Goal: Task Accomplishment & Management: Use online tool/utility

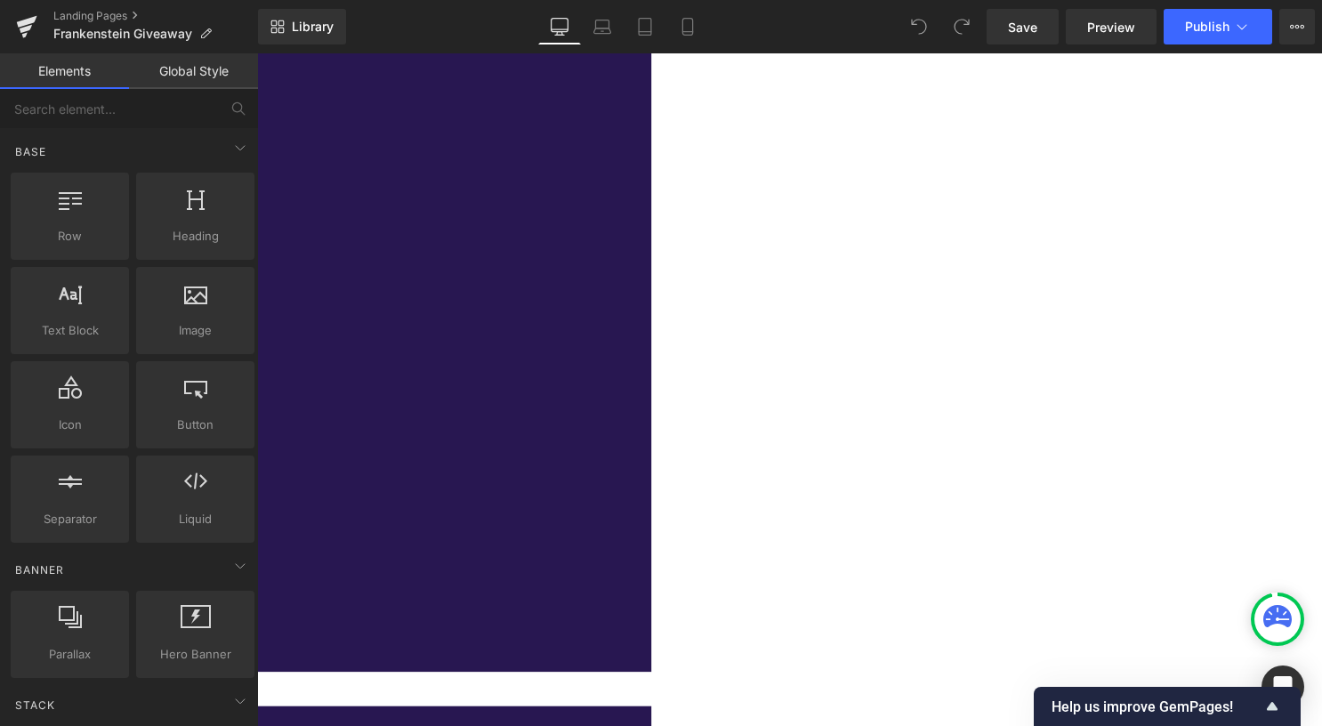
scroll to position [1156, 0]
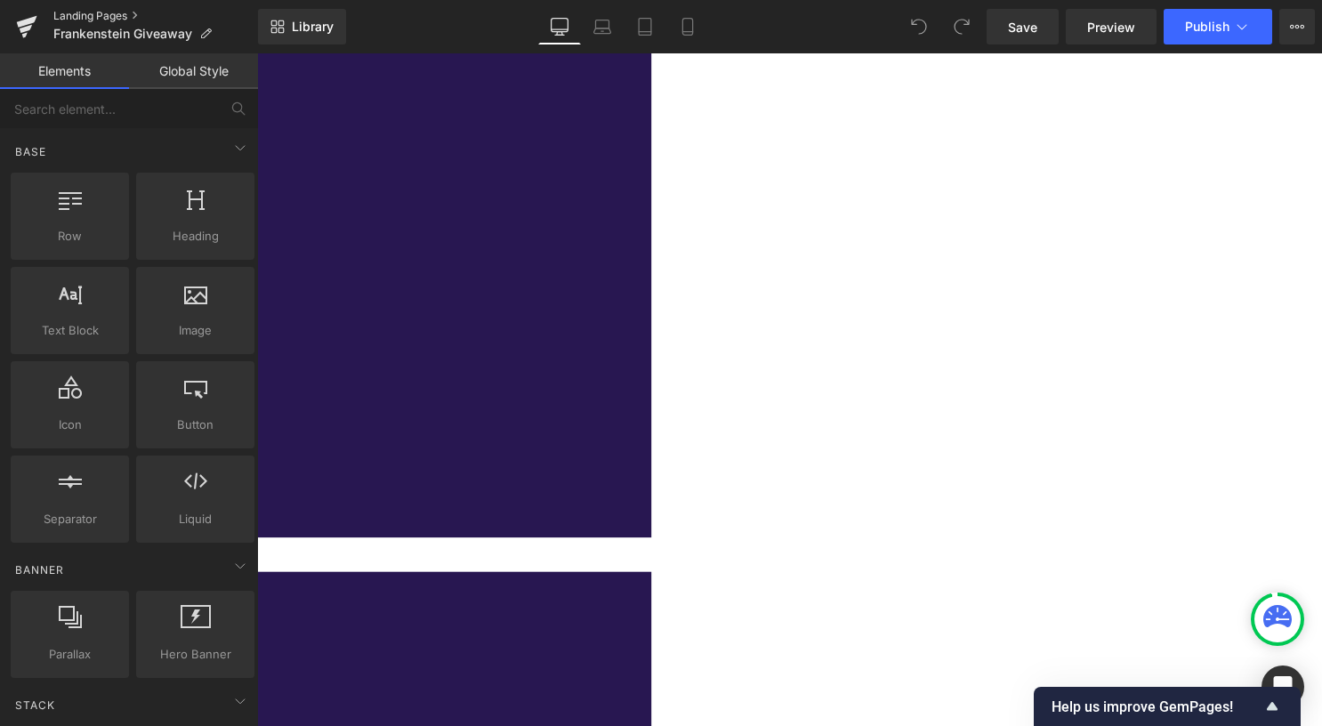
click at [106, 12] on link "Landing Pages" at bounding box center [155, 16] width 205 height 14
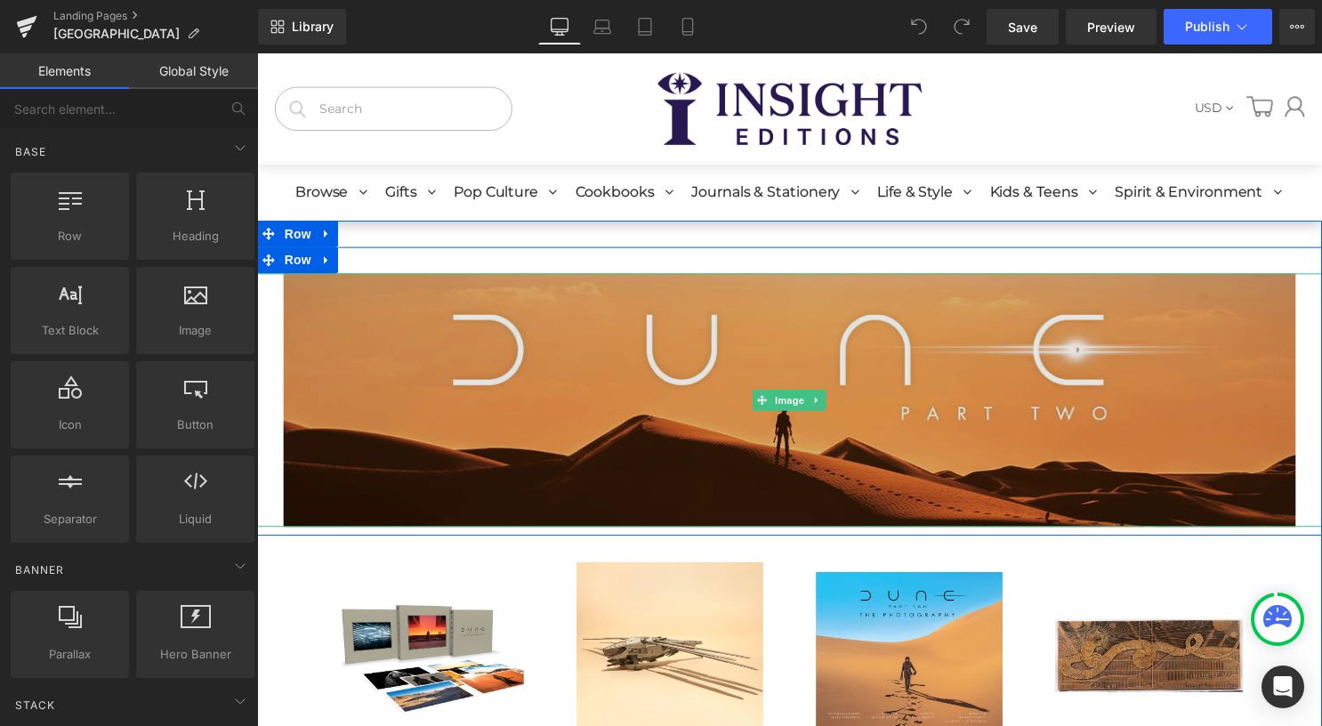
click at [718, 364] on img at bounding box center [795, 404] width 1023 height 256
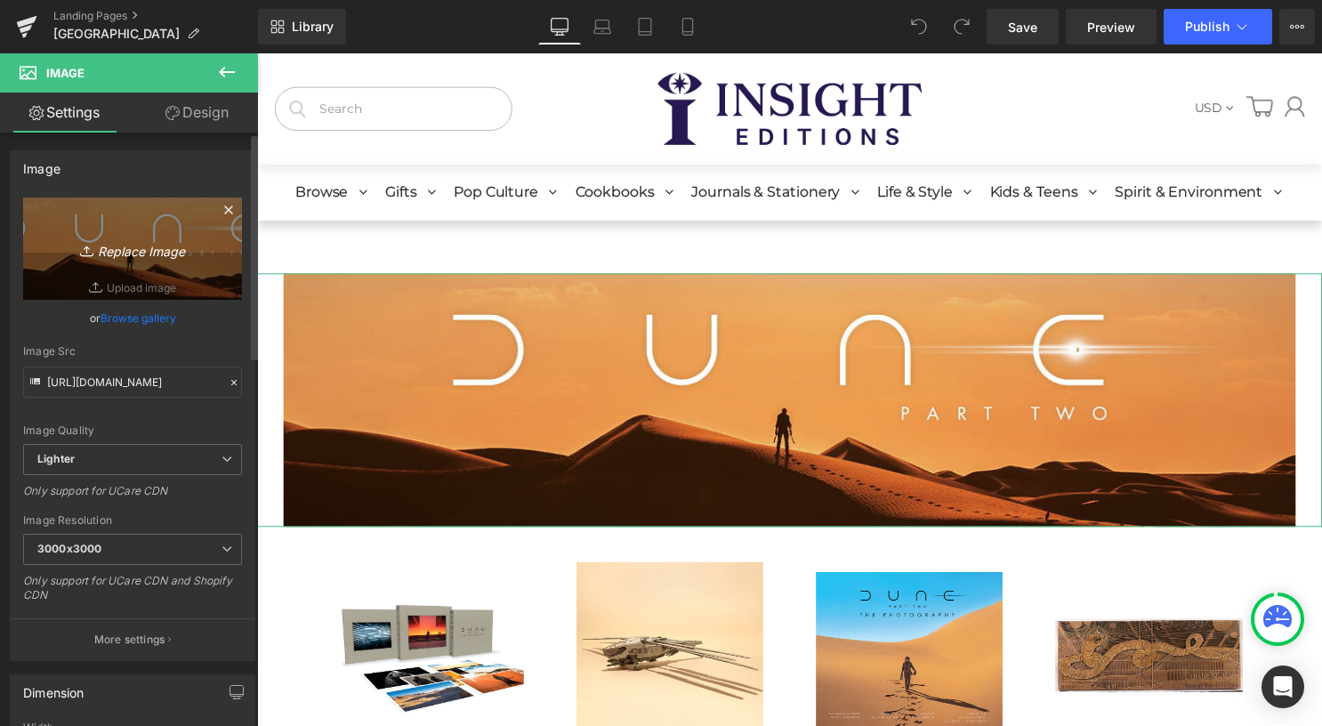
click at [126, 242] on icon "Replace Image" at bounding box center [132, 249] width 142 height 22
type input "C:\fakepath\template desktop.jpg"
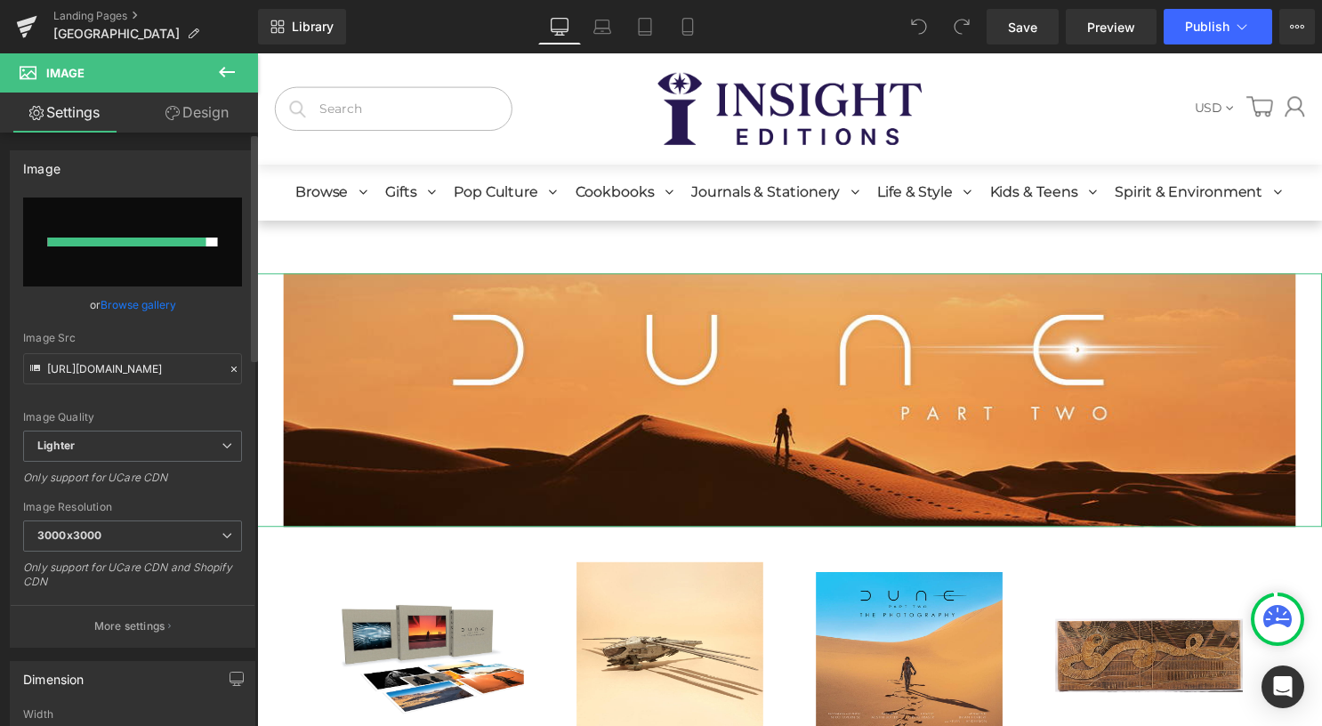
type input "https://ucarecdn.com/a1ff53a3-aa0d-4a3b-92db-3b0c5bed0e79/-/format/auto/-/previ…"
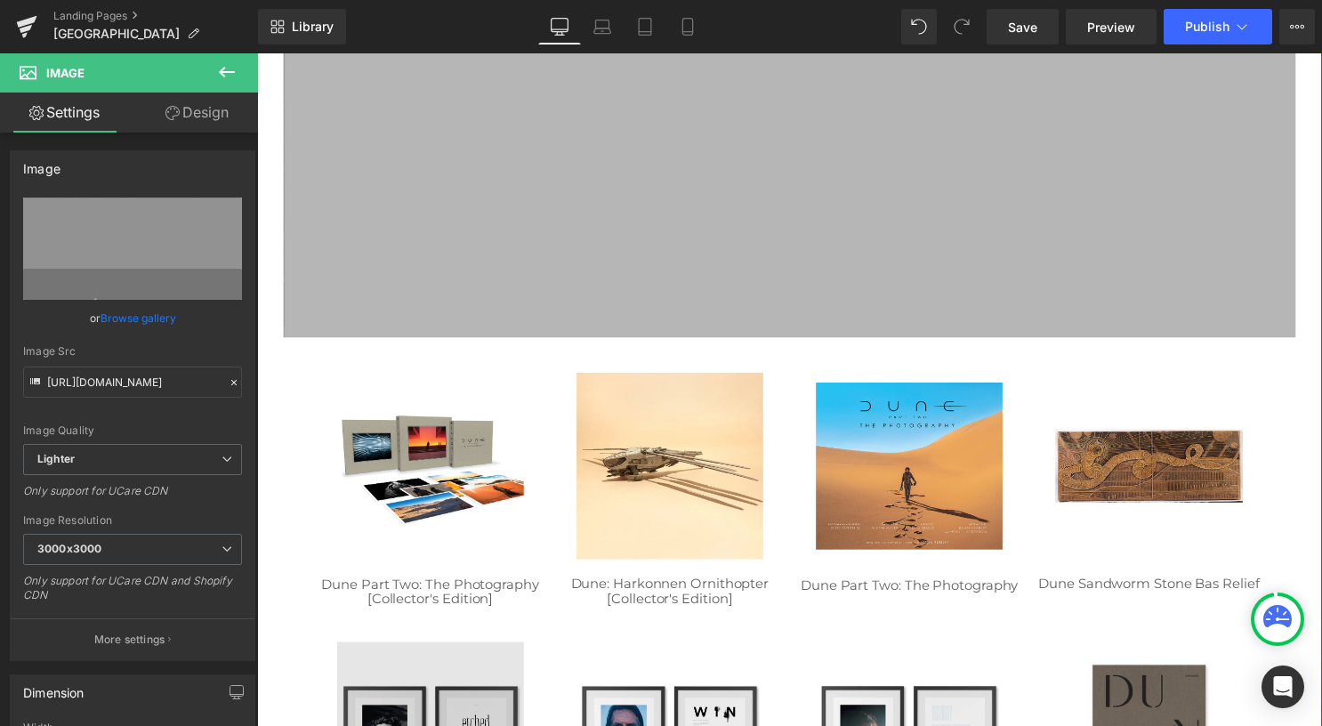
scroll to position [623, 0]
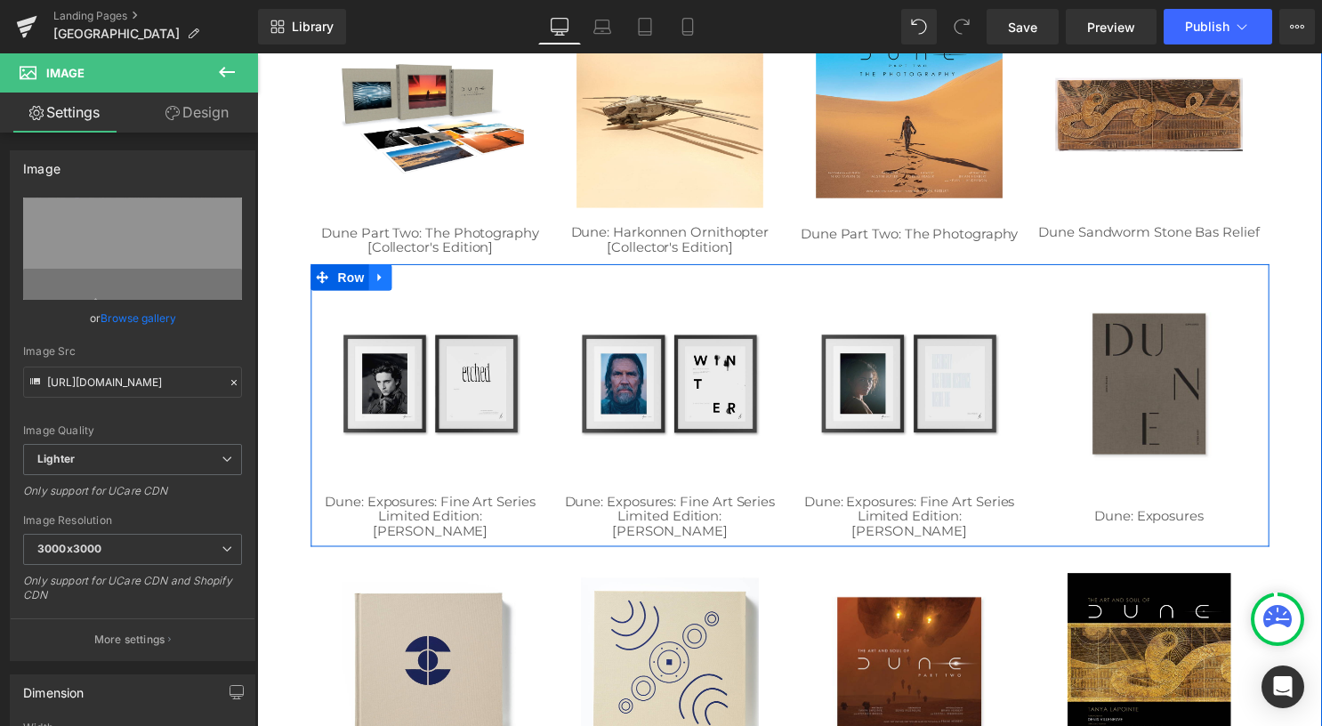
click at [375, 278] on icon at bounding box center [381, 278] width 12 height 13
click at [423, 284] on icon at bounding box center [428, 278] width 12 height 13
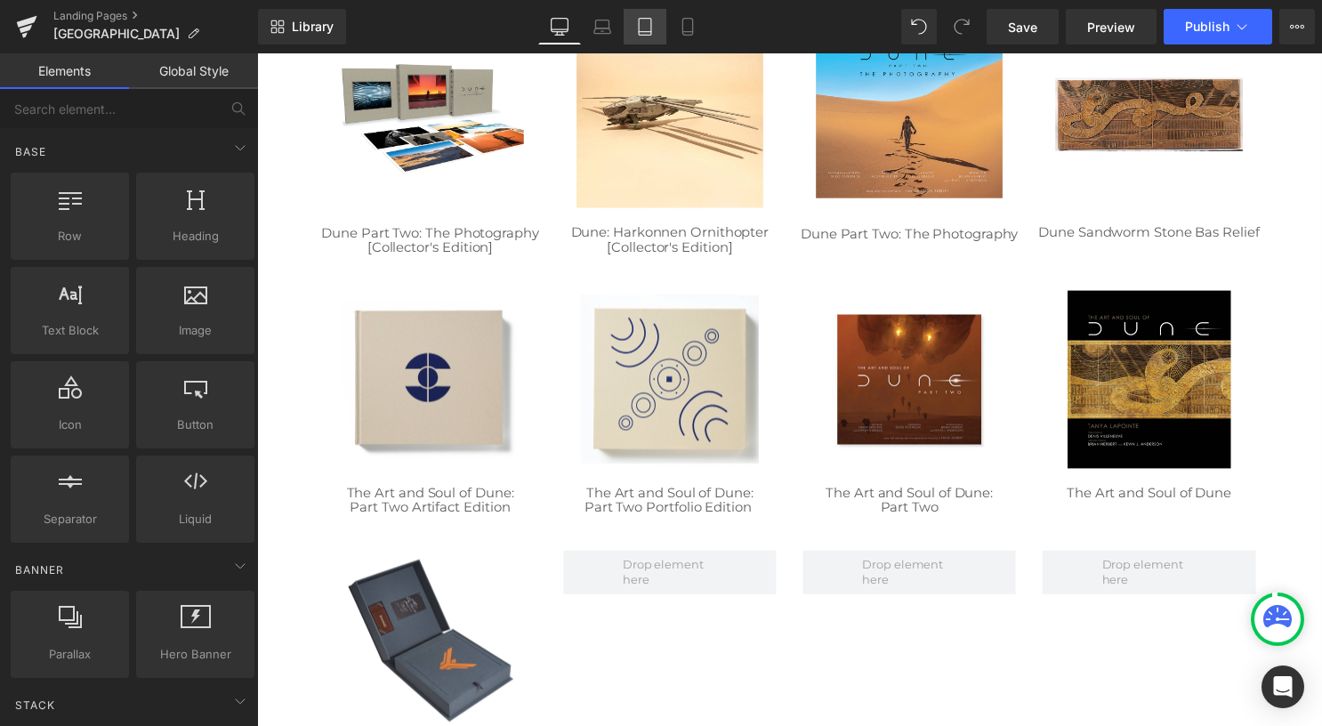
click at [647, 32] on icon at bounding box center [645, 27] width 18 height 18
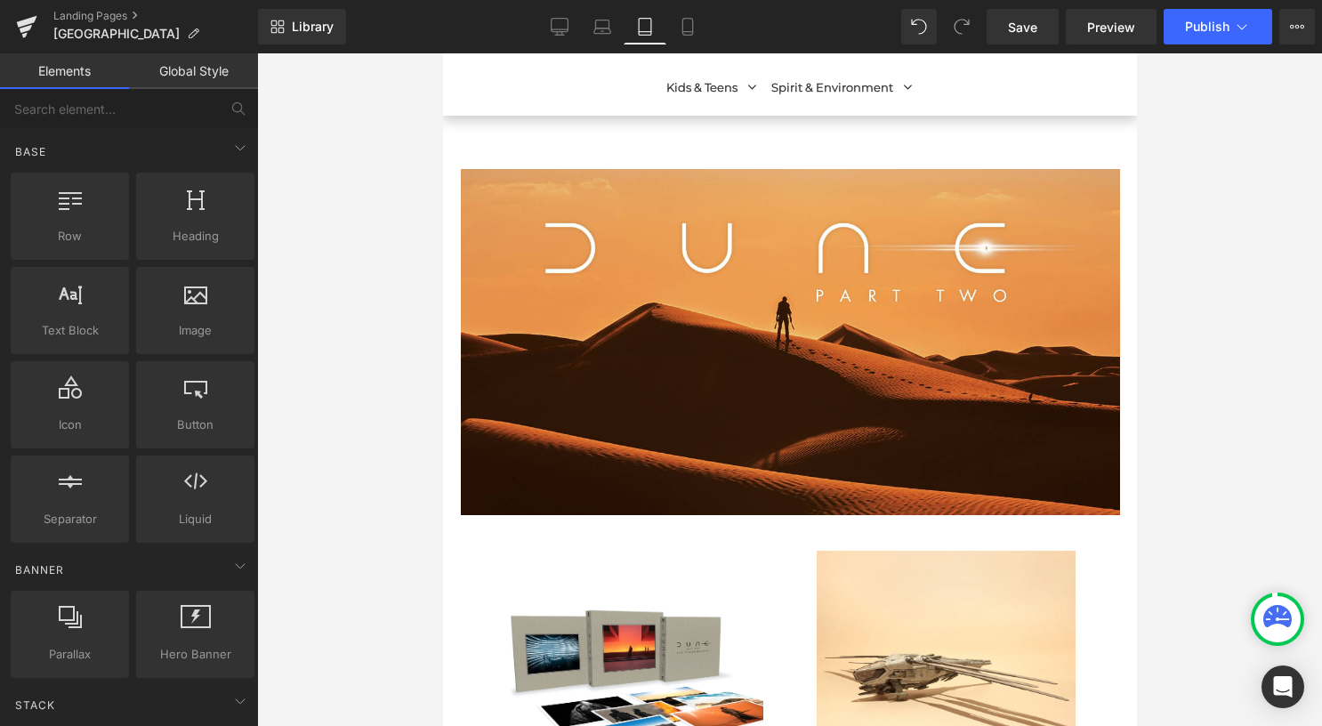
scroll to position [230, 0]
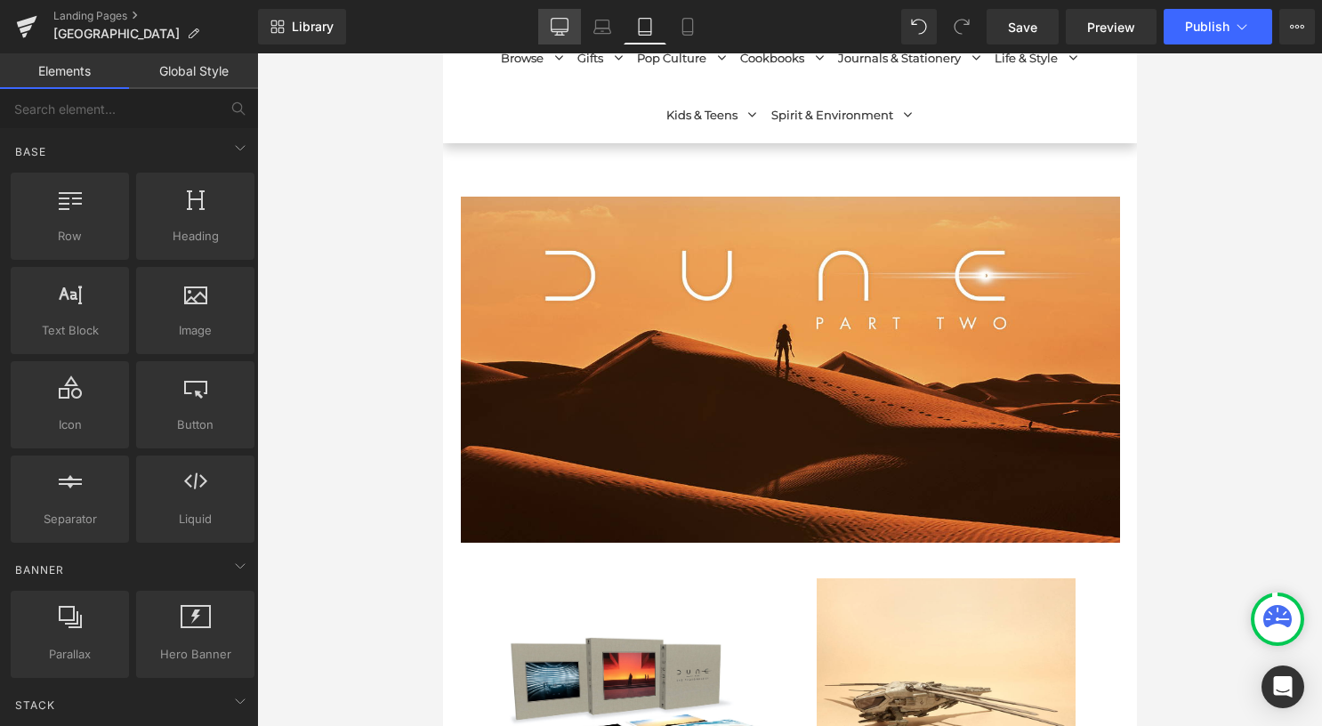
click at [566, 22] on icon at bounding box center [560, 27] width 18 height 18
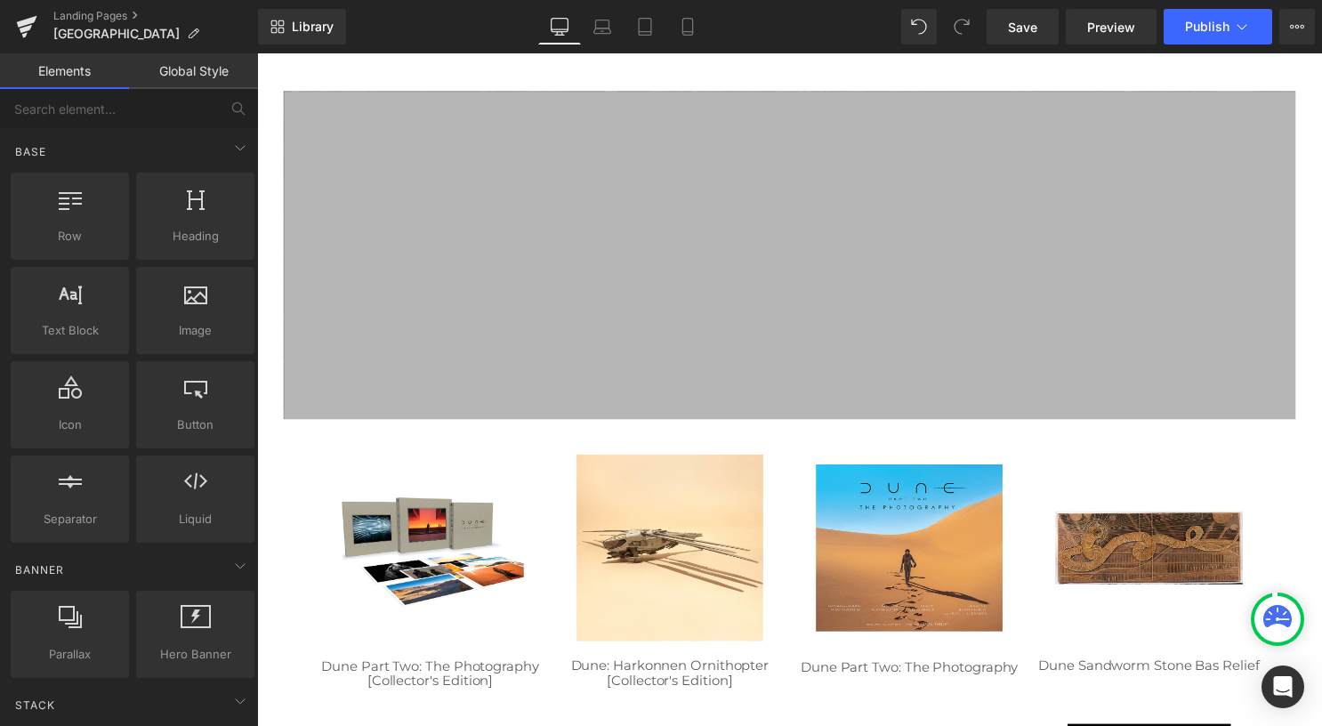
scroll to position [436, 0]
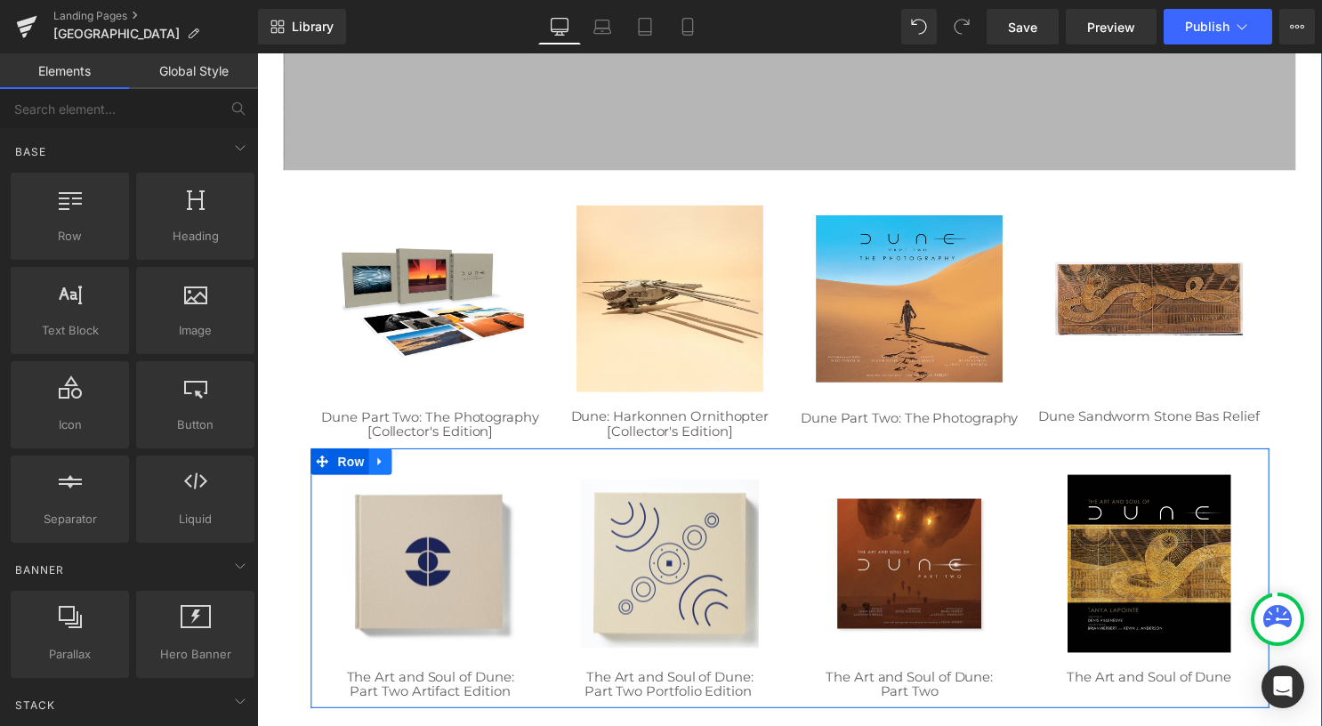
click at [375, 469] on icon at bounding box center [381, 465] width 12 height 13
click at [422, 472] on icon at bounding box center [428, 465] width 12 height 13
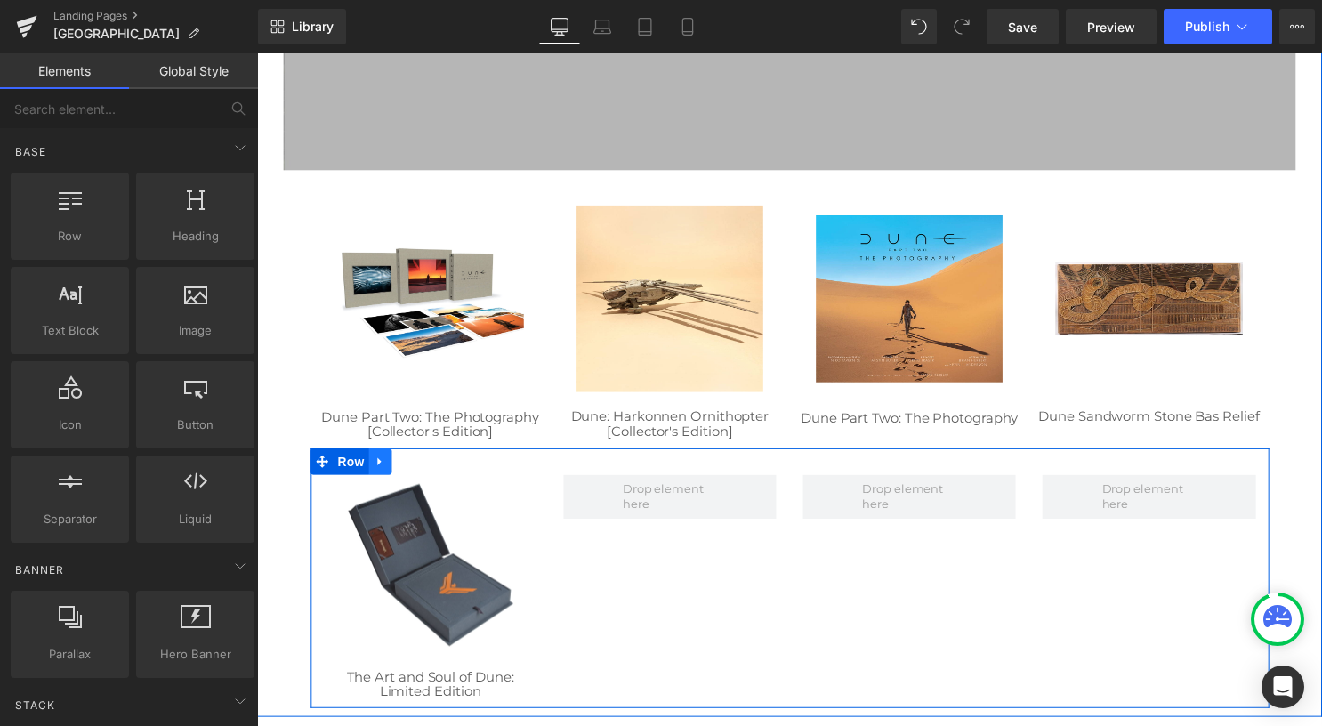
click at [377, 461] on icon at bounding box center [381, 465] width 12 height 13
click at [426, 466] on link at bounding box center [427, 466] width 23 height 27
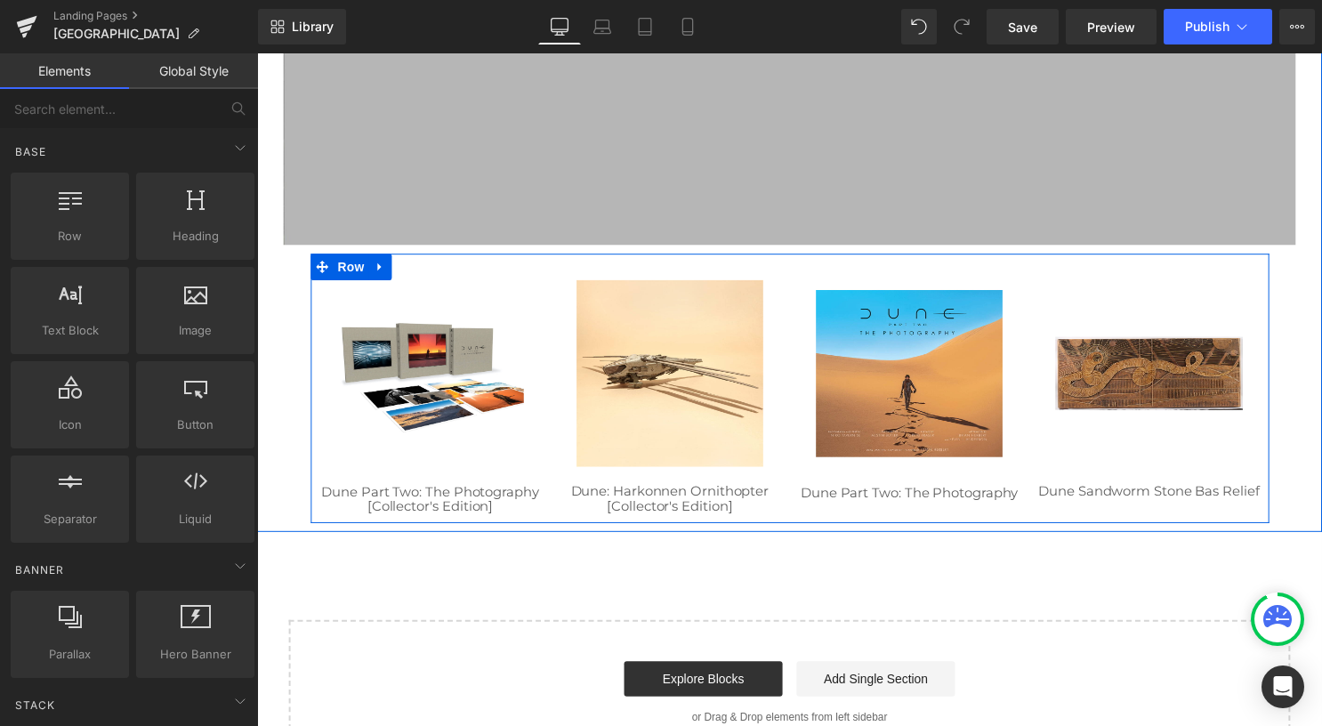
scroll to position [258, 0]
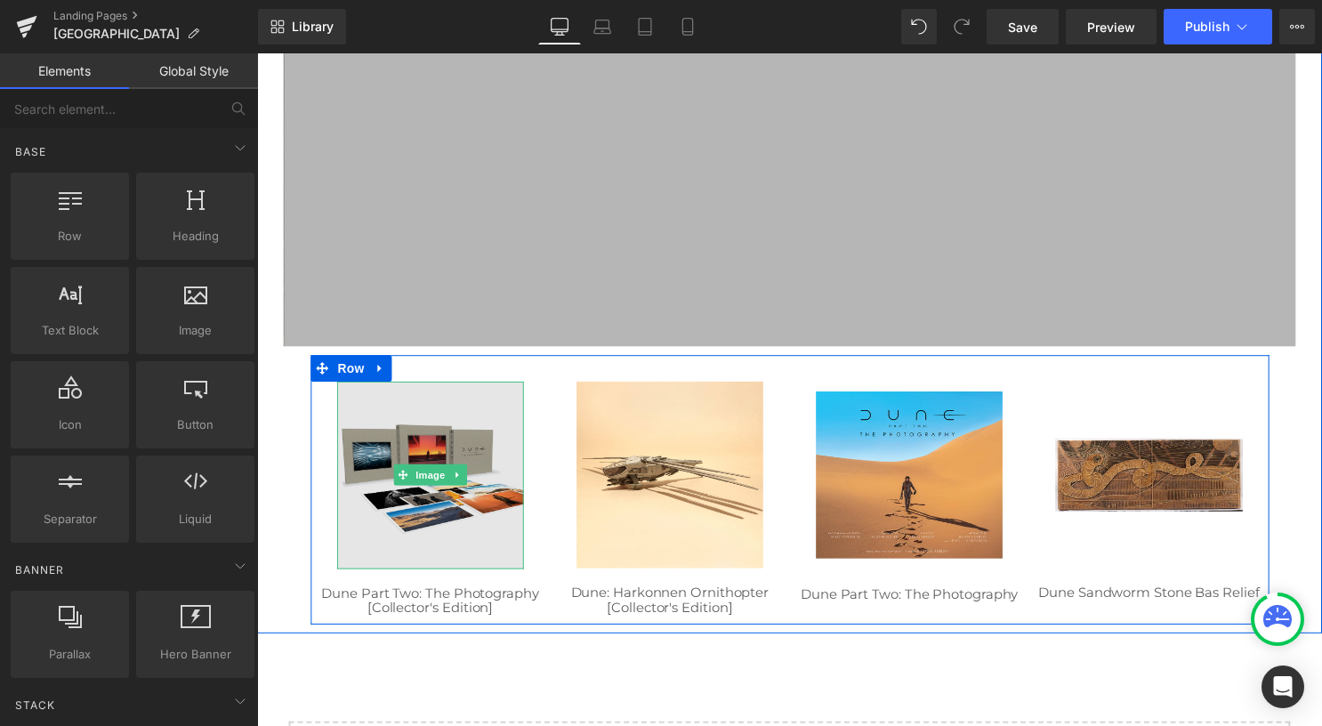
click at [415, 463] on img at bounding box center [432, 479] width 189 height 189
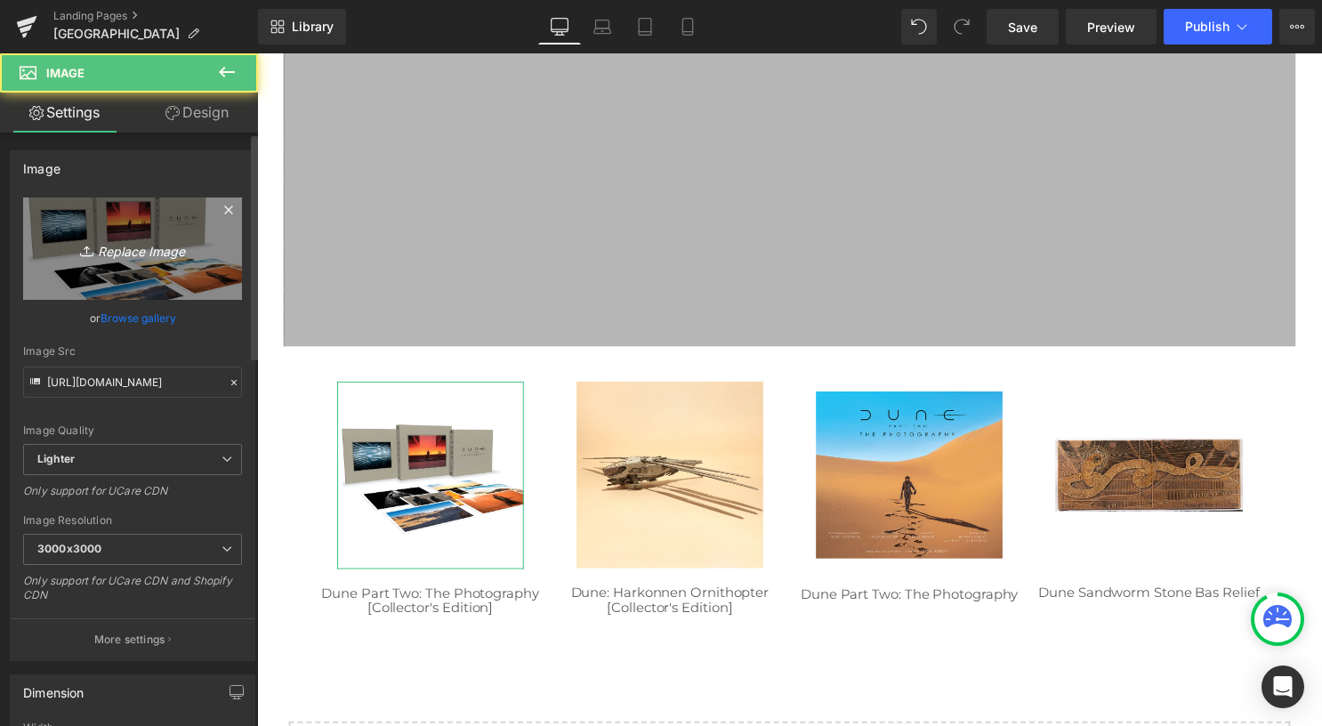
click at [165, 248] on icon "Replace Image" at bounding box center [132, 249] width 142 height 22
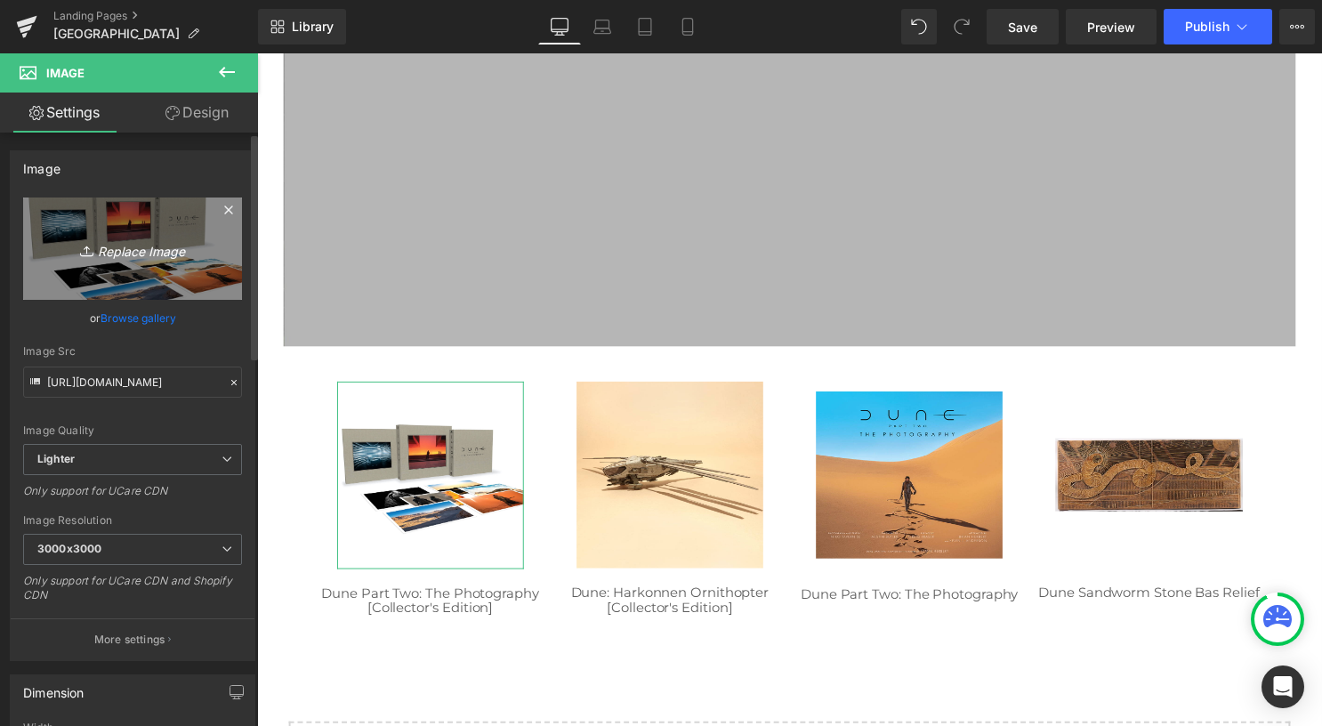
type input "C:\fakepath\Frankenstein_Trade_Cover_2048-Web.jpg"
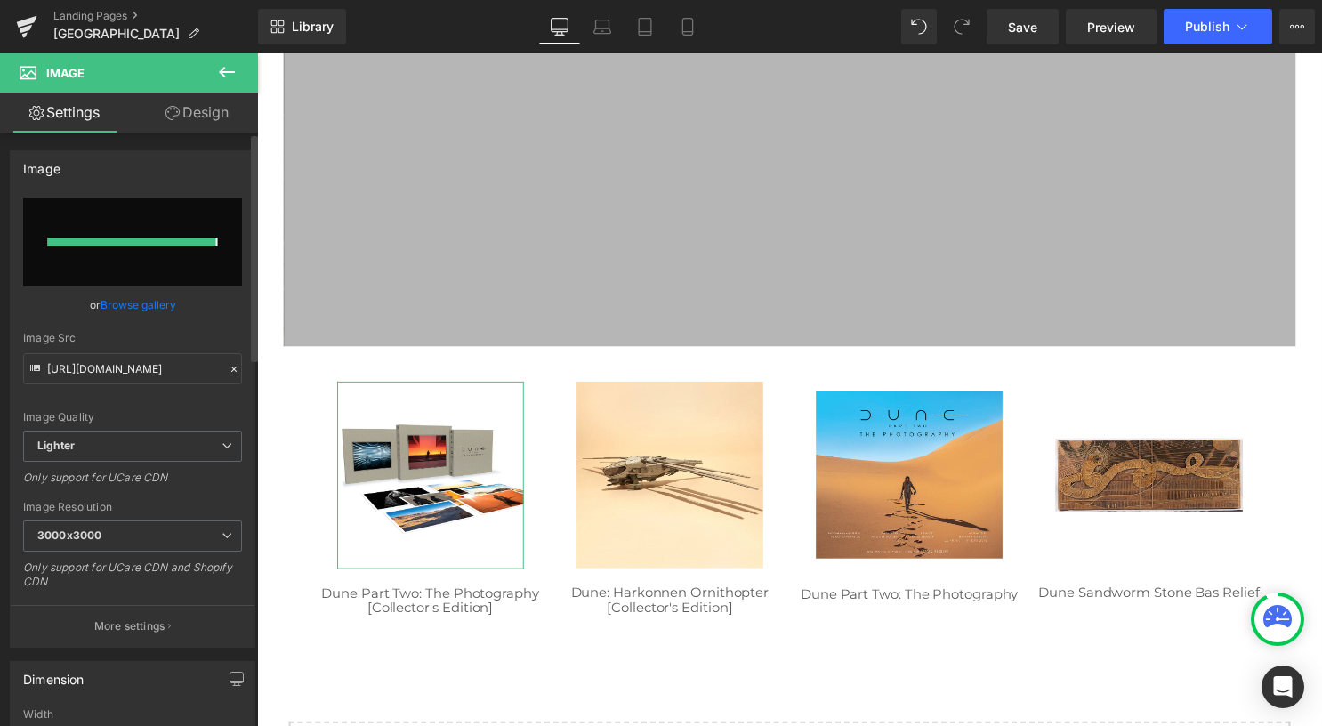
type input "https://ucarecdn.com/47d80002-e3ae-4574-974a-8b6ad3a7c74e/-/format/auto/-/previ…"
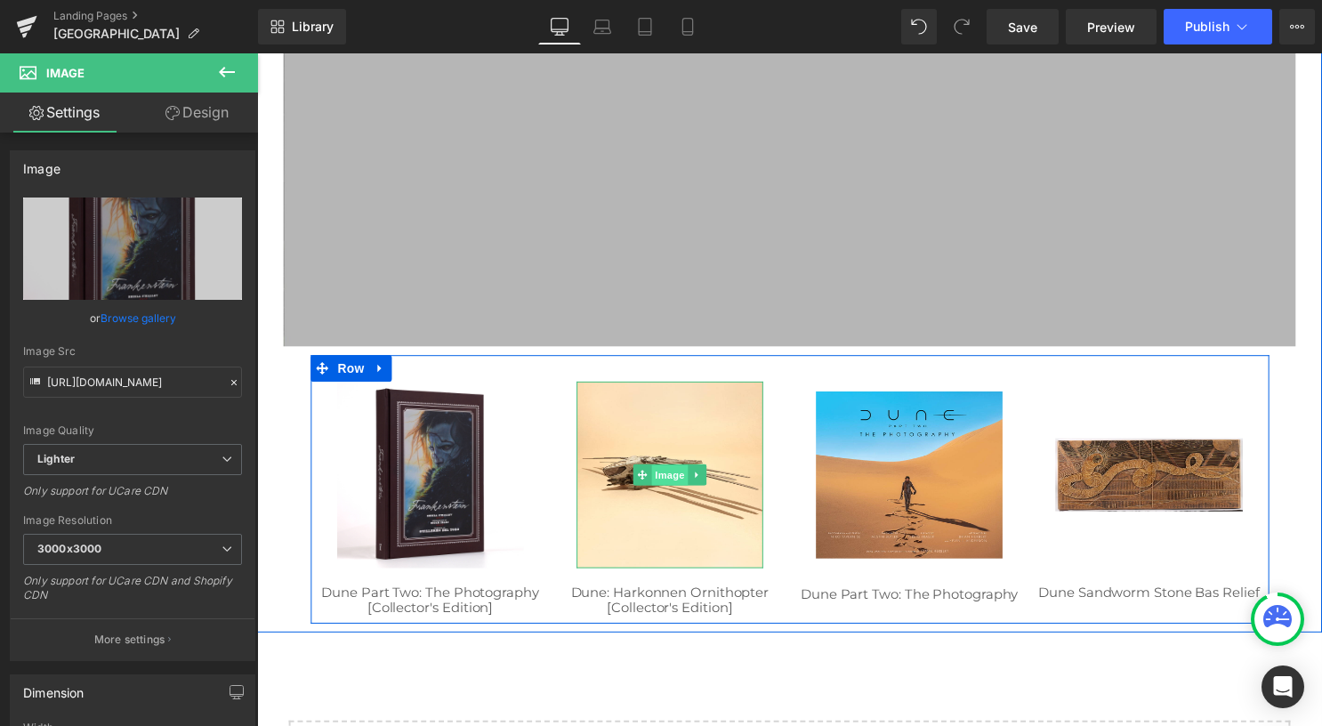
click at [660, 472] on span "Image" at bounding box center [674, 480] width 37 height 21
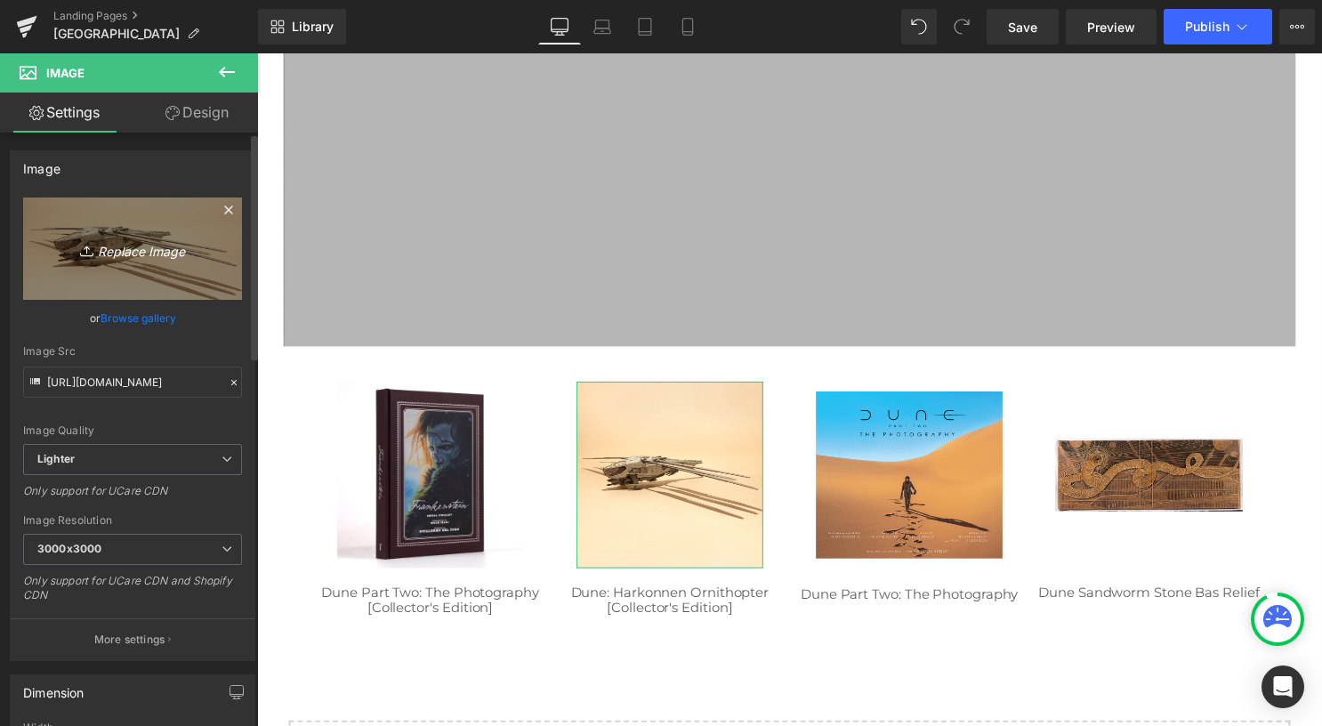
click at [111, 249] on icon "Replace Image" at bounding box center [132, 249] width 142 height 22
type input "C:\fakepath\Cabinet of Curiosities 1_web.jpg"
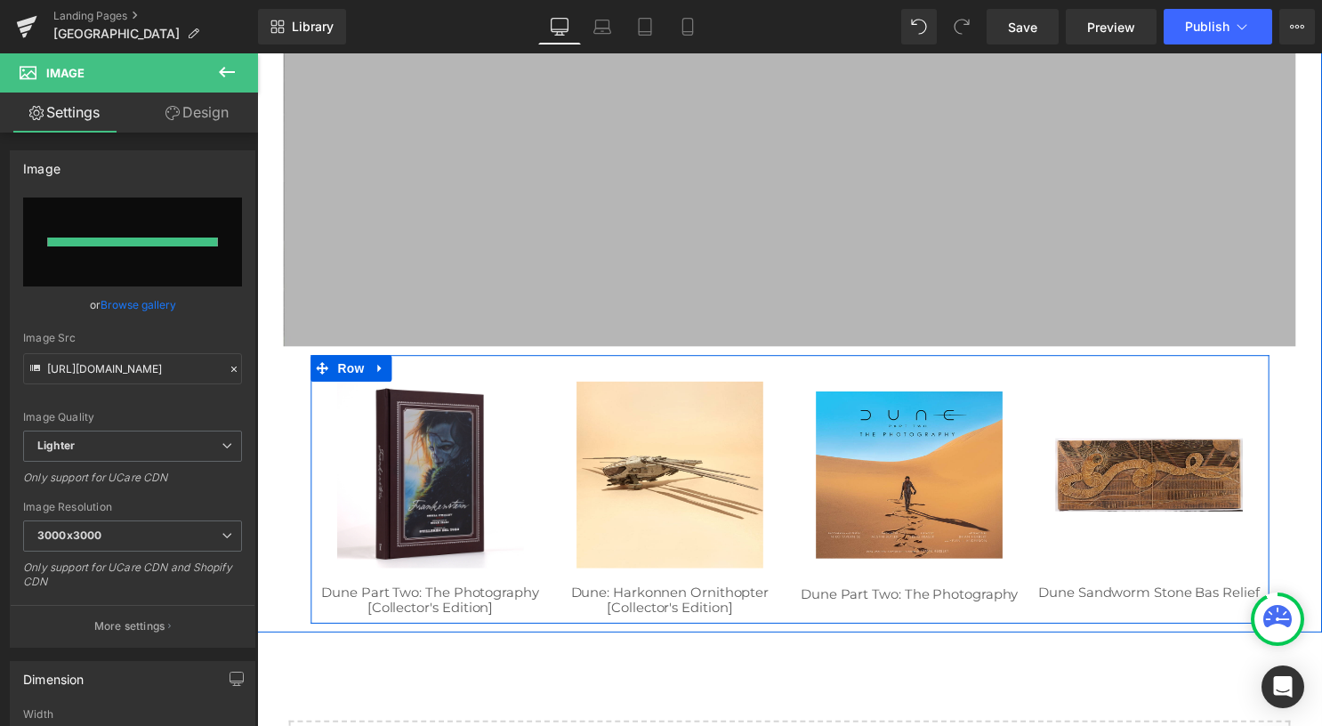
type input "https://ucarecdn.com/15d2fea4-8efb-4665-8623-becfad60b469/-/format/auto/-/previ…"
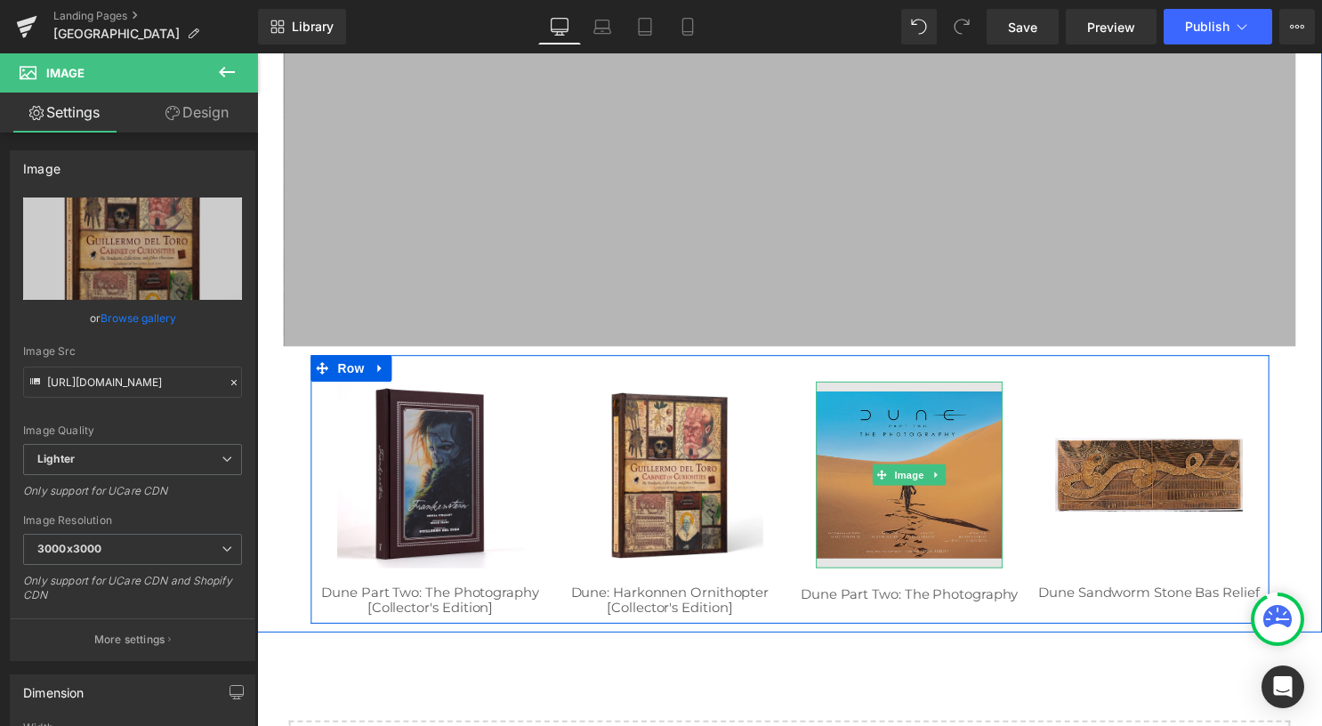
click at [875, 463] on img at bounding box center [916, 479] width 189 height 189
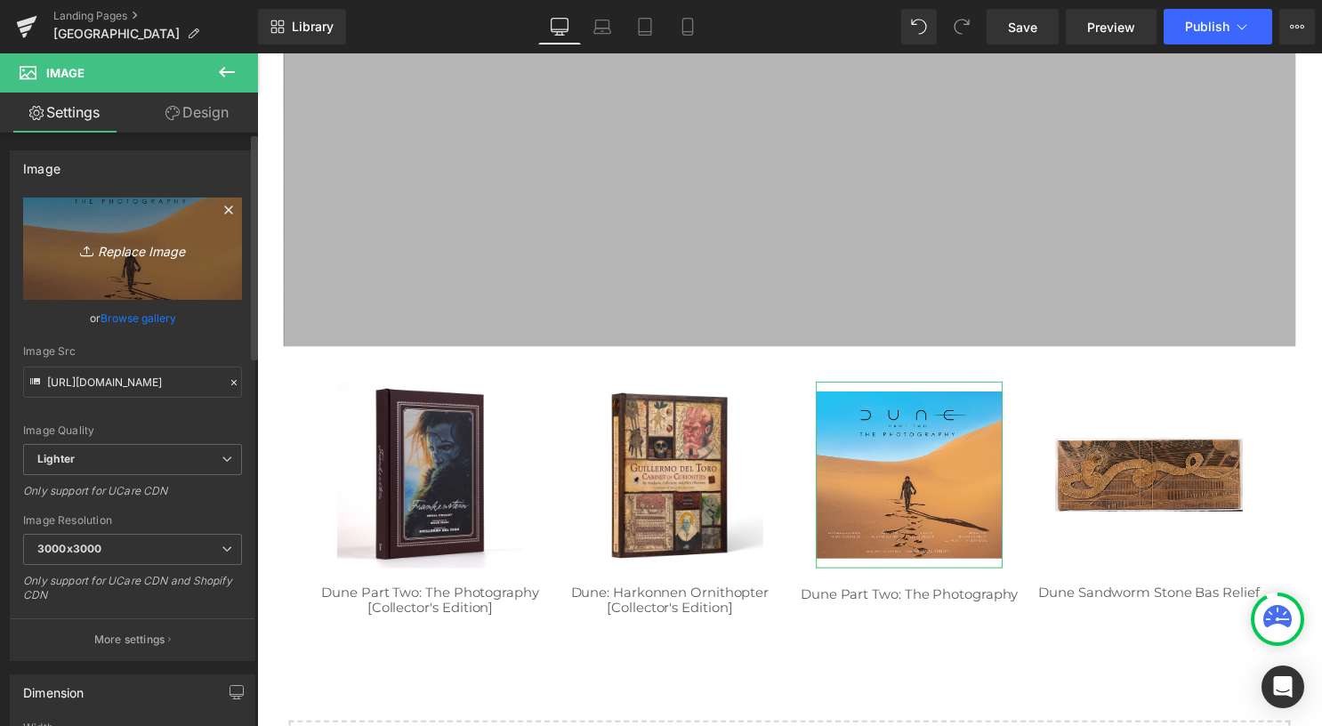
click at [169, 255] on icon "Replace Image" at bounding box center [132, 249] width 142 height 22
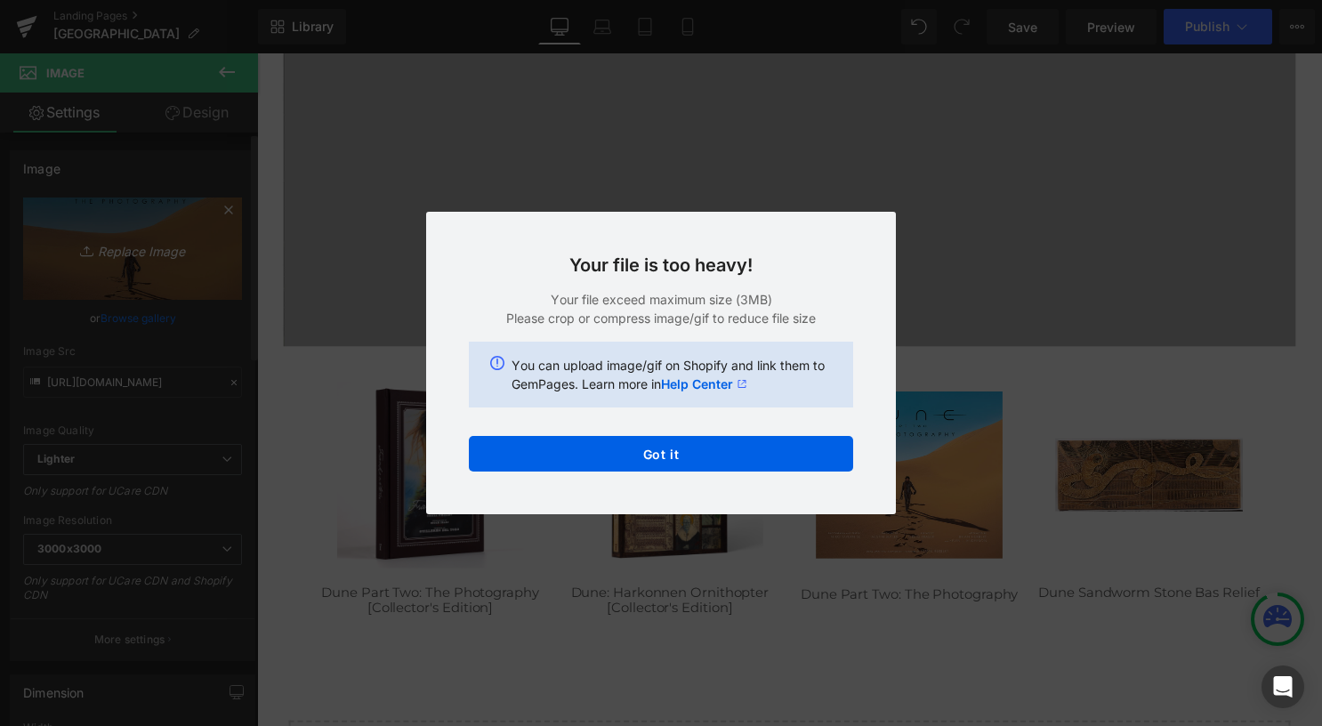
click at [574, 459] on button "Got it" at bounding box center [661, 454] width 384 height 36
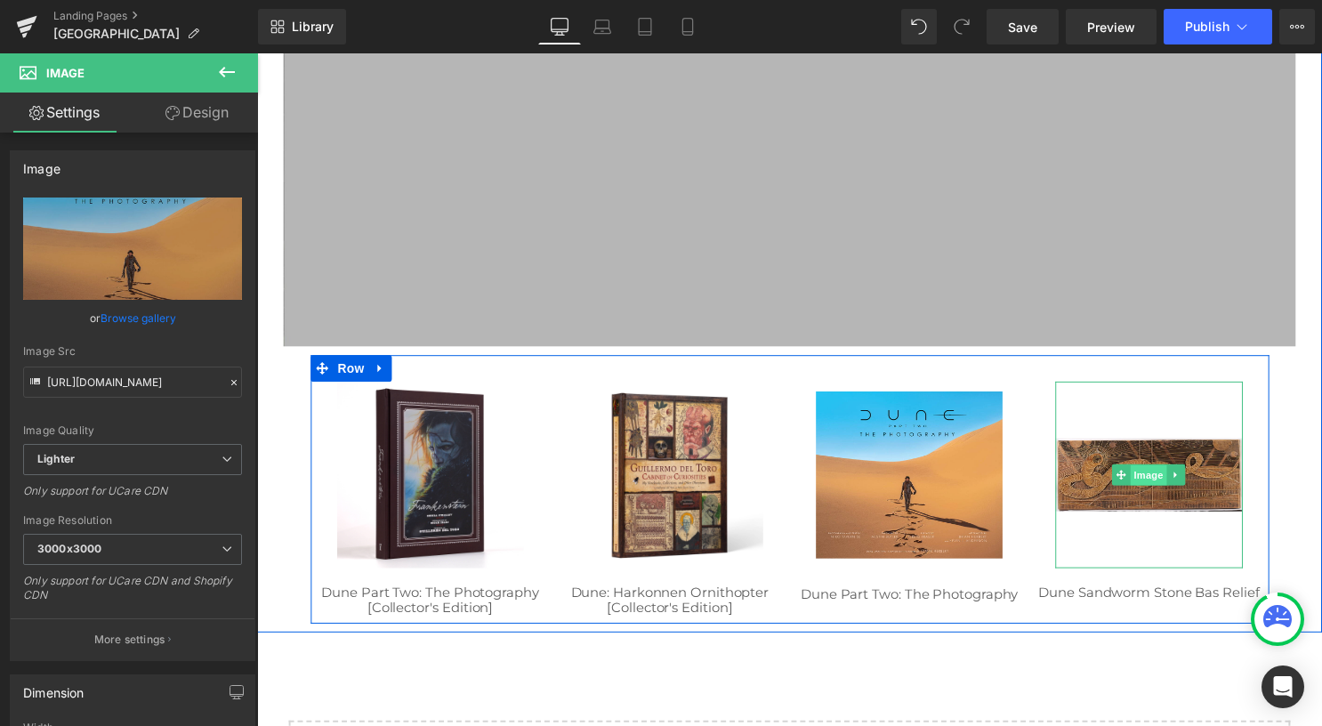
click at [1140, 485] on span "Image" at bounding box center [1158, 480] width 37 height 21
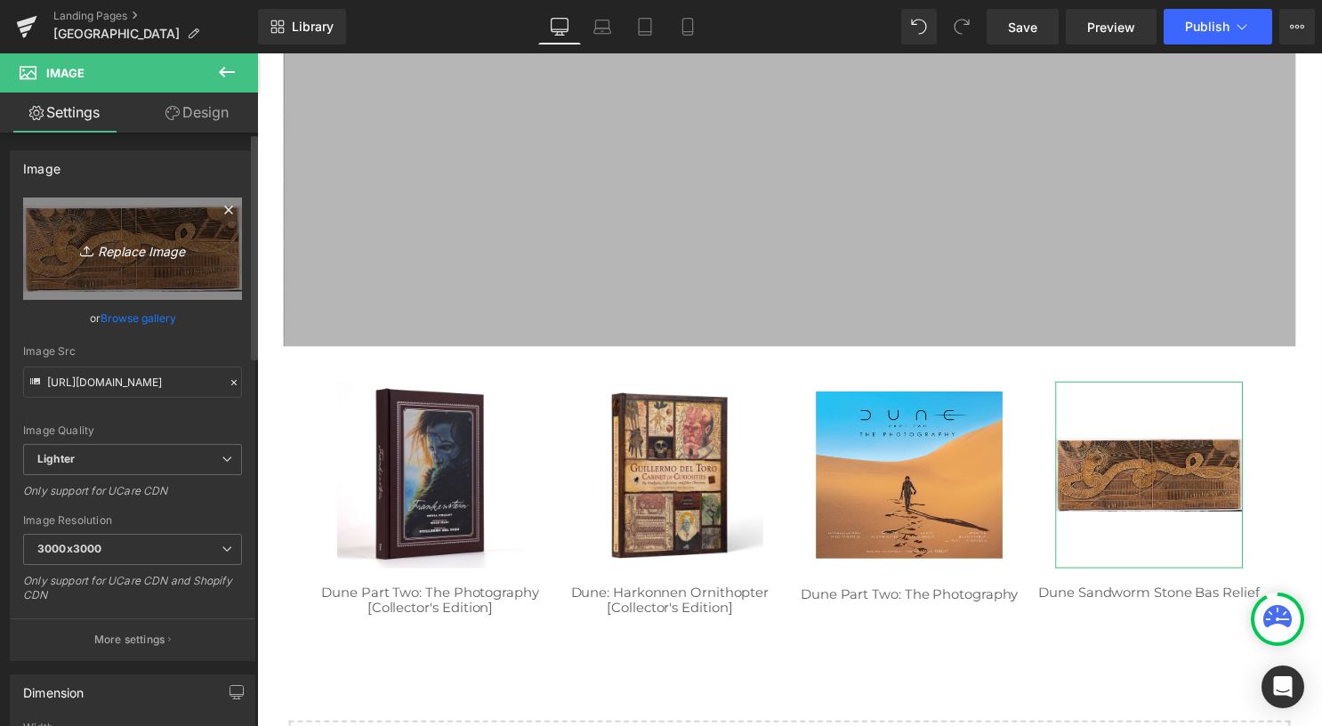
click at [112, 236] on link "Replace Image" at bounding box center [132, 248] width 219 height 102
type input "C:\fakepath\Frankenstein Artifact 0 Overview_web.jpg"
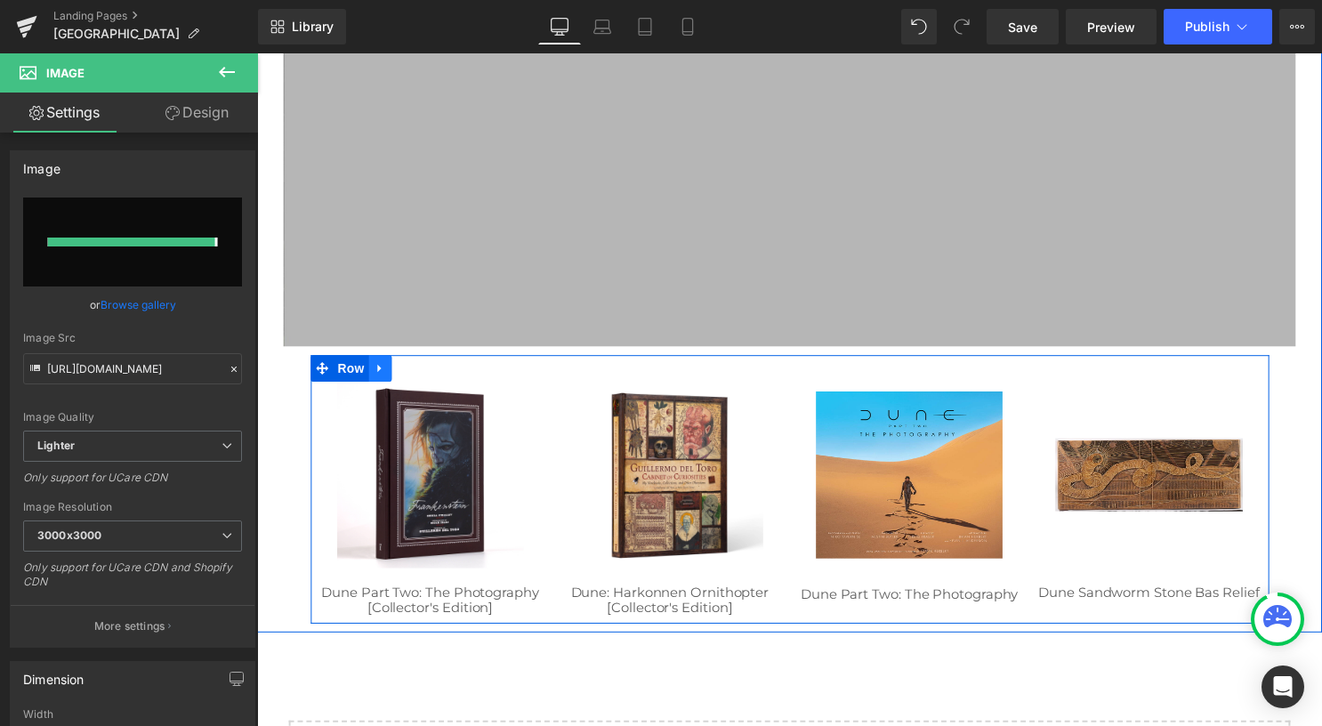
type input "https://ucarecdn.com/1f7c52a5-50a8-4e62-b7c5-549bac5d65f3/-/format/auto/-/previ…"
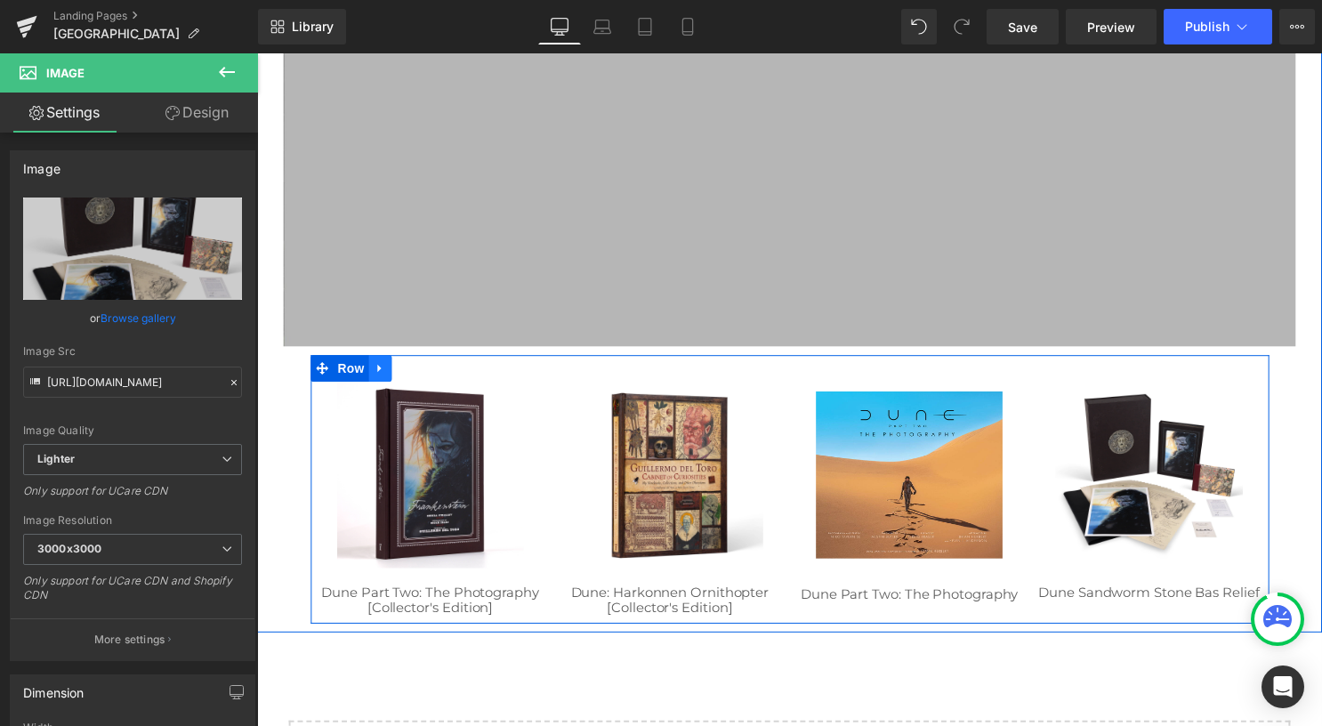
click at [375, 375] on icon at bounding box center [381, 372] width 12 height 13
click at [399, 375] on icon at bounding box center [405, 372] width 12 height 12
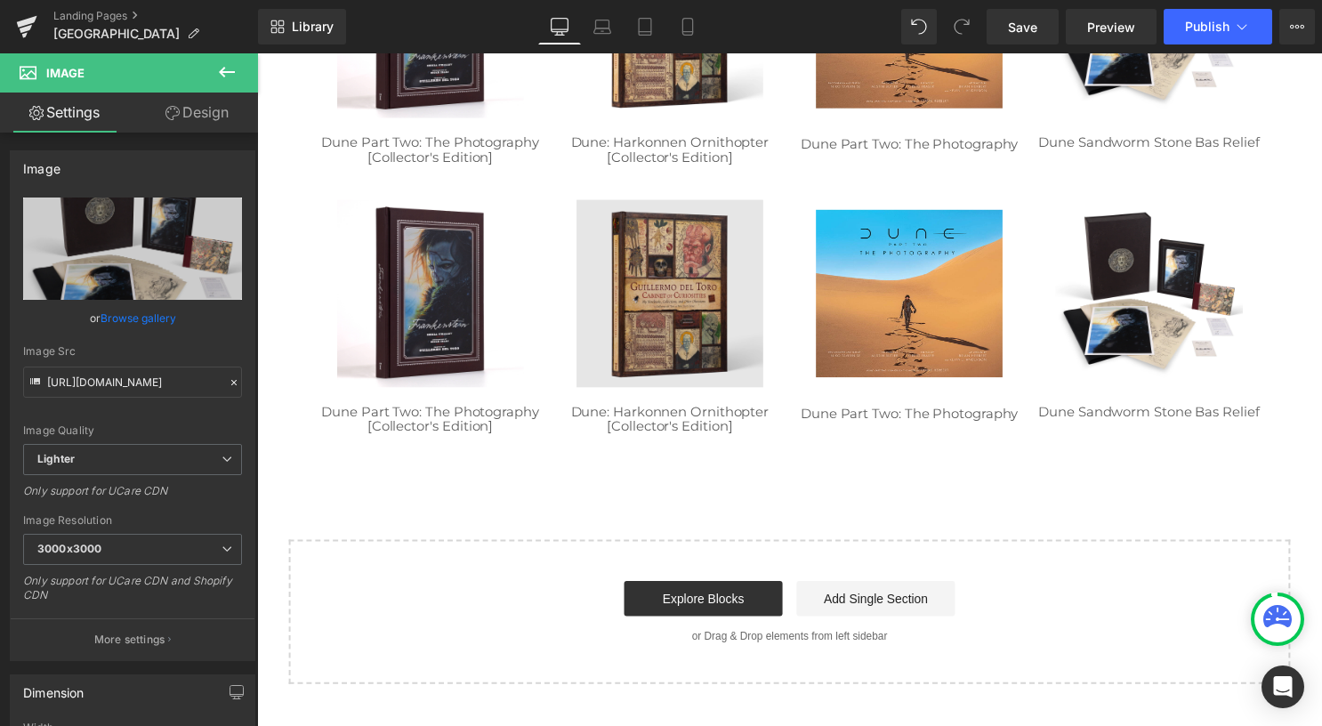
scroll to position [674, 0]
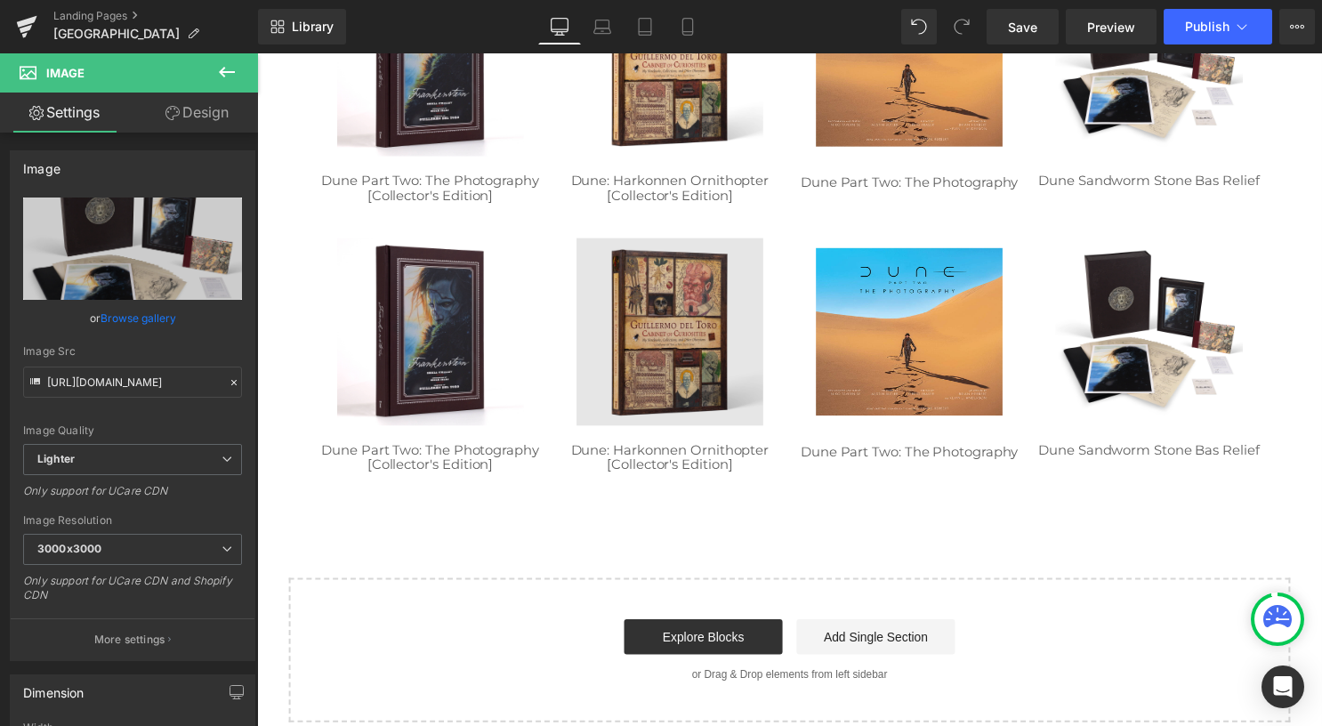
click at [708, 374] on img at bounding box center [674, 334] width 189 height 189
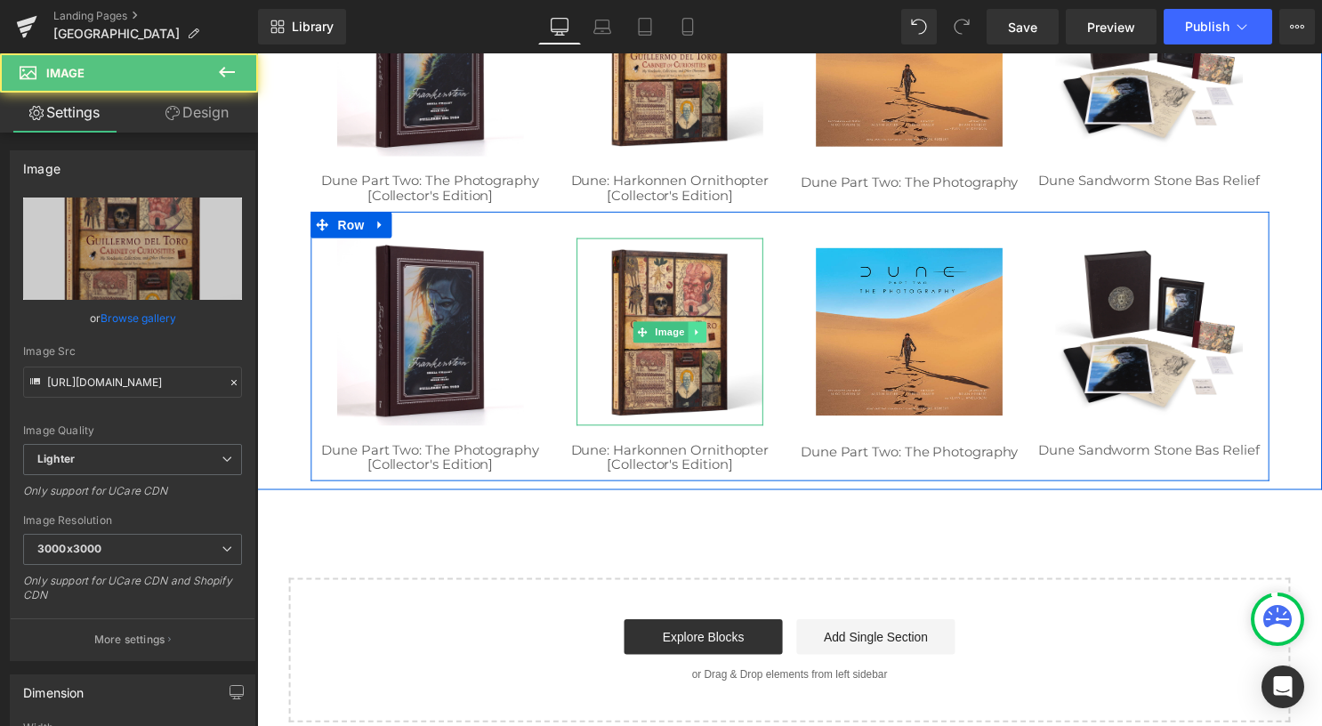
click at [699, 333] on link at bounding box center [702, 335] width 19 height 21
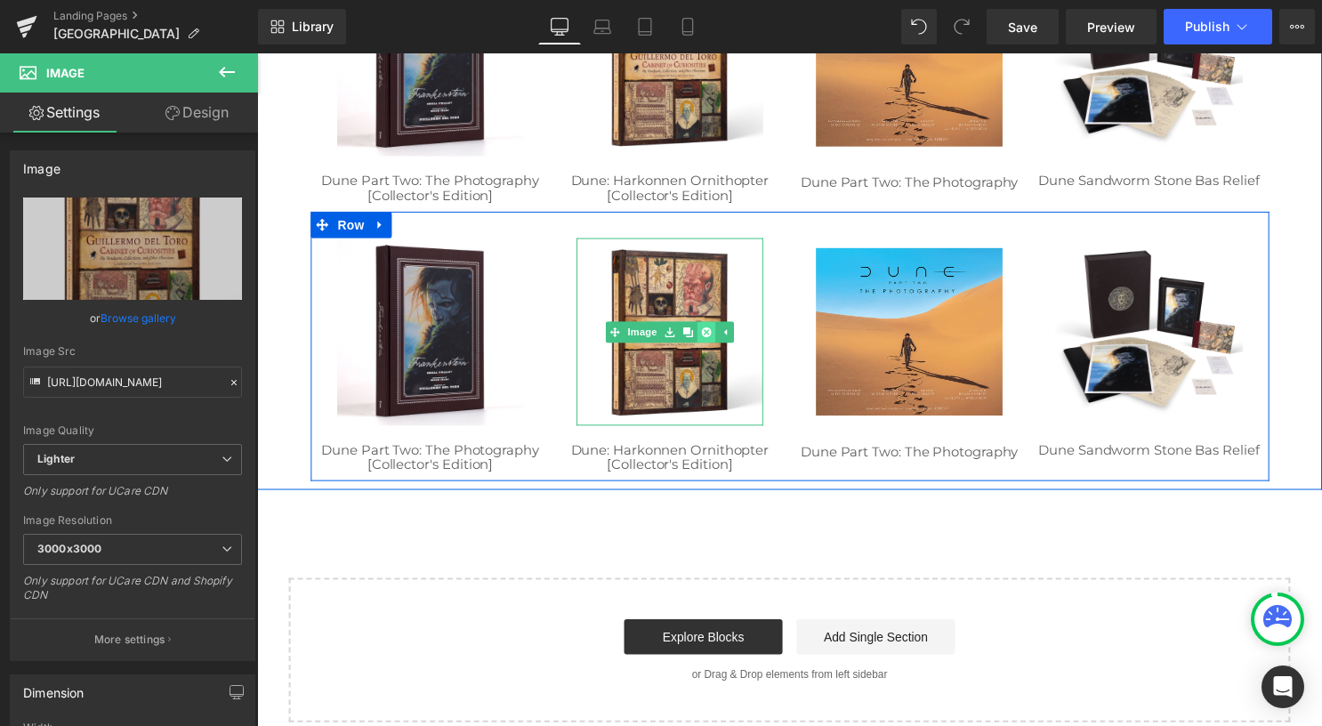
click at [702, 341] on link at bounding box center [711, 335] width 19 height 21
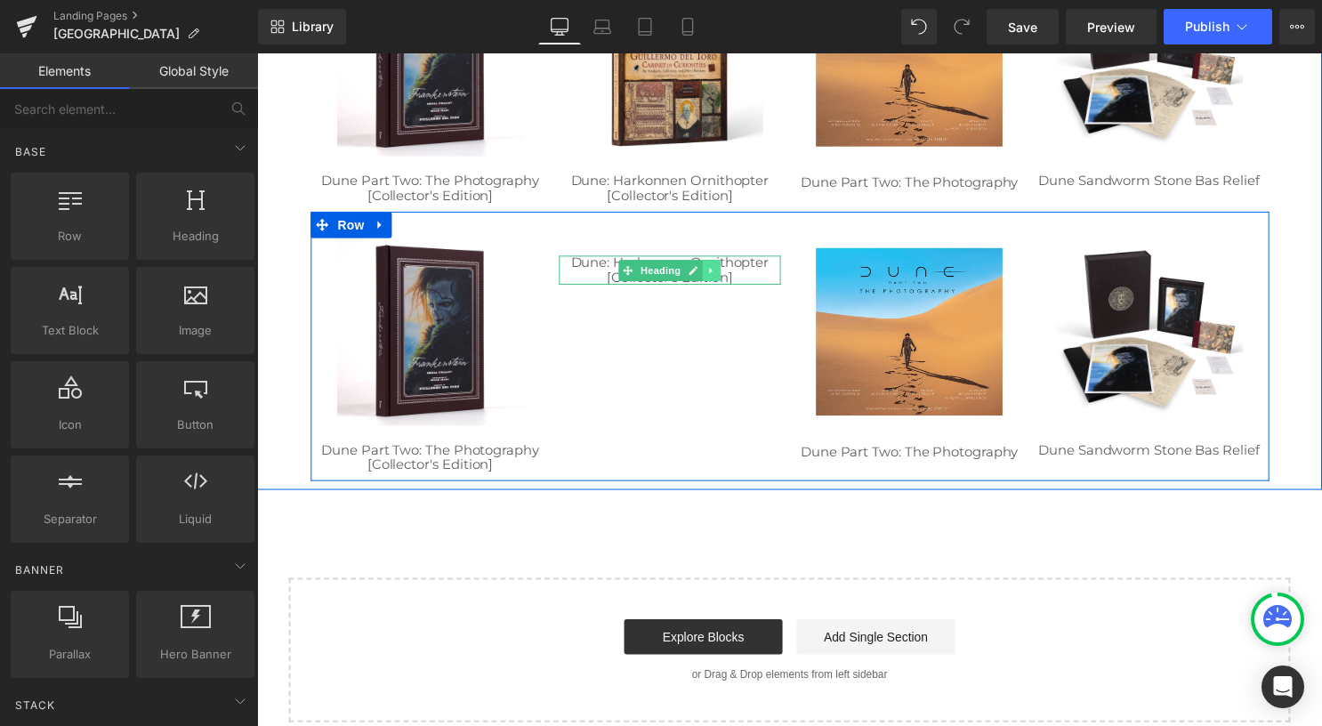
click at [716, 270] on link at bounding box center [716, 272] width 19 height 21
click at [721, 278] on link at bounding box center [726, 272] width 19 height 21
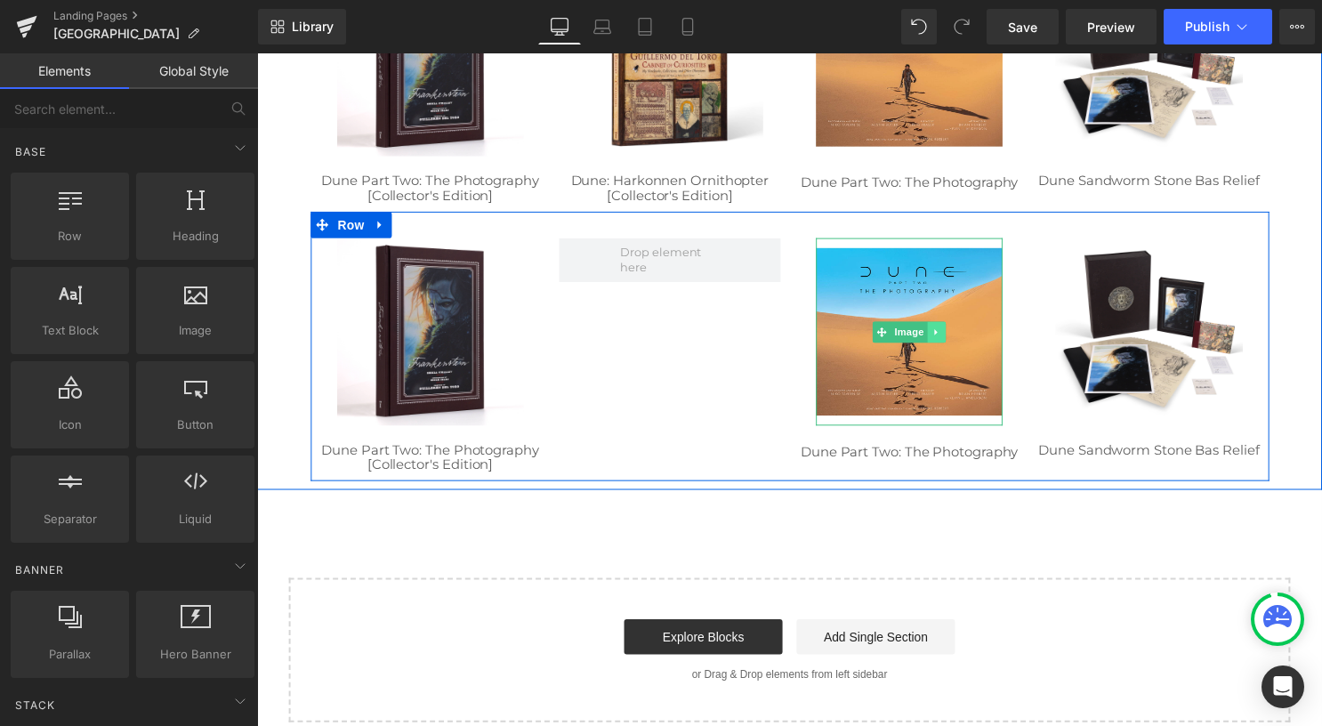
click at [939, 330] on icon at bounding box center [944, 335] width 10 height 11
click at [944, 341] on link at bounding box center [953, 335] width 19 height 21
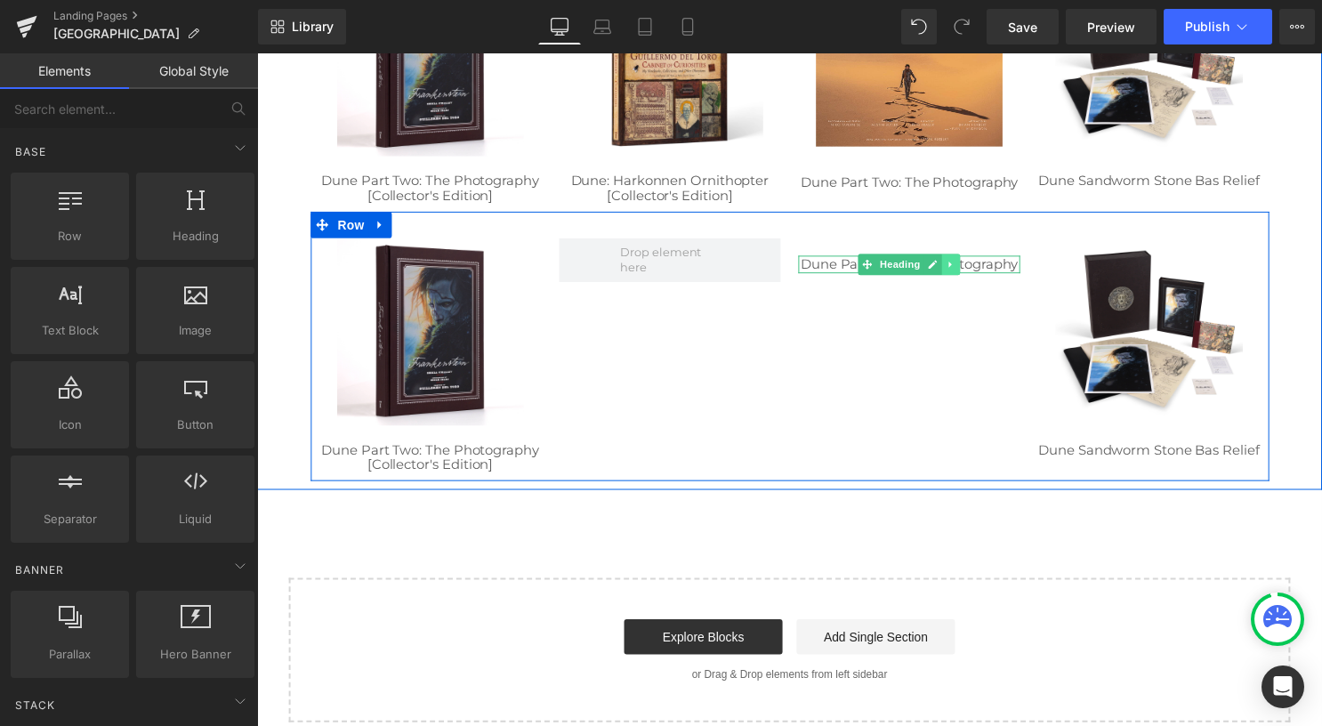
click at [954, 266] on icon at bounding box center [959, 267] width 10 height 11
click at [963, 268] on icon at bounding box center [968, 267] width 10 height 11
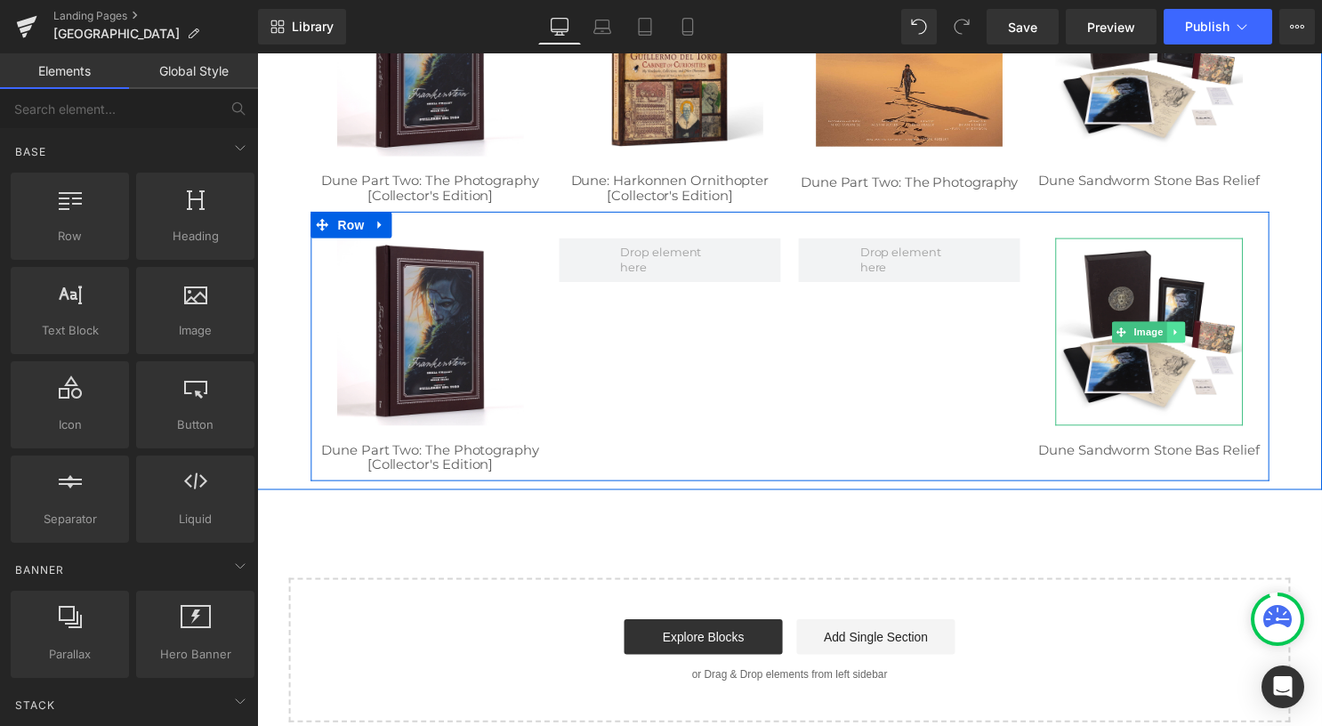
click at [1182, 336] on icon at bounding box center [1186, 335] width 10 height 11
click at [1187, 338] on link at bounding box center [1196, 335] width 19 height 21
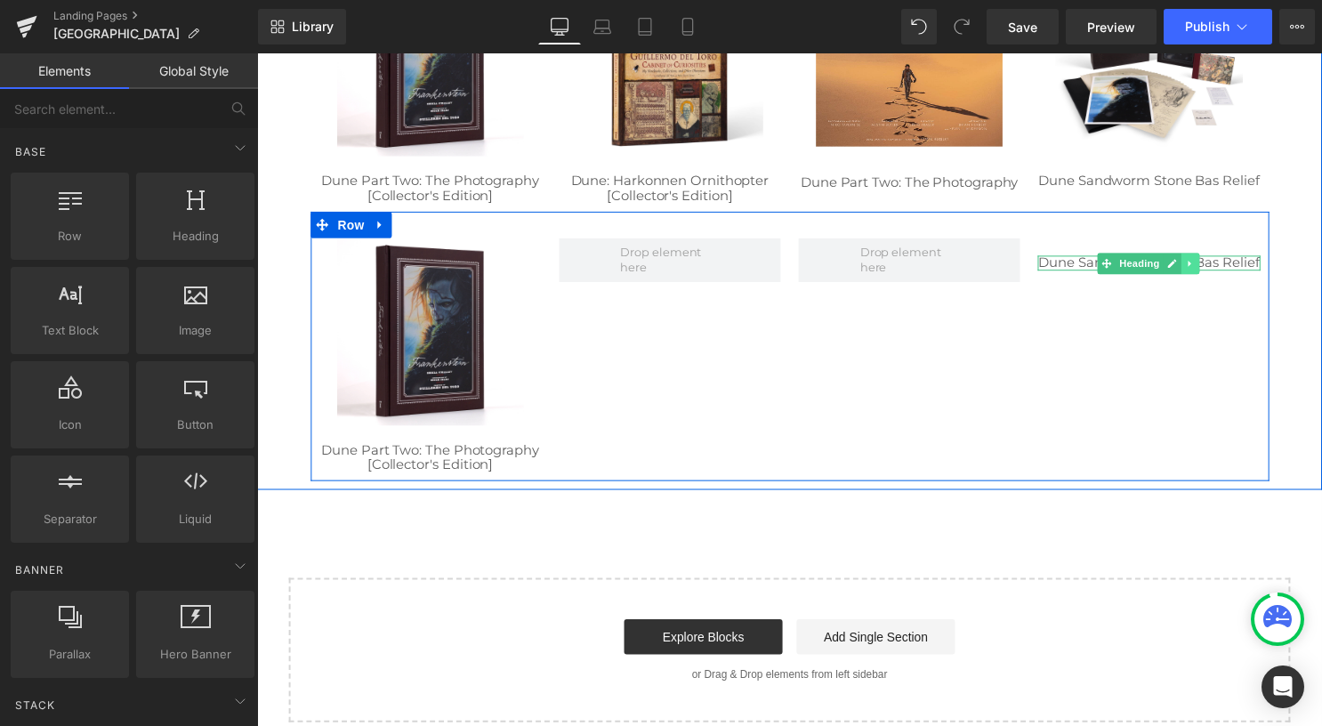
click at [1199, 269] on icon at bounding box center [1200, 265] width 3 height 6
click at [1205, 270] on icon at bounding box center [1210, 266] width 10 height 10
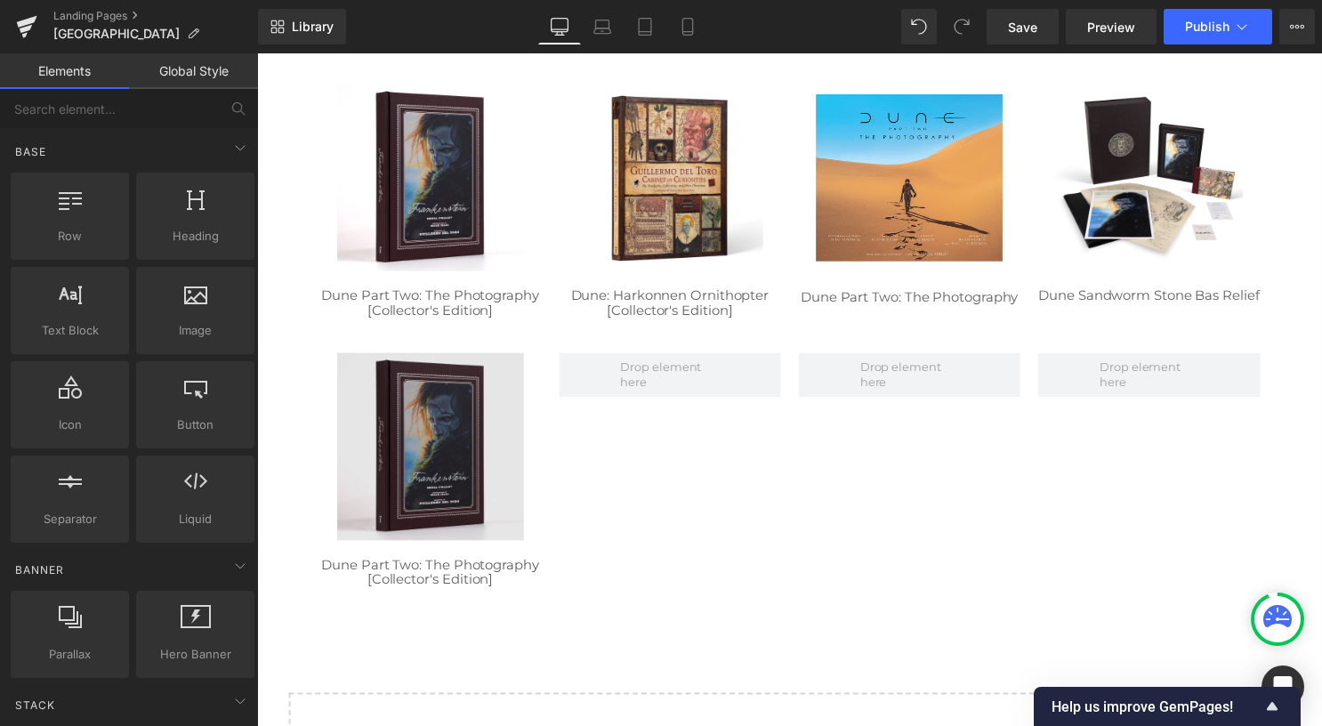
scroll to position [763, 0]
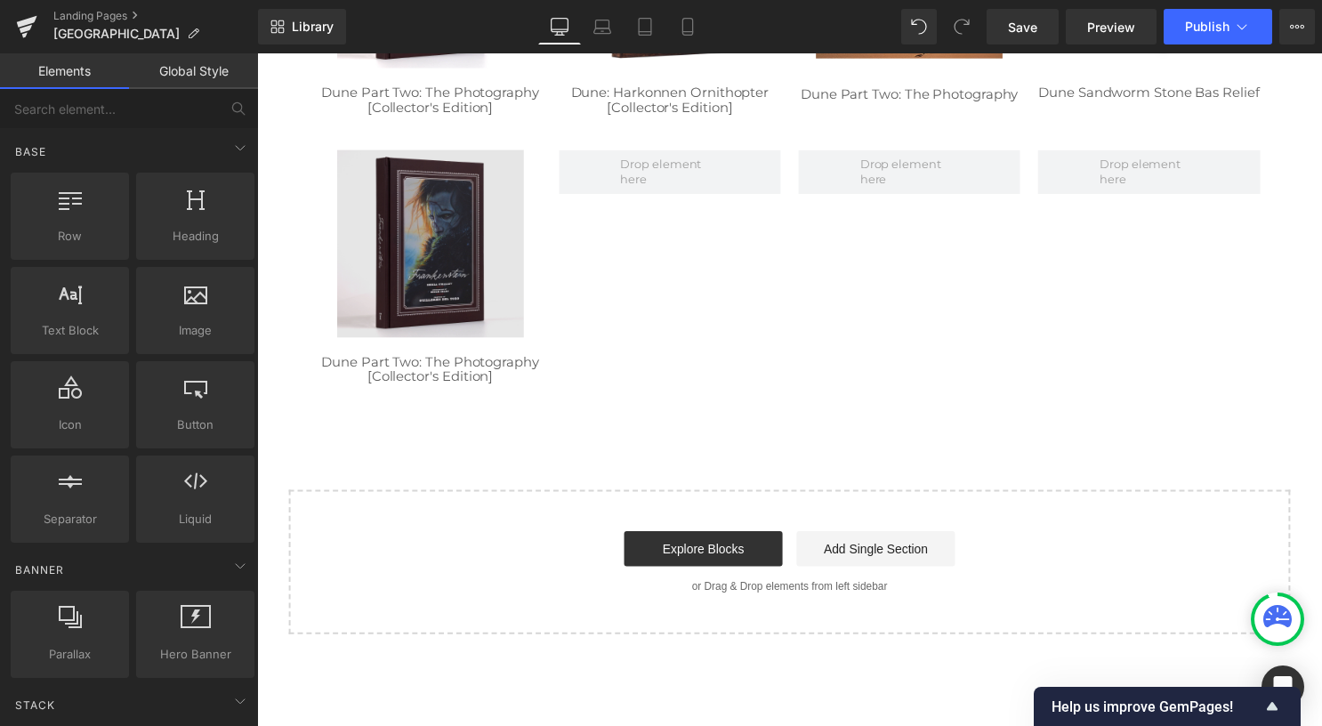
drag, startPoint x: 423, startPoint y: 231, endPoint x: 379, endPoint y: 230, distance: 44.5
click at [423, 231] on img at bounding box center [432, 245] width 189 height 189
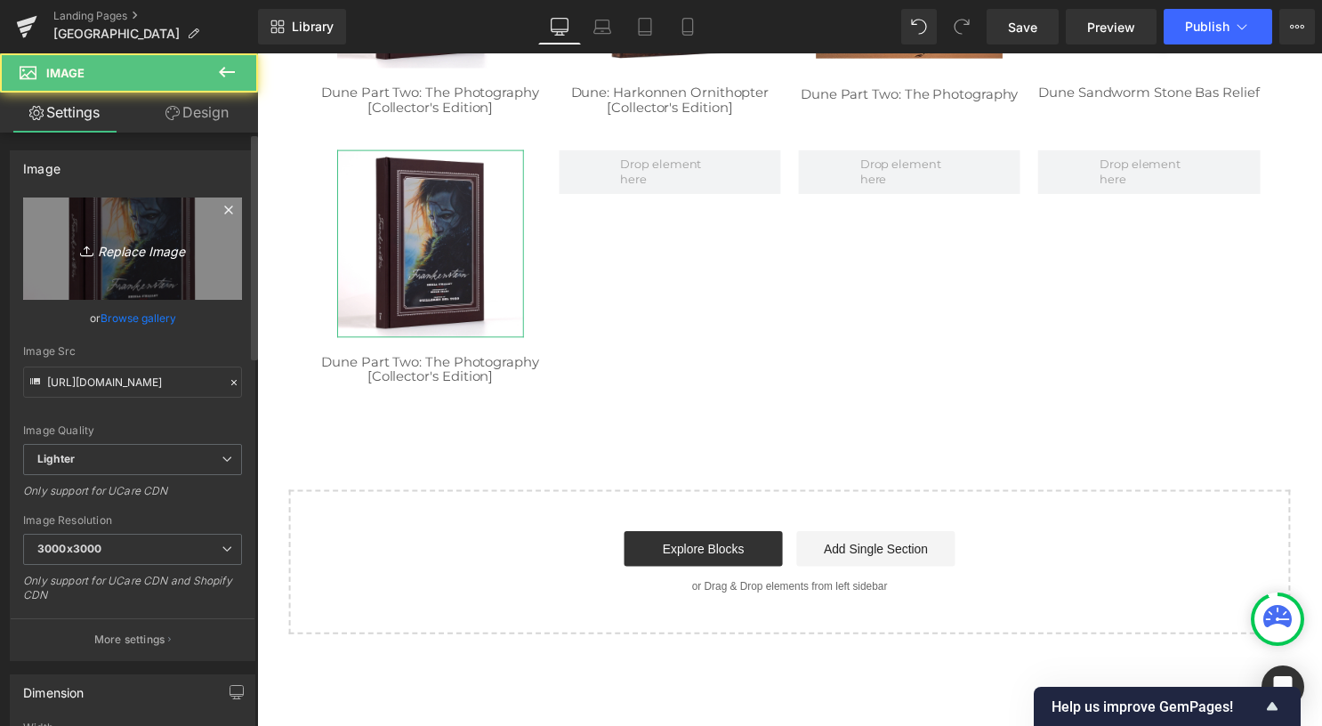
click at [94, 233] on link "Replace Image" at bounding box center [132, 248] width 219 height 102
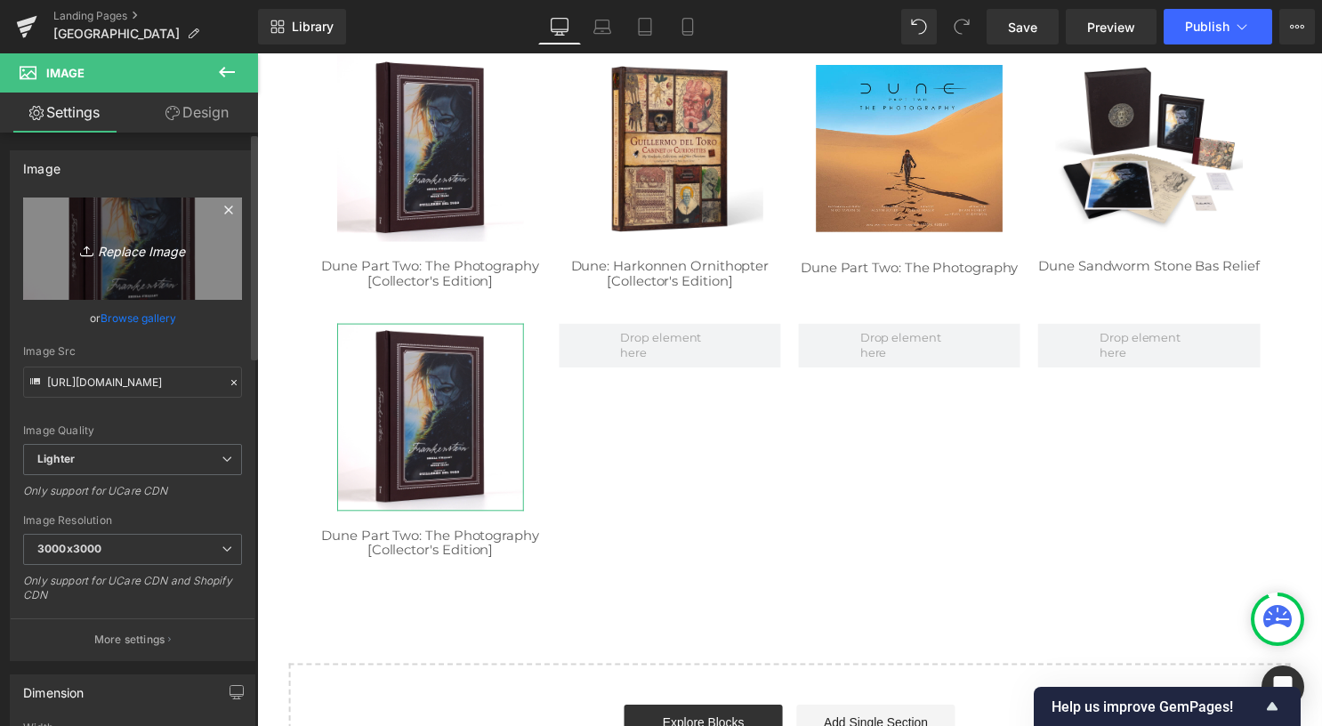
scroll to position [585, 0]
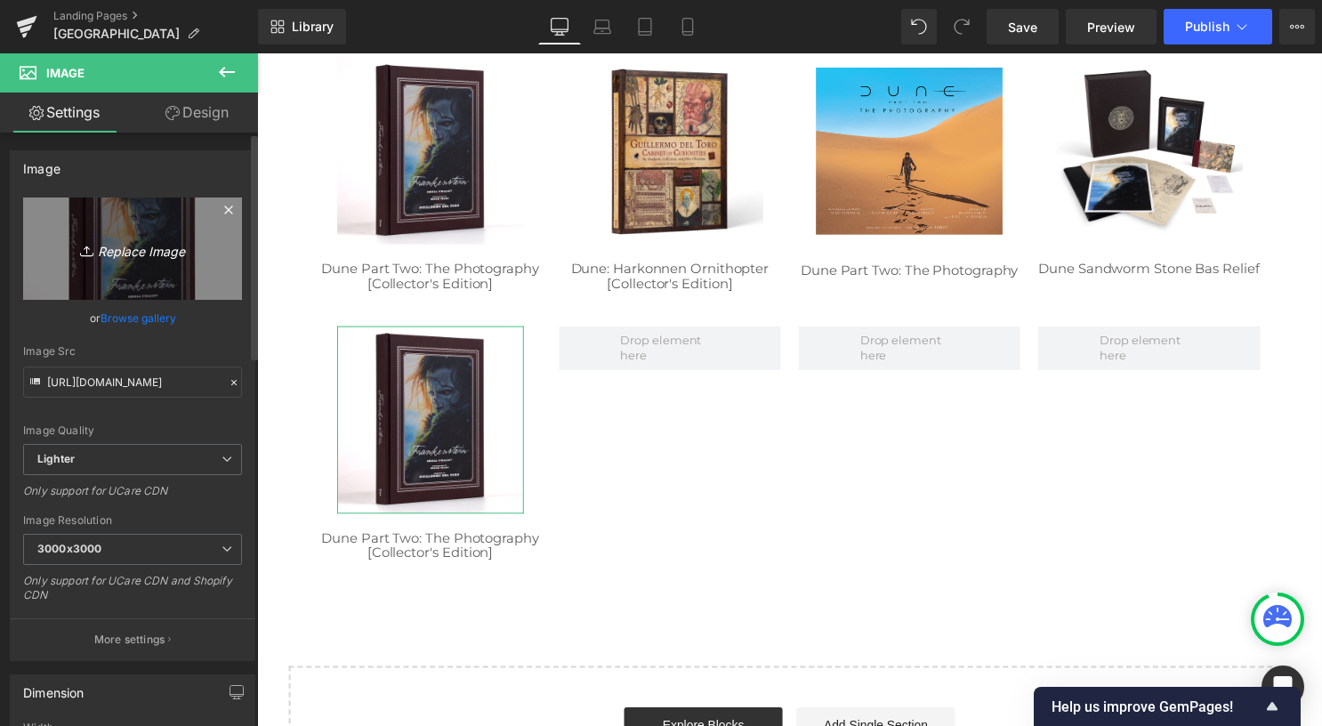
type input "C:\fakepath\Frankenstein Portfolio A1_web.jpg"
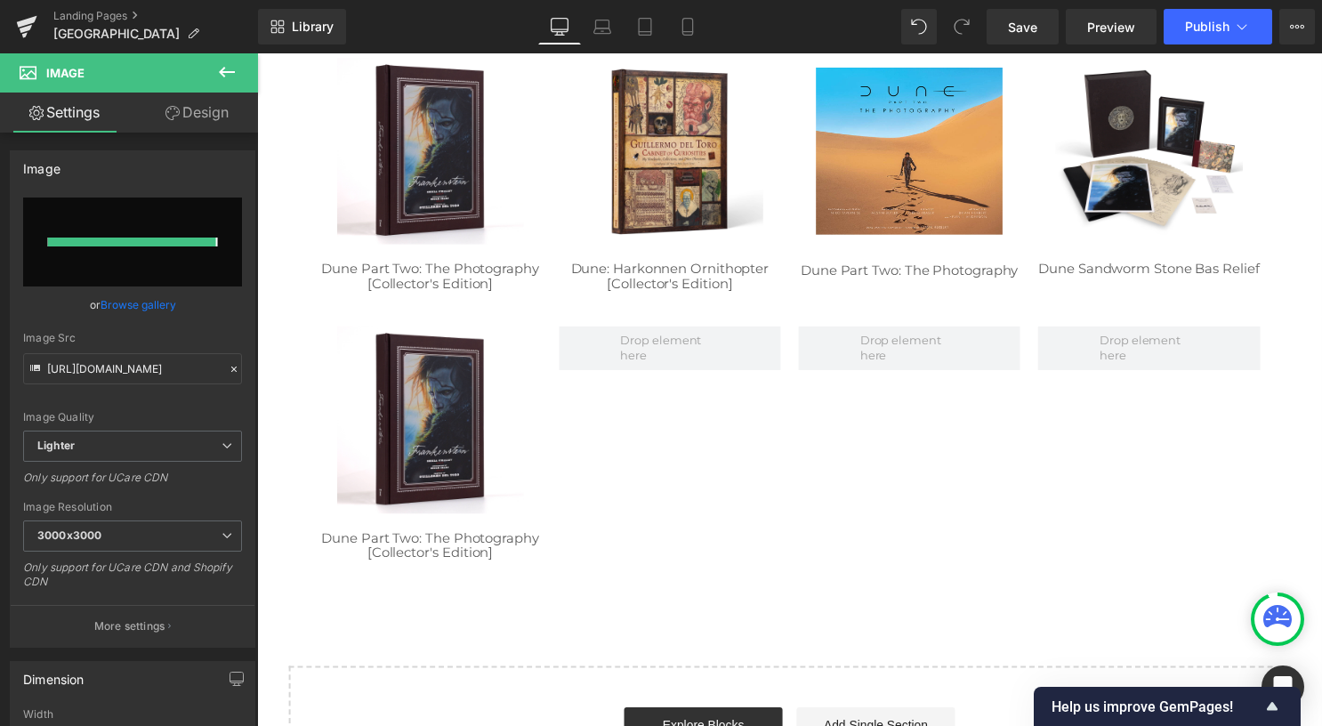
type input "https://ucarecdn.com/4baf295a-0842-43c2-8914-e0960ead6e06/-/format/auto/-/previ…"
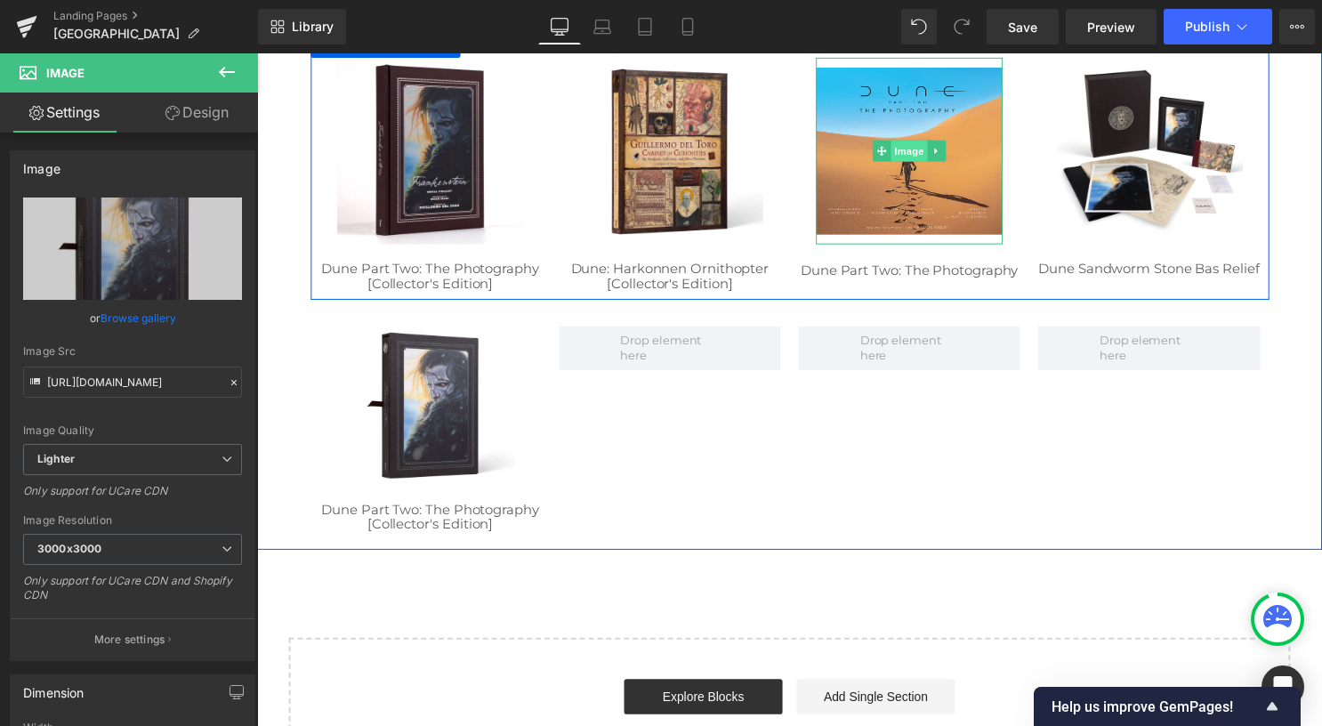
click at [910, 157] on span "Image" at bounding box center [916, 151] width 37 height 21
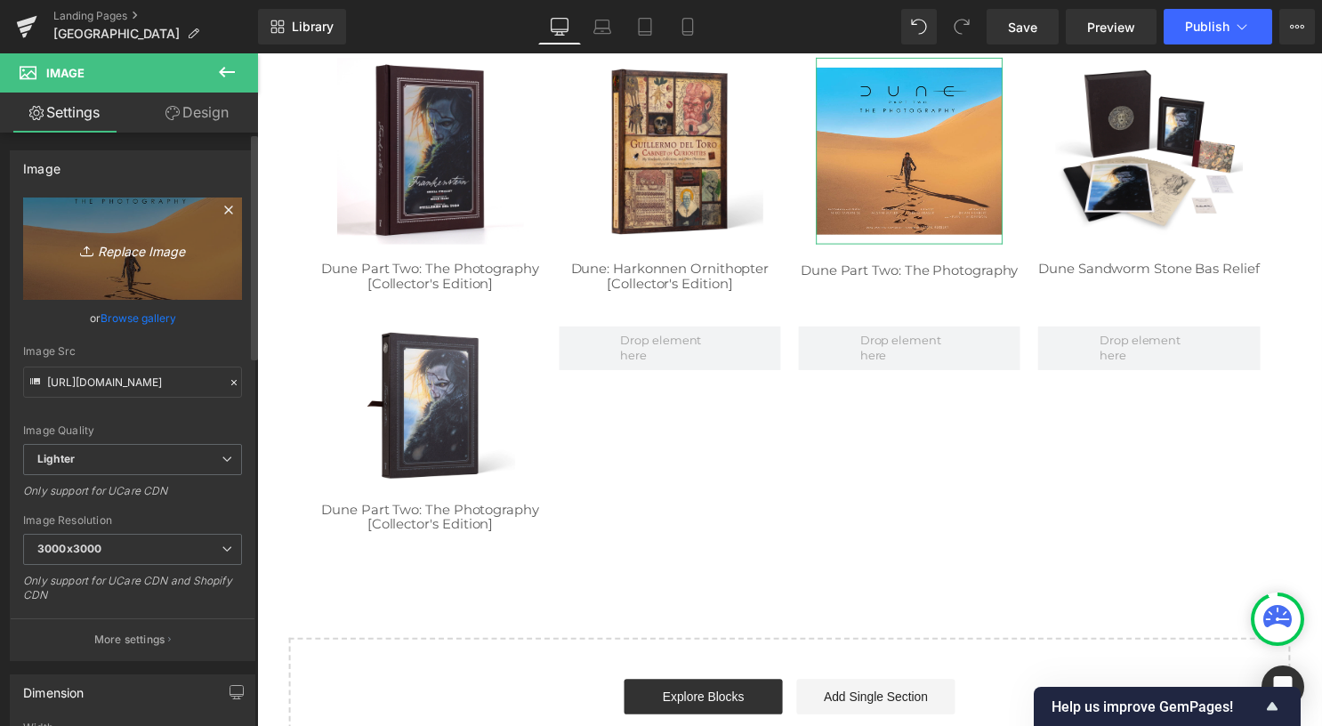
click at [91, 251] on icon at bounding box center [89, 251] width 18 height 18
type input "C:\fakepath\02 square.png"
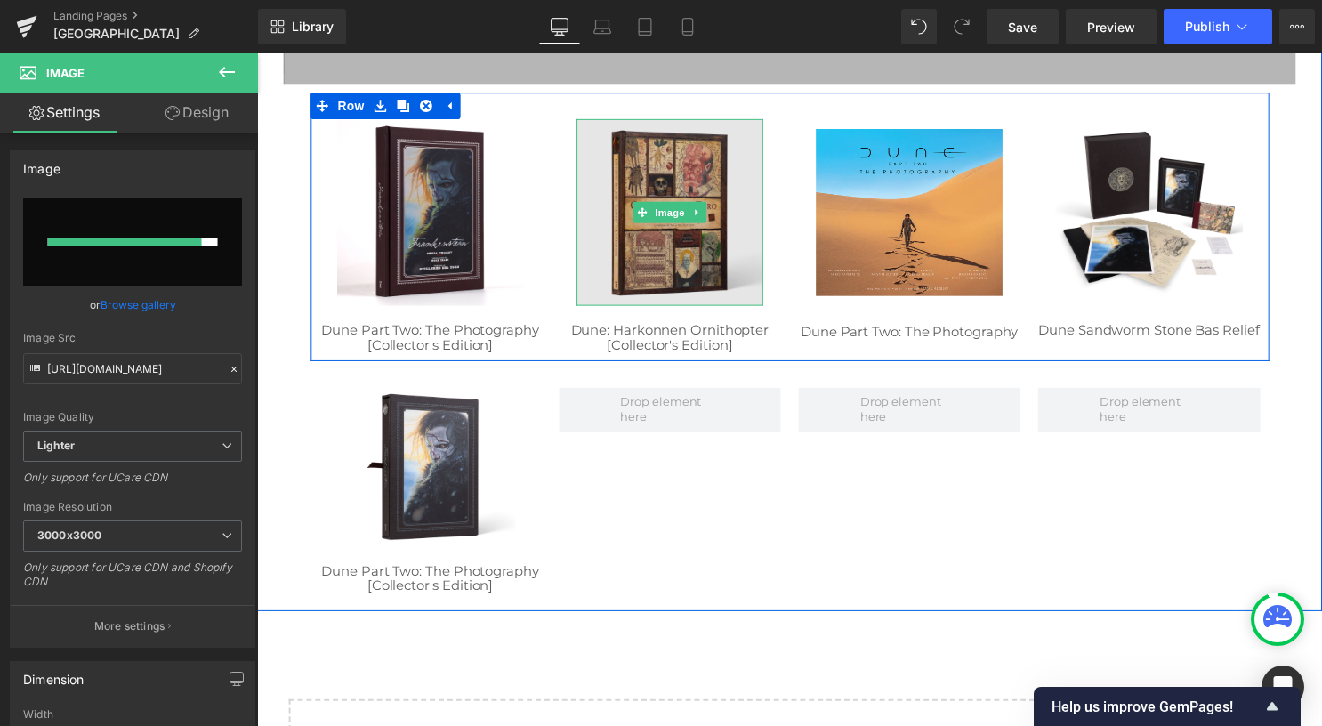
scroll to position [496, 0]
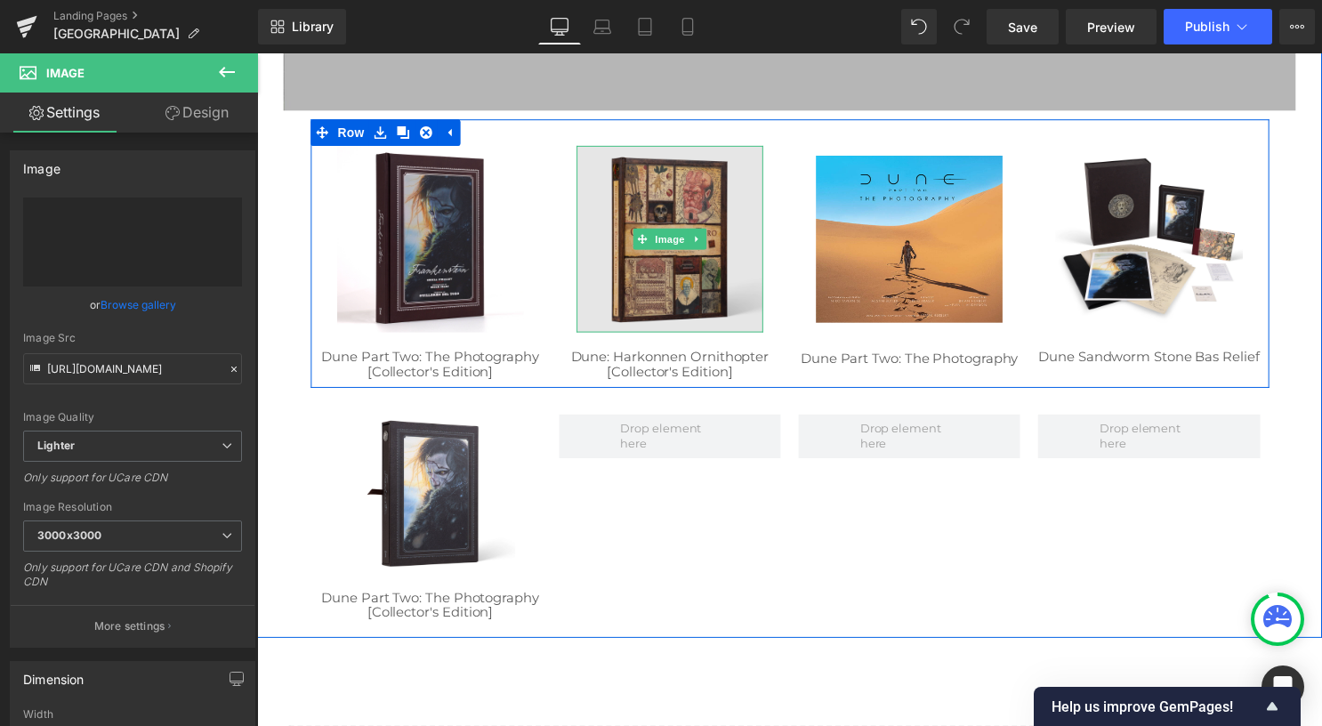
type input "https://ucarecdn.com/cf194dff-a586-472a-b55e-0dd403874b6a/-/format/auto/-/previ…"
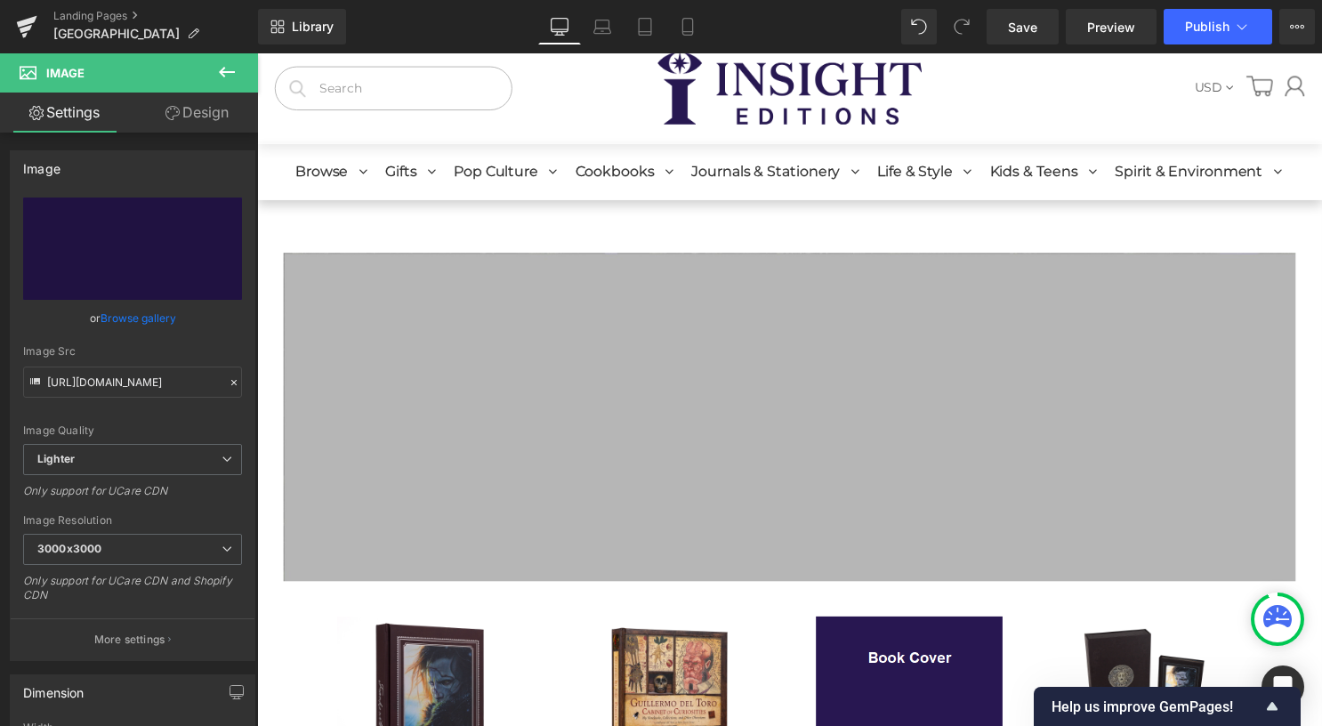
scroll to position [0, 0]
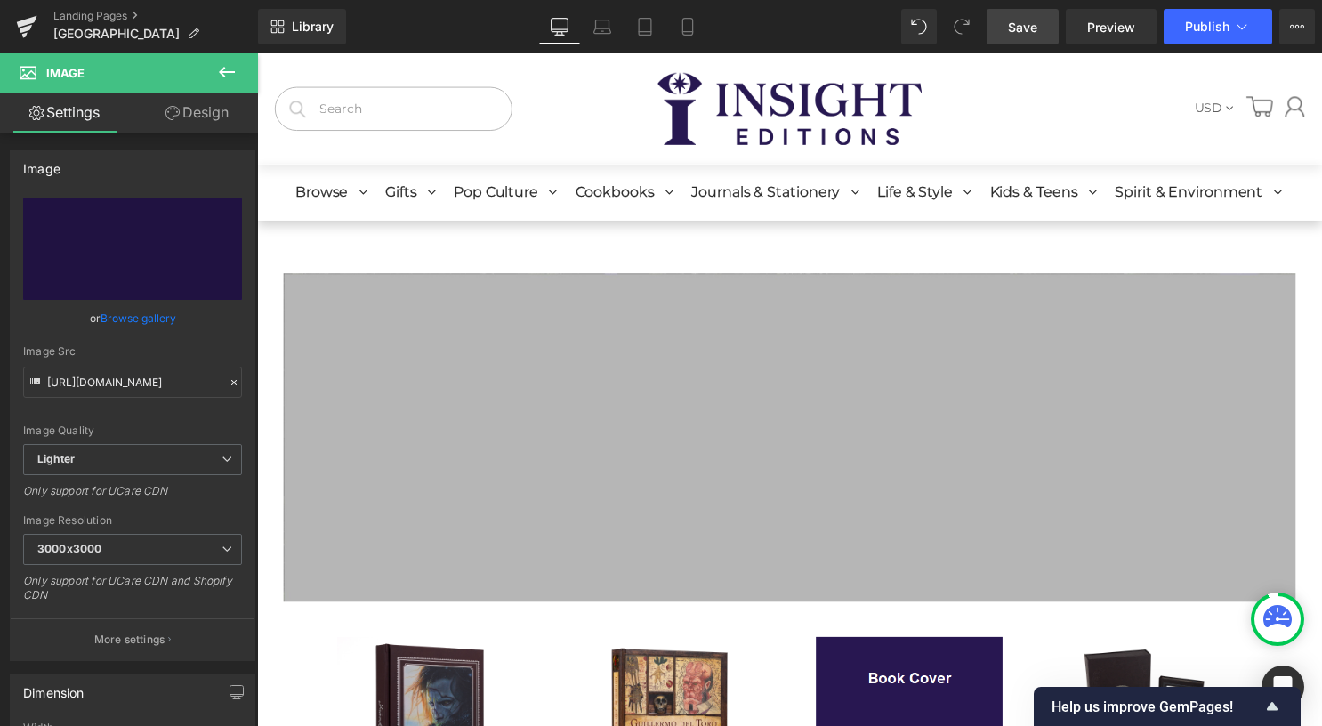
click at [1028, 25] on span "Save" at bounding box center [1022, 27] width 29 height 19
click at [1016, 18] on span "Save" at bounding box center [1022, 27] width 29 height 19
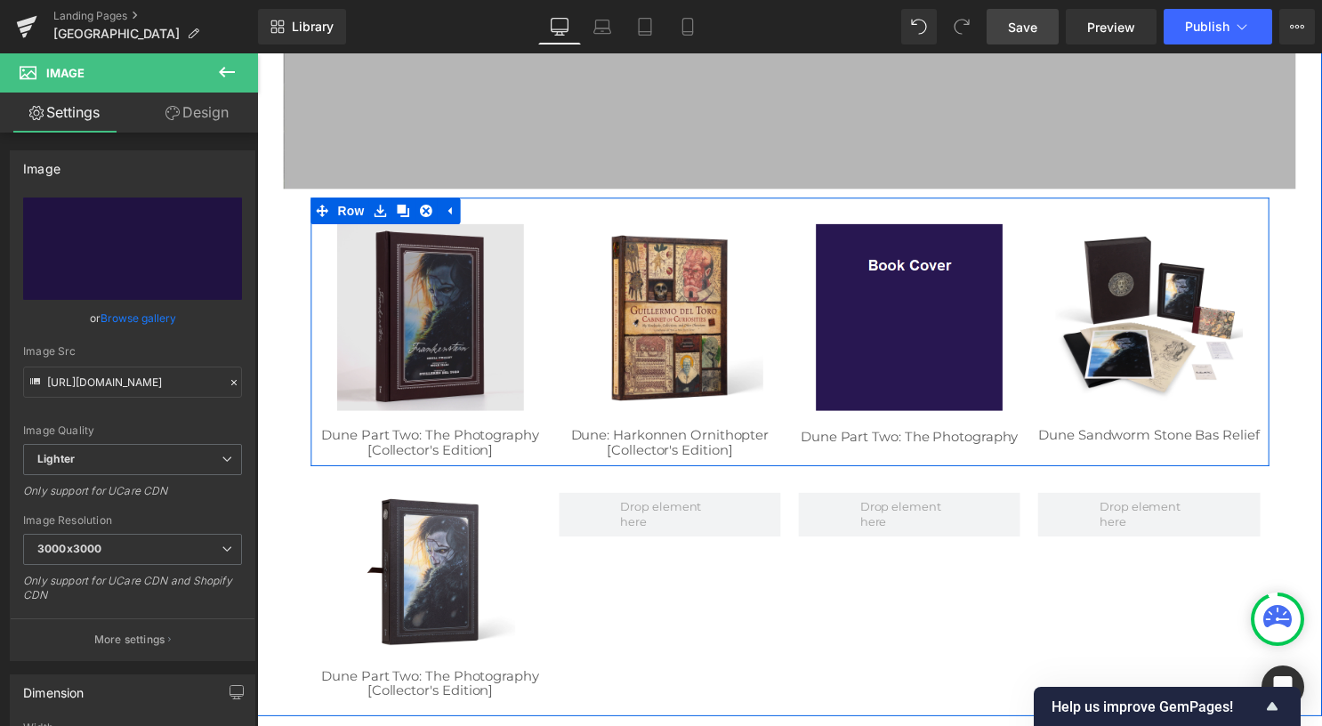
scroll to position [445, 0]
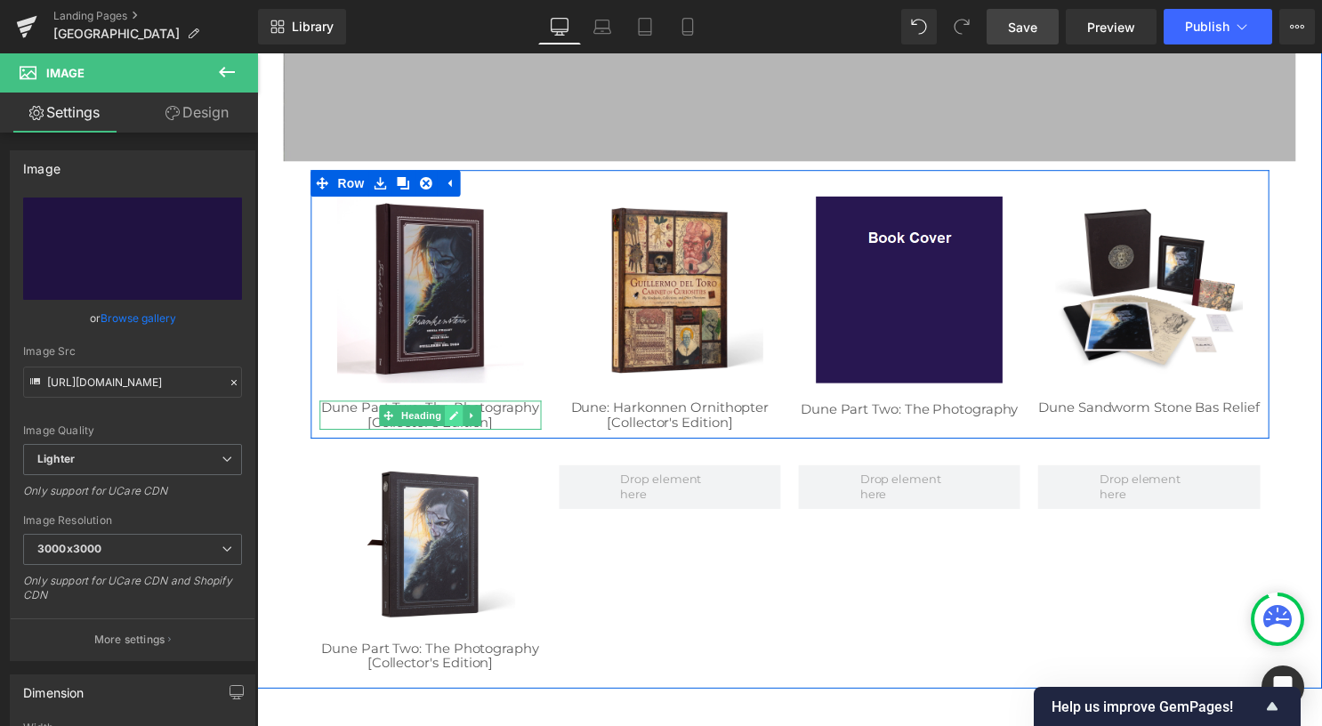
click at [452, 419] on icon at bounding box center [456, 419] width 9 height 9
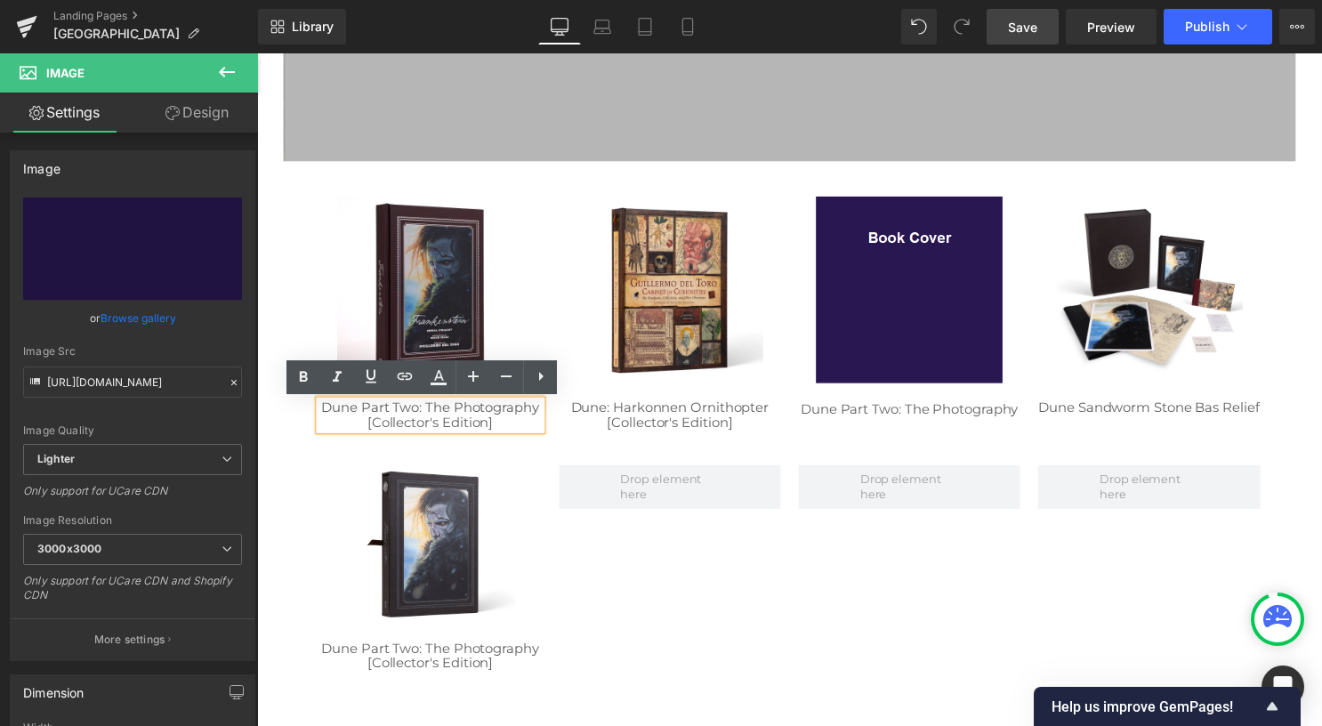
click at [492, 426] on h1 "Dune Part Two: The Photography [Collector's Edition]" at bounding box center [432, 419] width 224 height 29
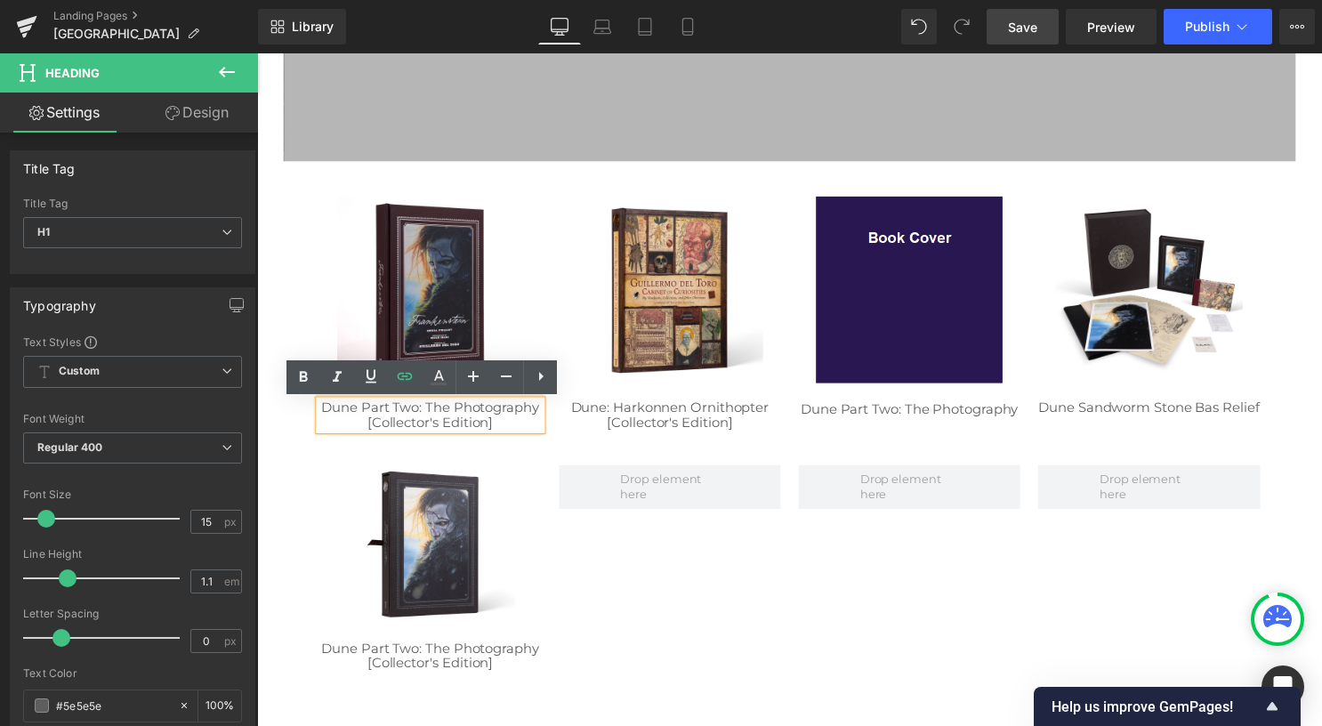
drag, startPoint x: 496, startPoint y: 427, endPoint x: 311, endPoint y: 407, distance: 186.1
click at [320, 407] on div "Dune Part Two: The Photography [Collector's Edition]" at bounding box center [432, 419] width 224 height 29
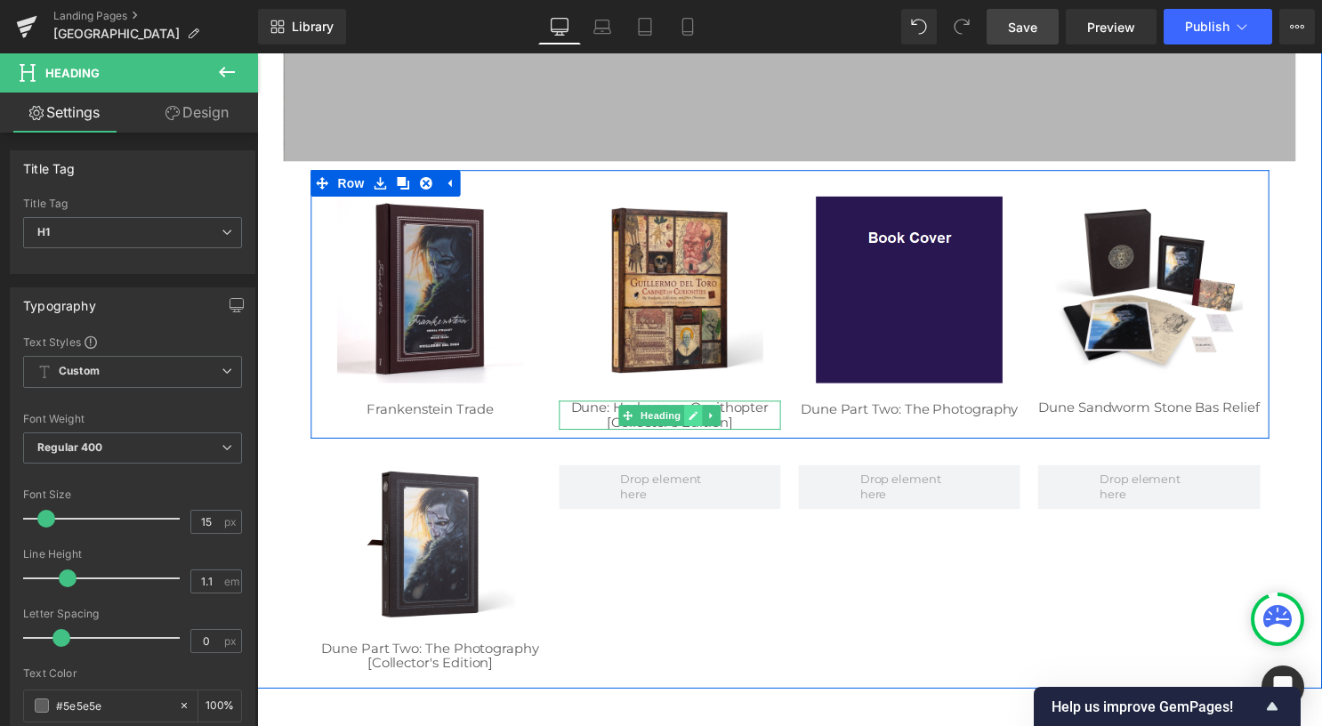
click at [694, 423] on icon at bounding box center [698, 419] width 9 height 9
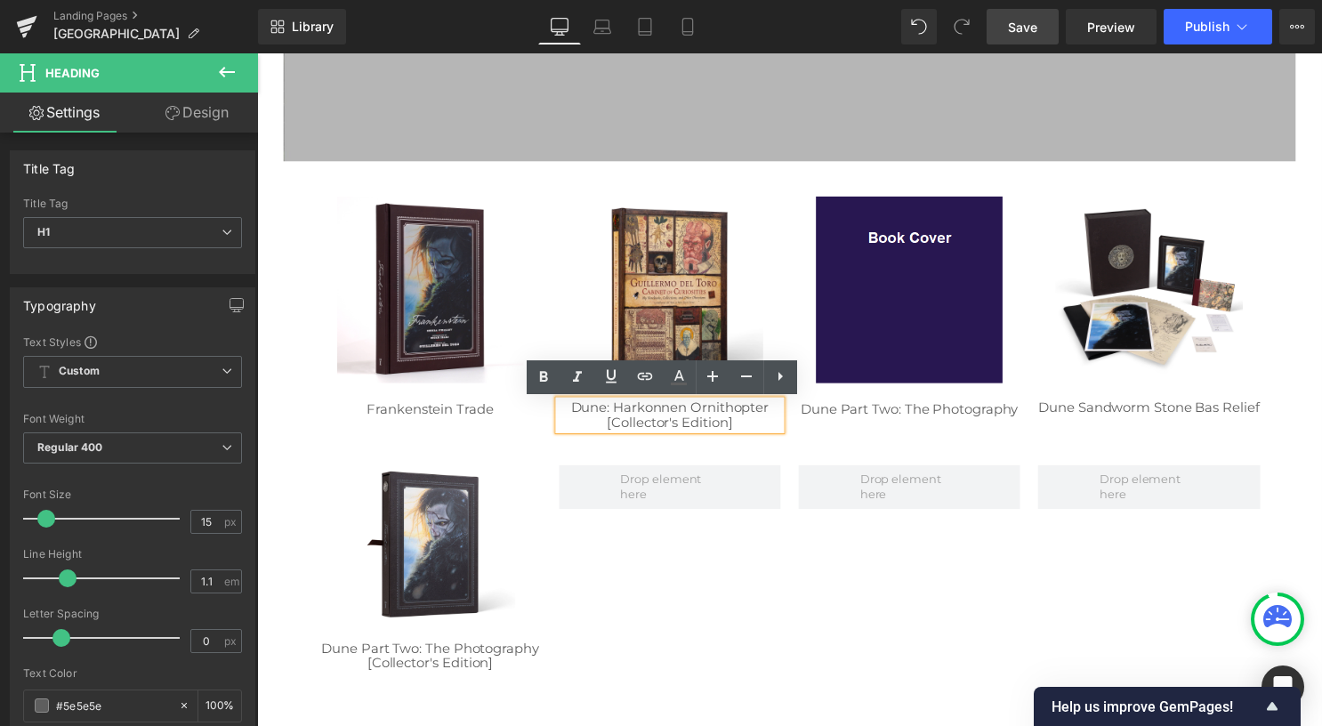
click at [738, 424] on h1 "Dune: Harkonnen Ornithopter [Collector's Edition]" at bounding box center [674, 419] width 224 height 29
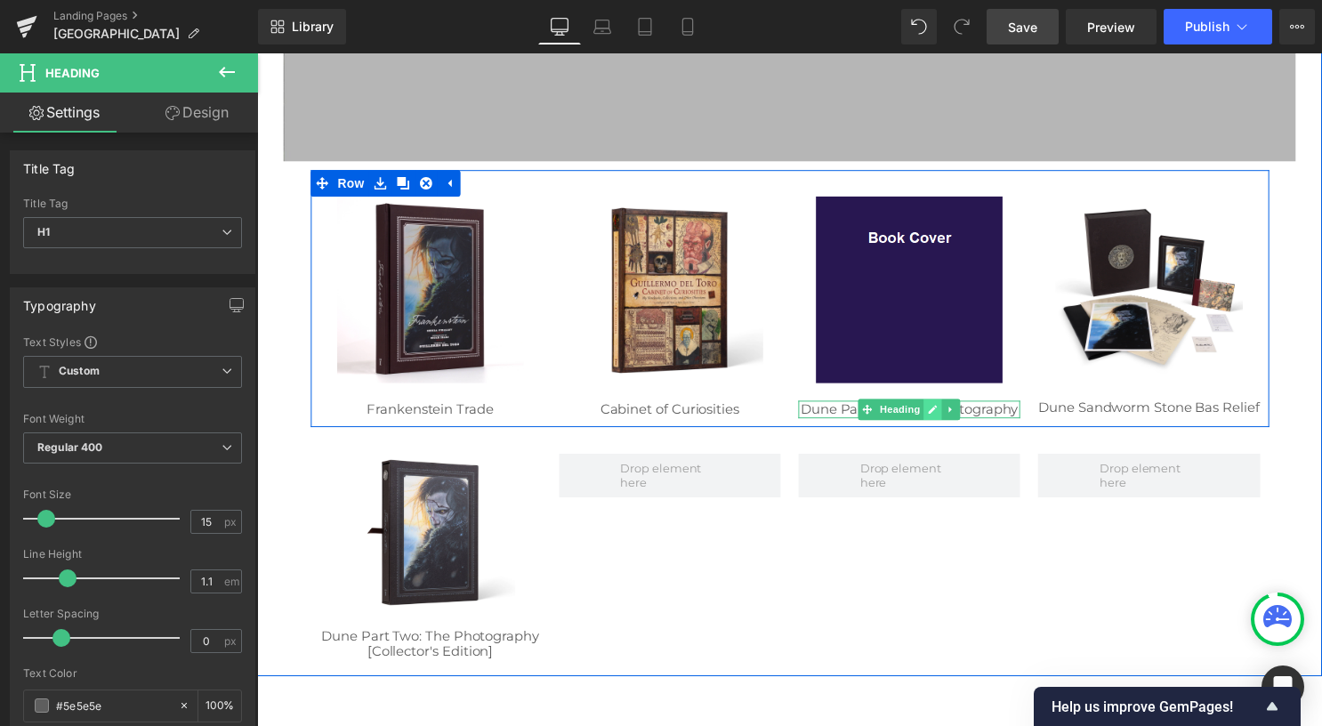
click at [935, 408] on icon at bounding box center [940, 413] width 10 height 11
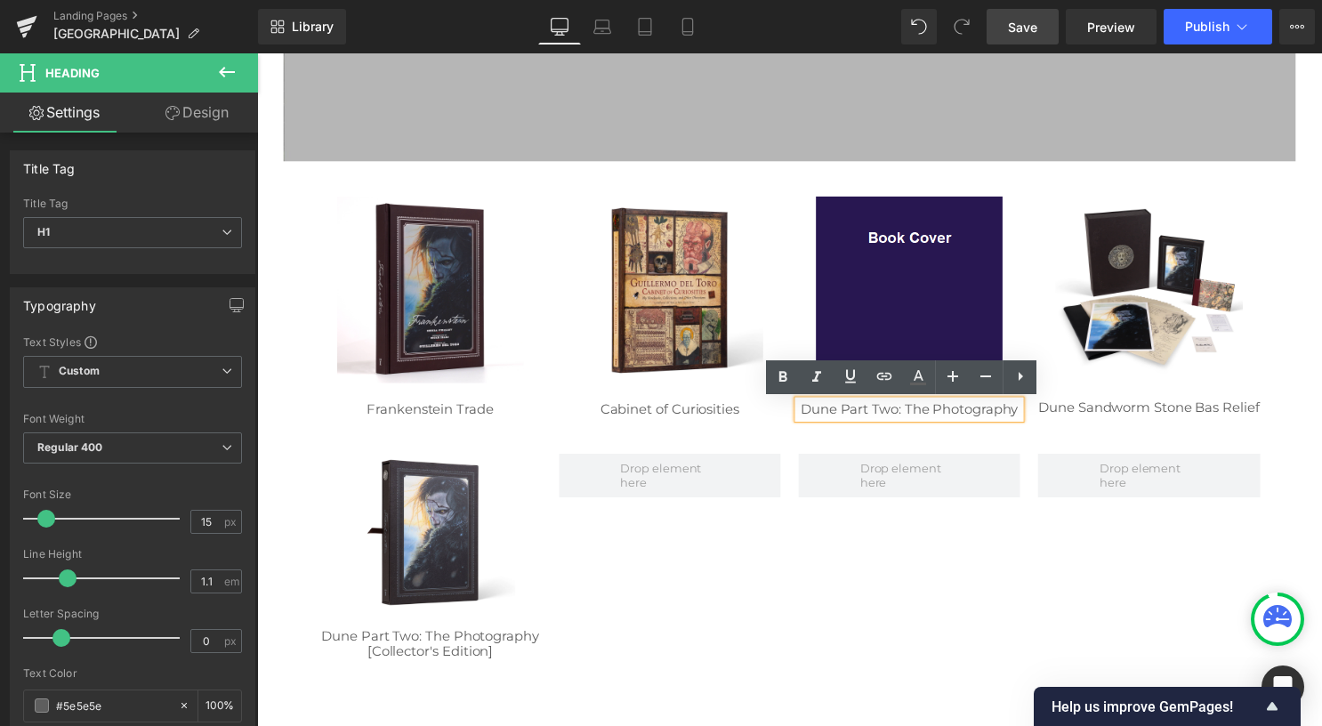
click at [930, 410] on link "Dune Part Two: The Photography" at bounding box center [917, 413] width 220 height 17
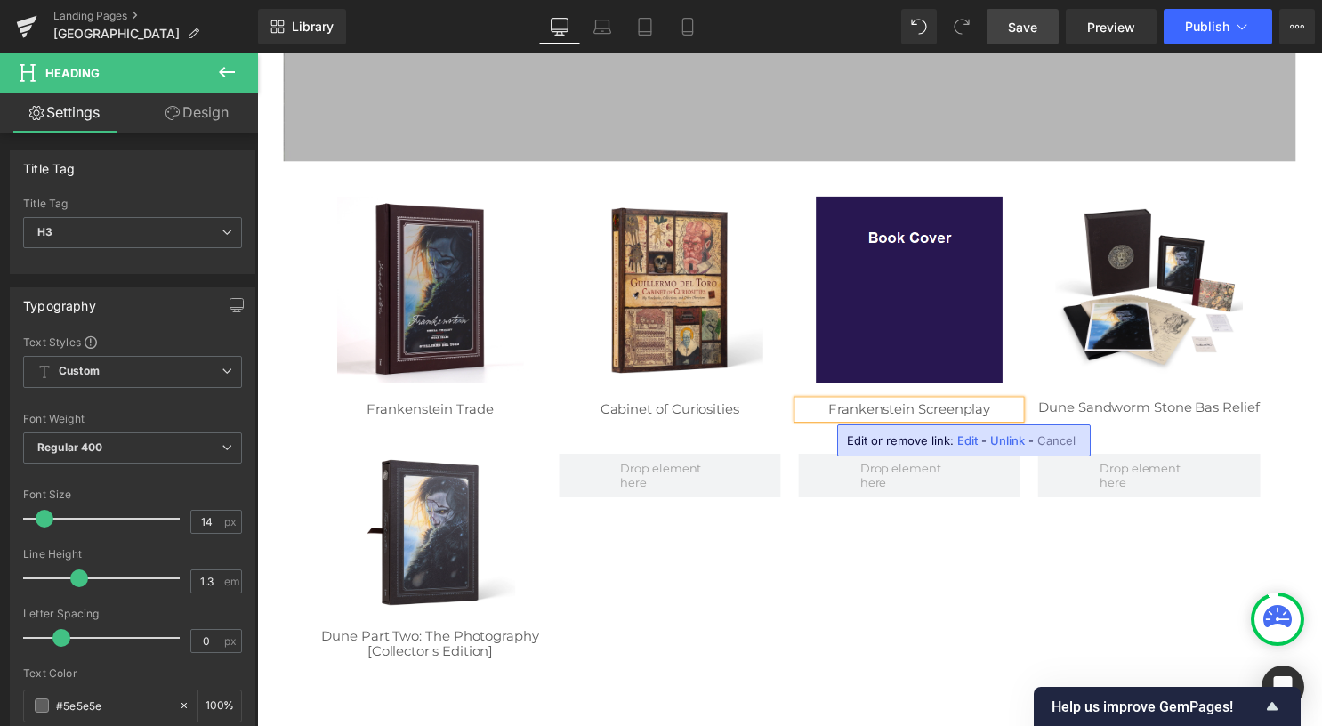
click at [161, 1] on div "Landing Pages Setúbal" at bounding box center [129, 26] width 258 height 53
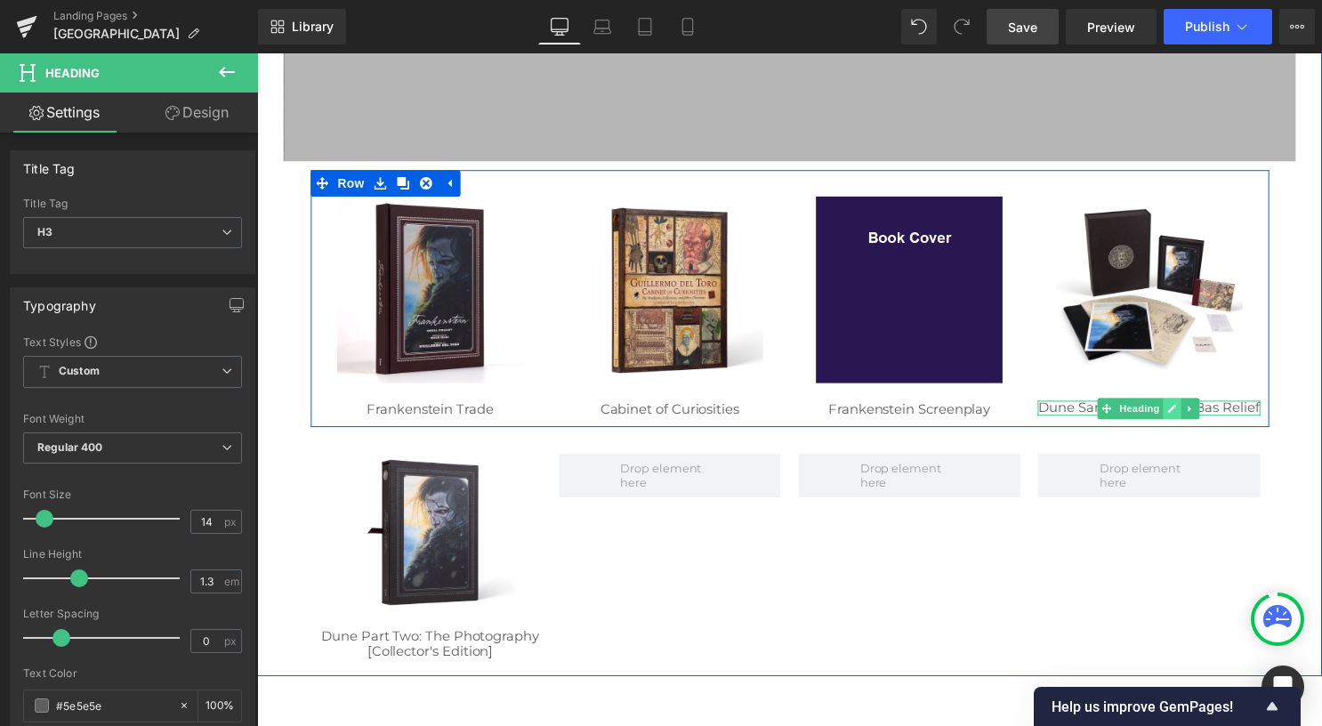
click at [1181, 420] on link at bounding box center [1182, 412] width 19 height 21
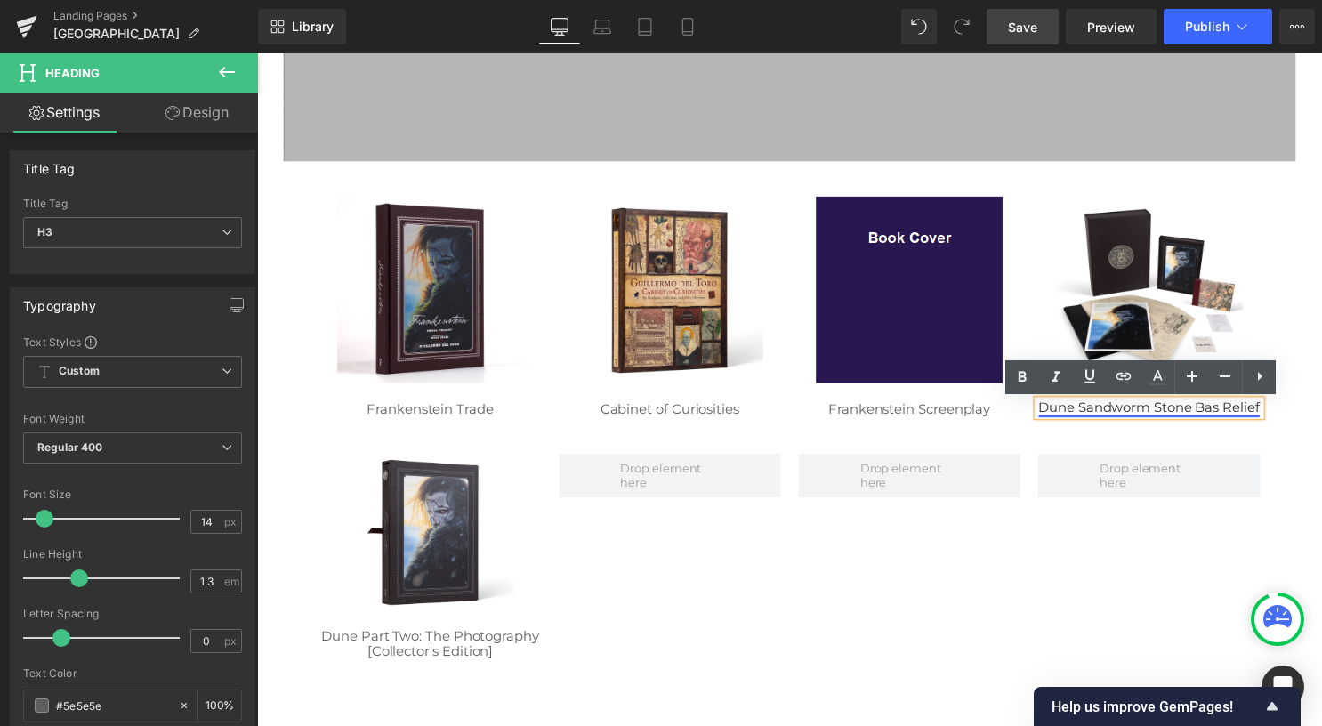
click at [1200, 420] on link "Dune Sandworm Stone Bas Relief" at bounding box center [1158, 411] width 223 height 17
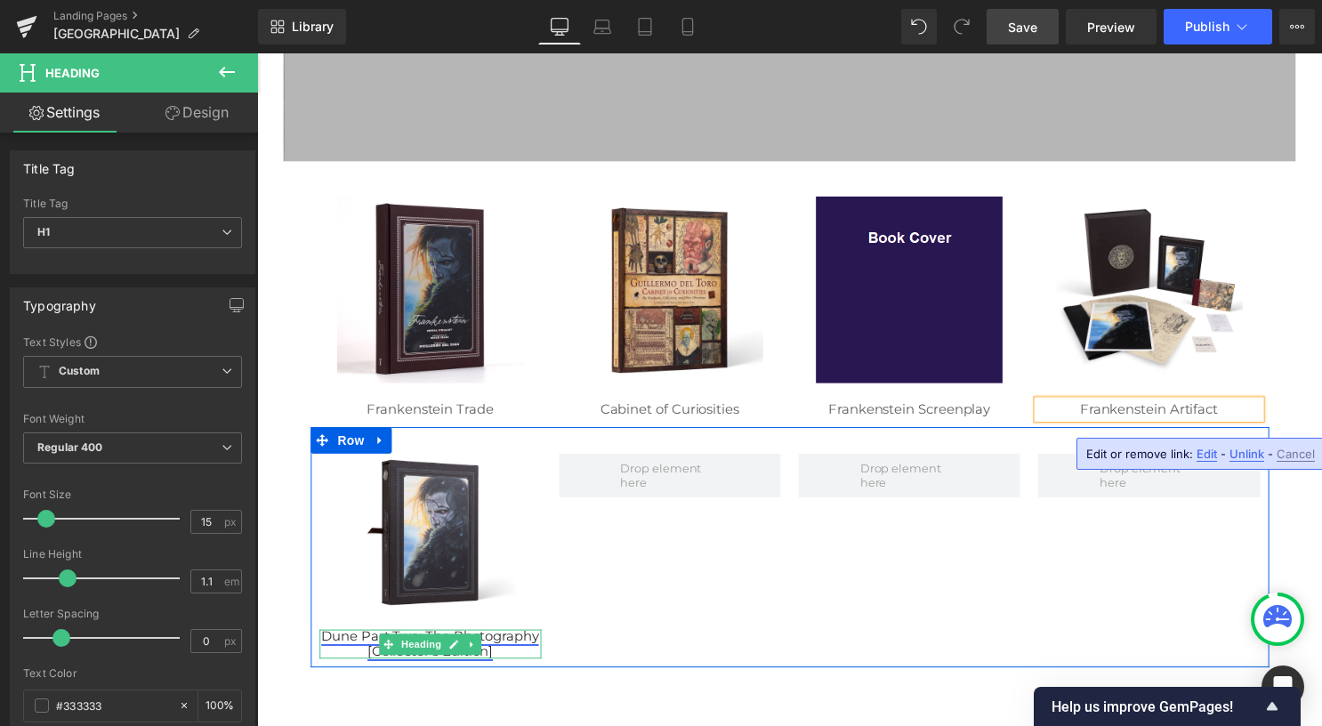
drag, startPoint x: 498, startPoint y: 656, endPoint x: 456, endPoint y: 652, distance: 42.0
click at [498, 656] on h1 "Dune Part Two: The Photography [Collector's Edition]" at bounding box center [432, 650] width 224 height 29
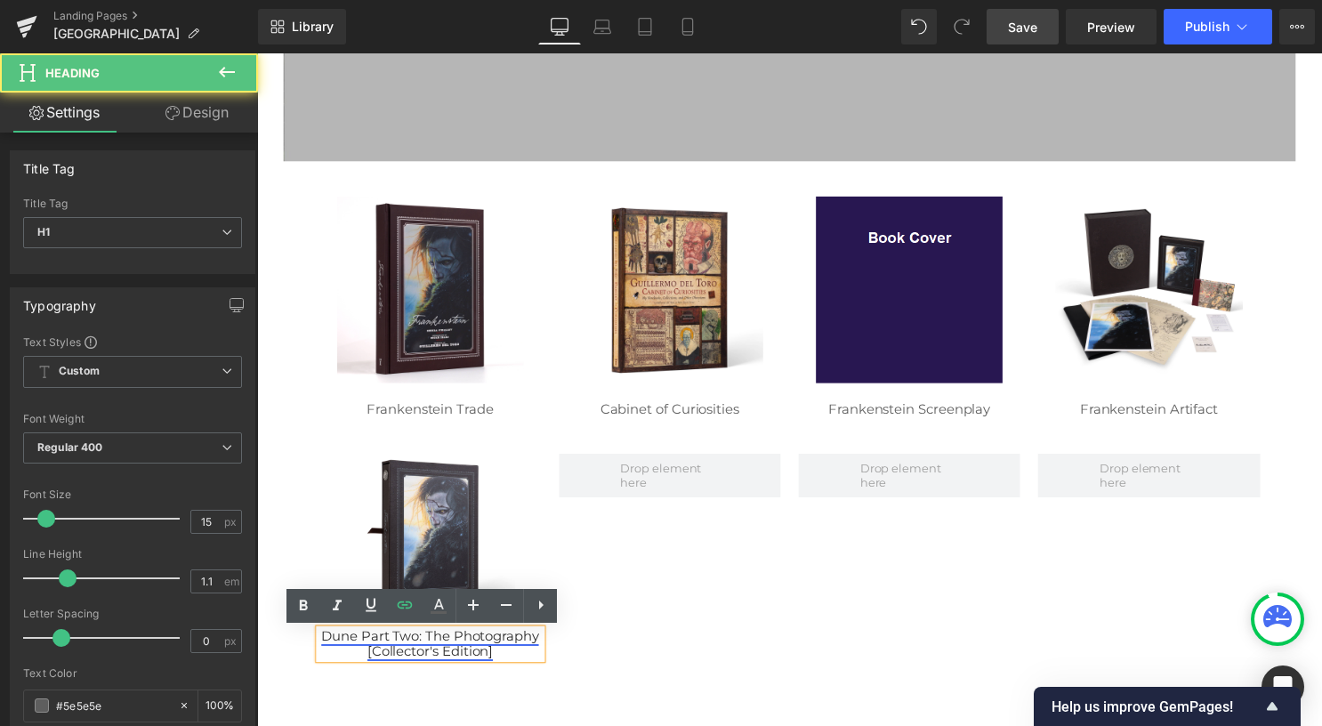
click at [452, 652] on link "Dune Part Two: The Photography [Collector's Edition]" at bounding box center [432, 650] width 220 height 32
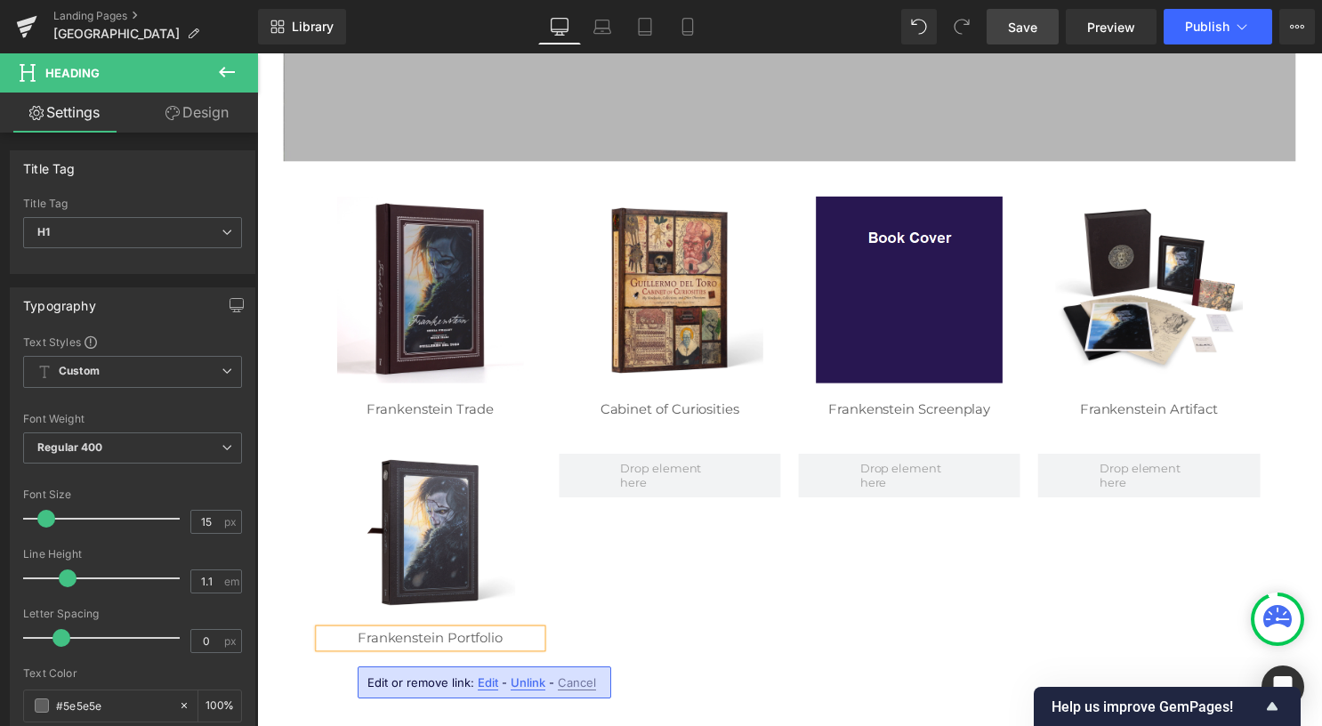
click at [619, 606] on div "Image Frankenstein Portfolio Heading Row" at bounding box center [795, 546] width 969 height 231
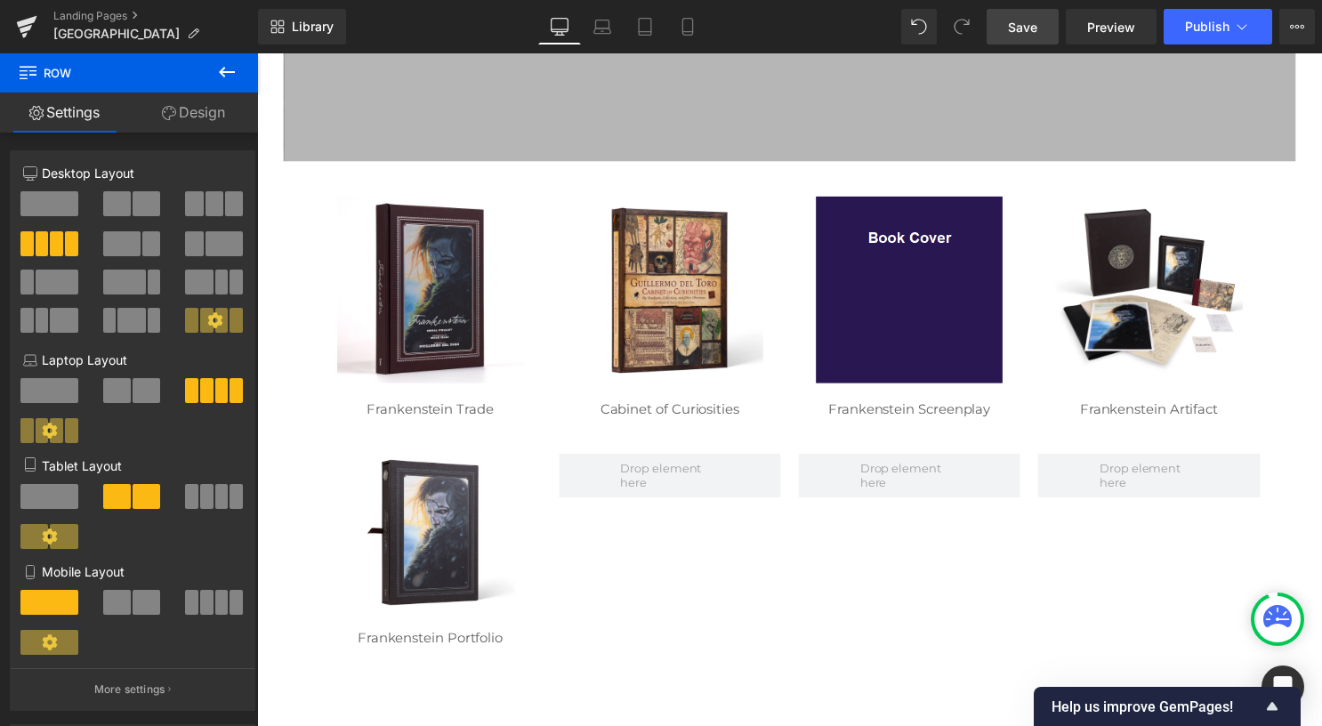
click at [1003, 13] on link "Save" at bounding box center [1023, 27] width 72 height 36
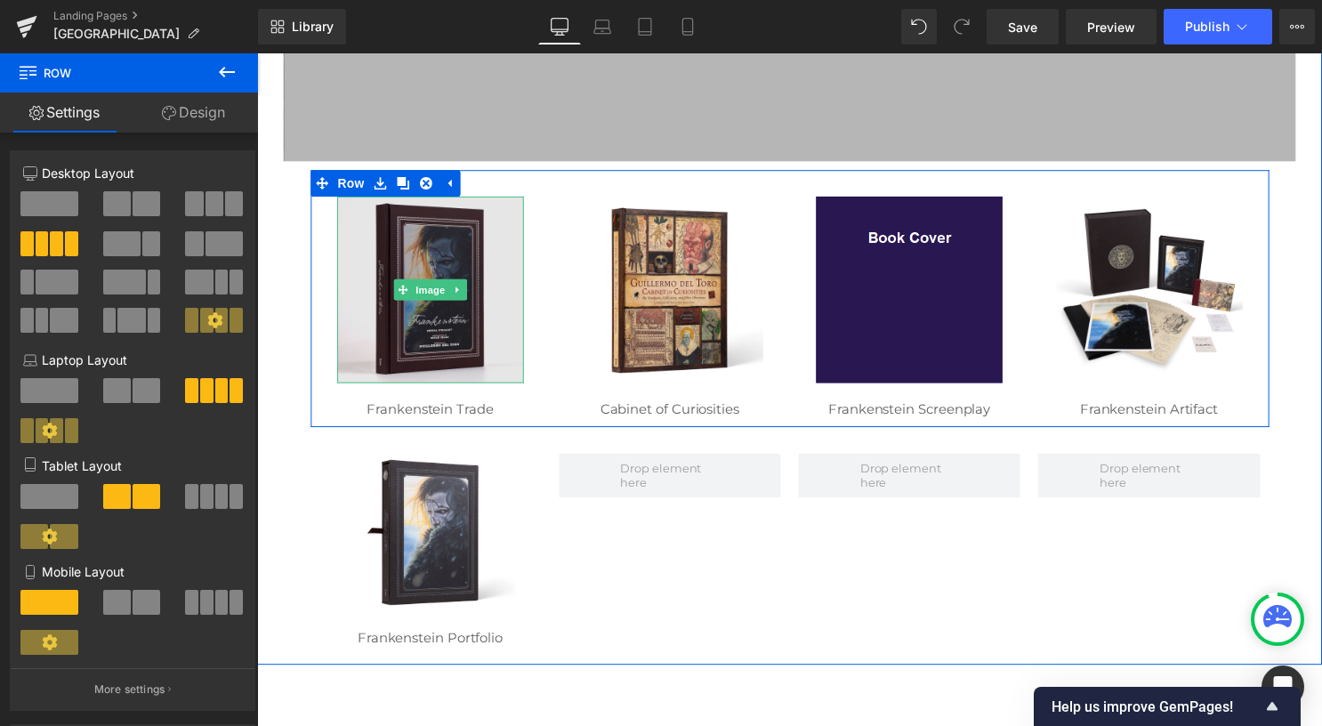
click at [425, 268] on img at bounding box center [432, 292] width 189 height 189
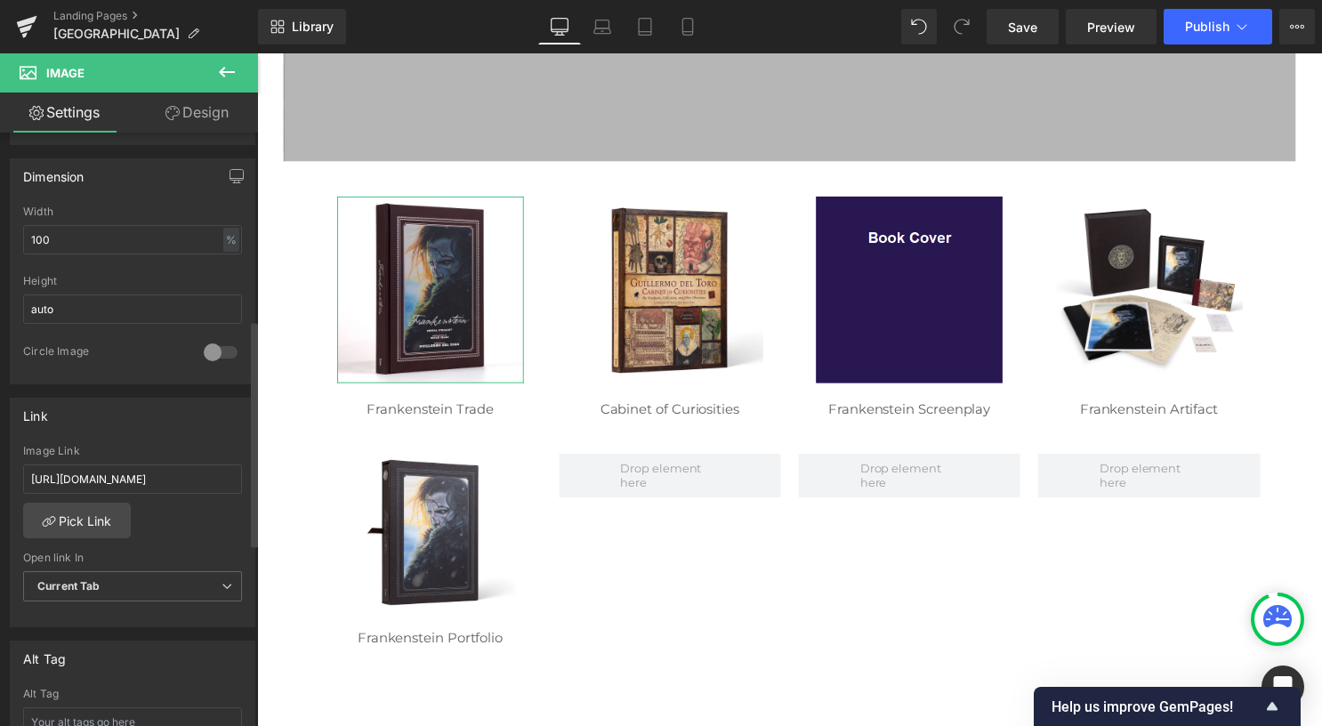
scroll to position [548, 0]
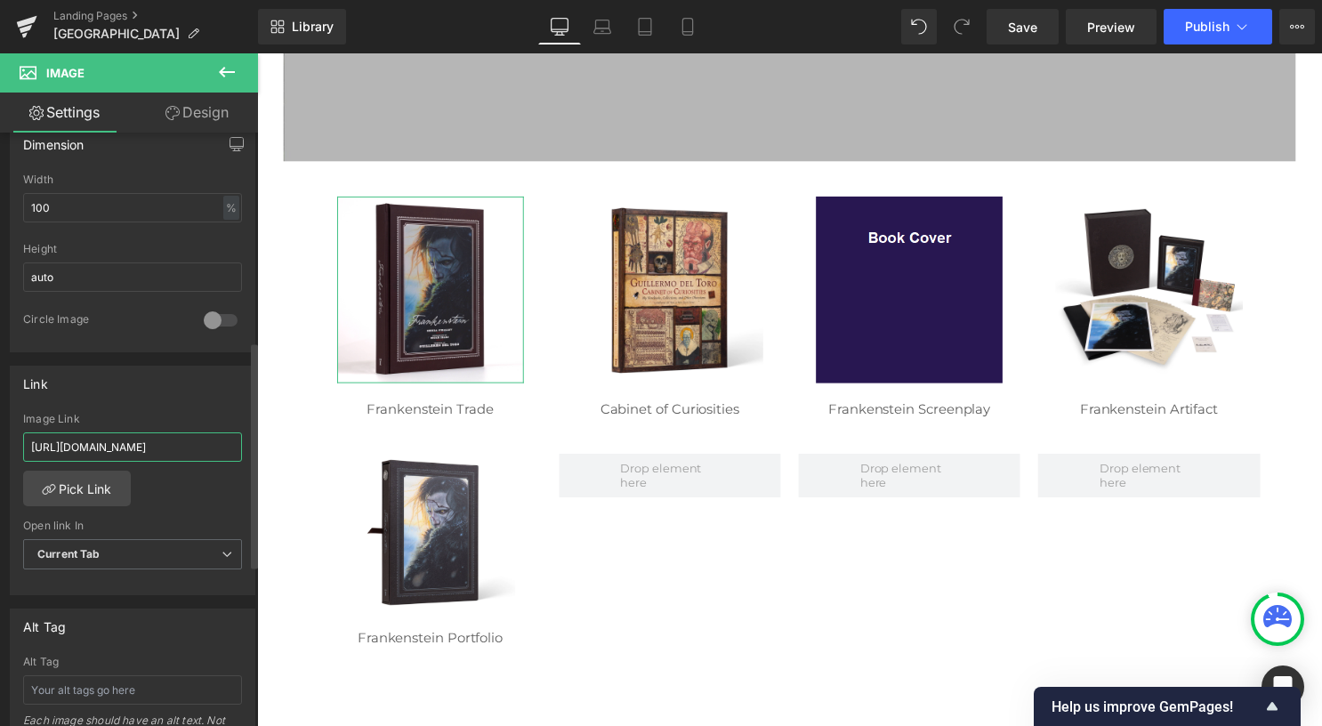
click at [174, 439] on input "https://webexclusives.insighteditions.com/store/products/collector-edition/dune…" at bounding box center [132, 446] width 219 height 29
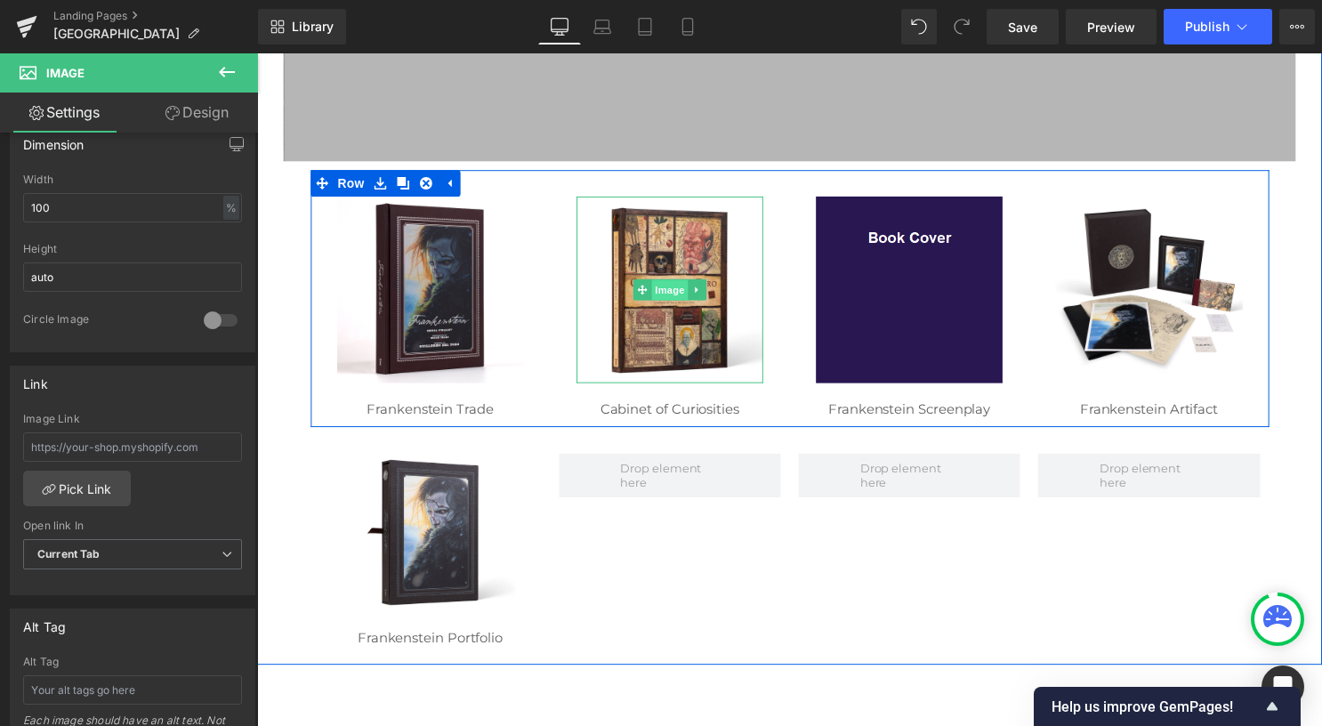
click at [660, 295] on span "Image" at bounding box center [674, 293] width 37 height 21
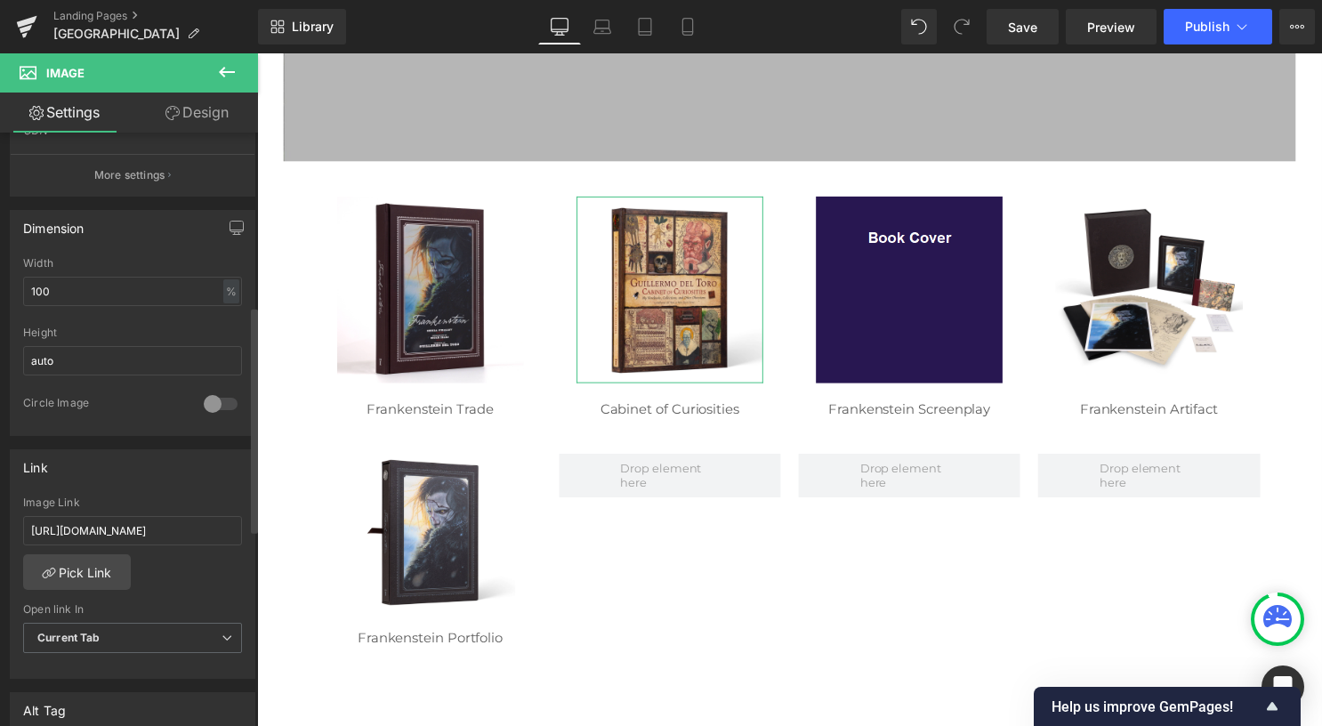
scroll to position [469, 0]
click at [175, 530] on input "https://webexclusives.insighteditions.com/store/products/collector-edition/dune…" at bounding box center [132, 526] width 219 height 29
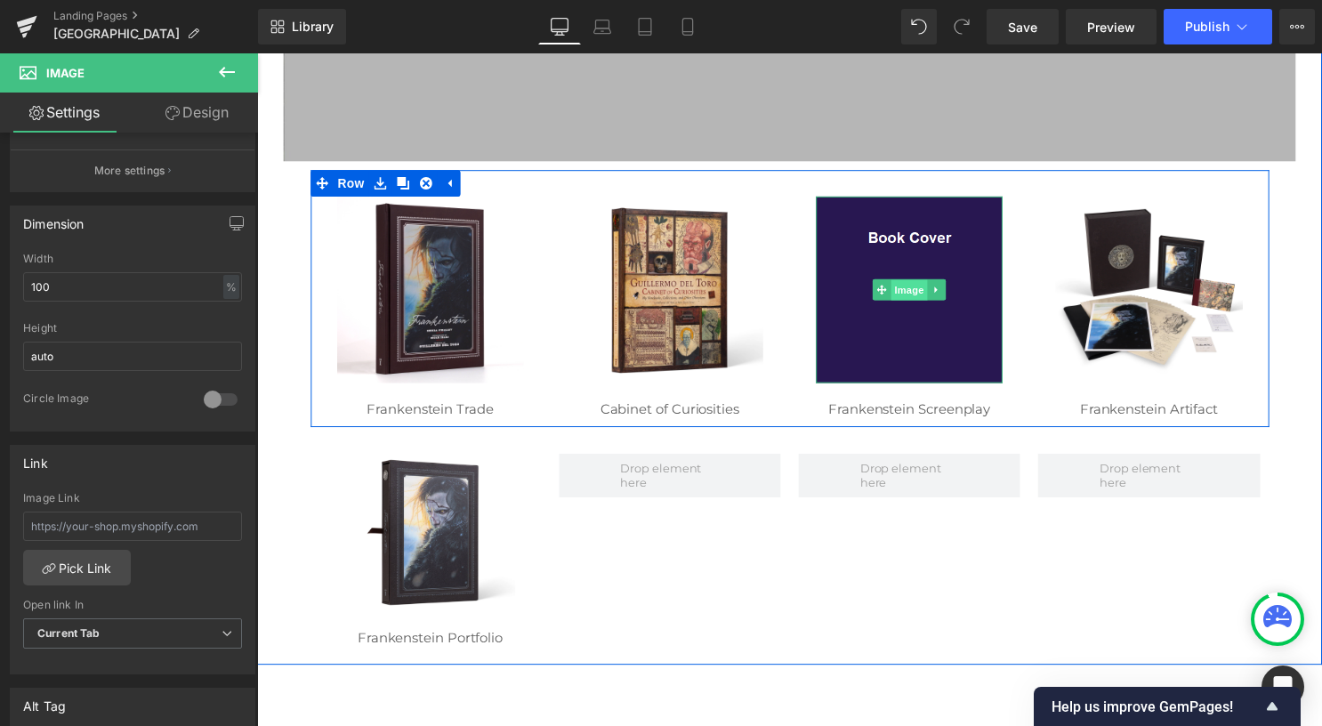
click at [899, 286] on span "Image" at bounding box center [916, 293] width 37 height 21
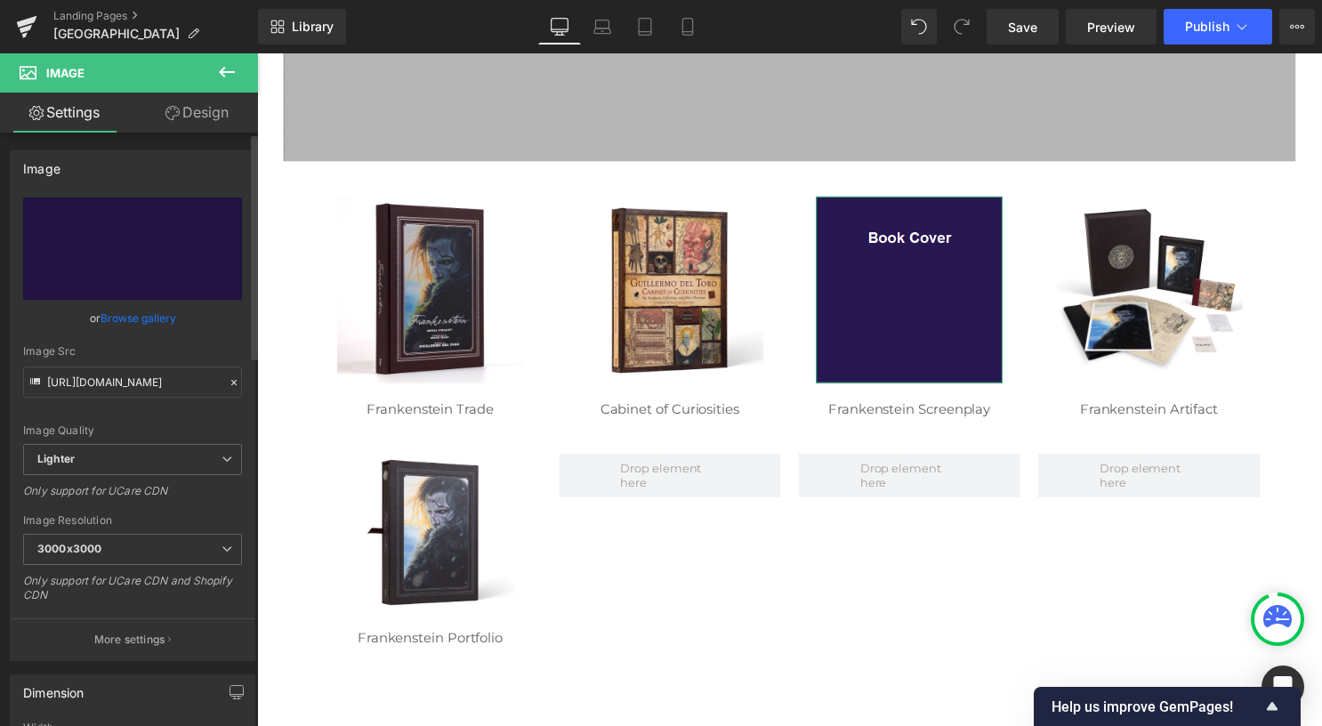
click at [165, 515] on div "Image Resolution" at bounding box center [132, 520] width 219 height 12
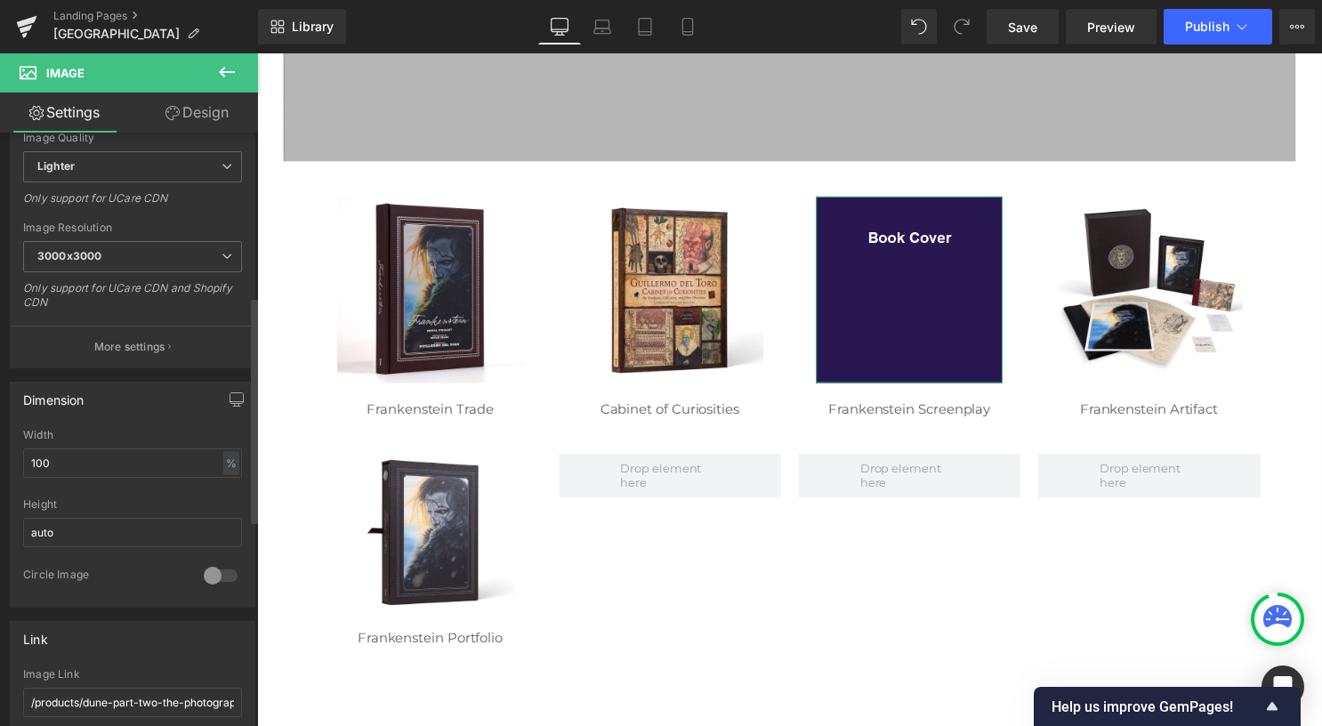
scroll to position [431, 0]
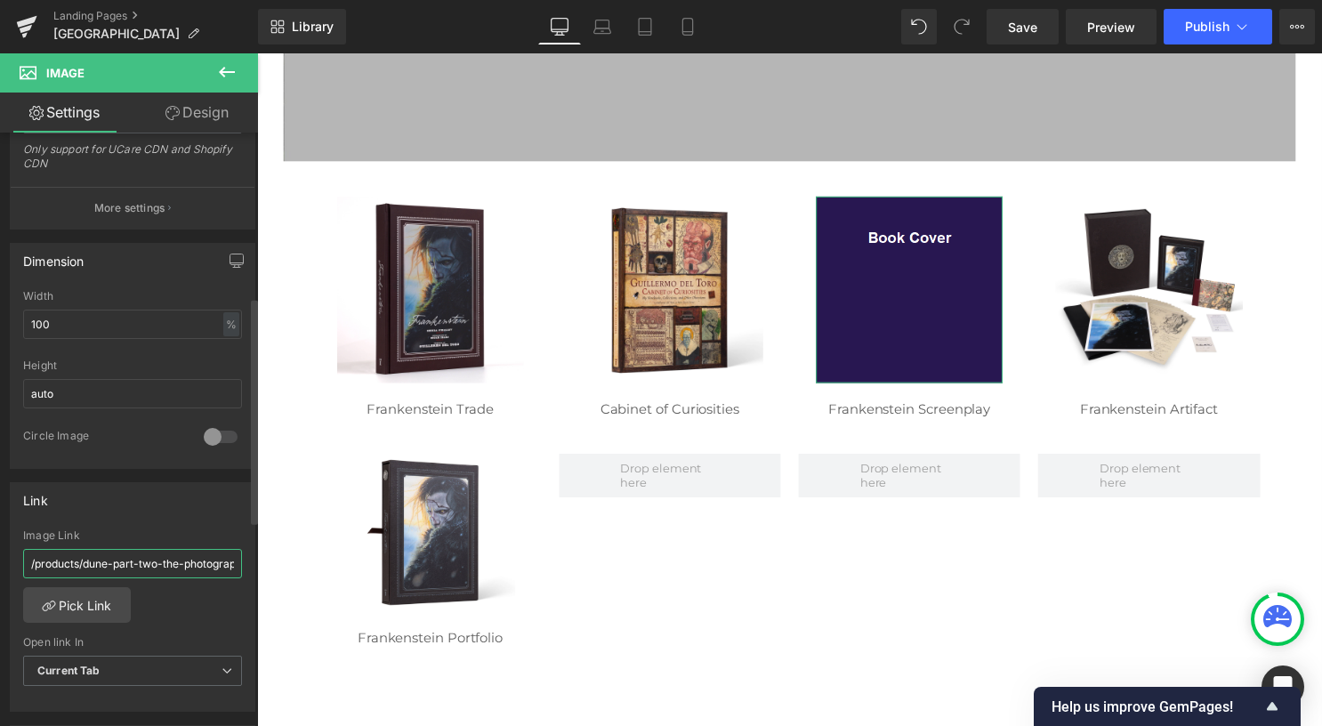
click at [162, 555] on input "/products/dune-part-two-the-photography" at bounding box center [132, 563] width 219 height 29
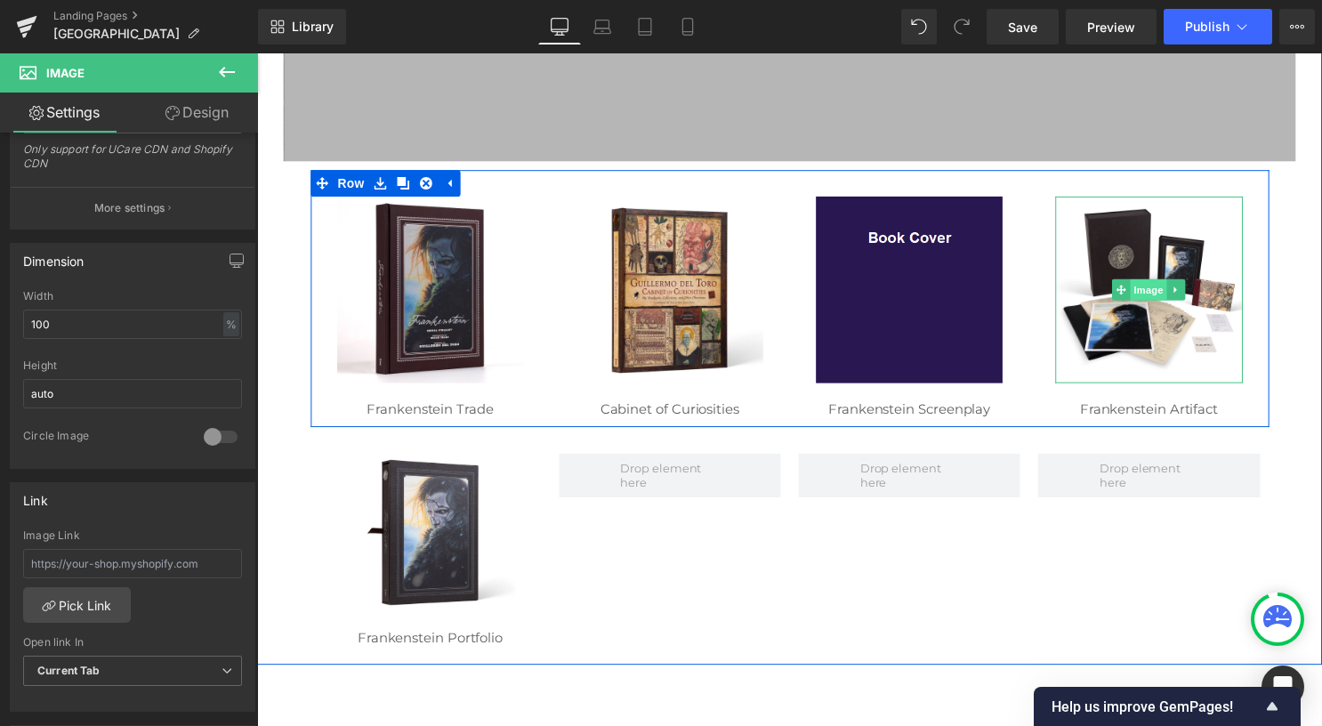
click at [1140, 294] on span "Image" at bounding box center [1158, 292] width 37 height 21
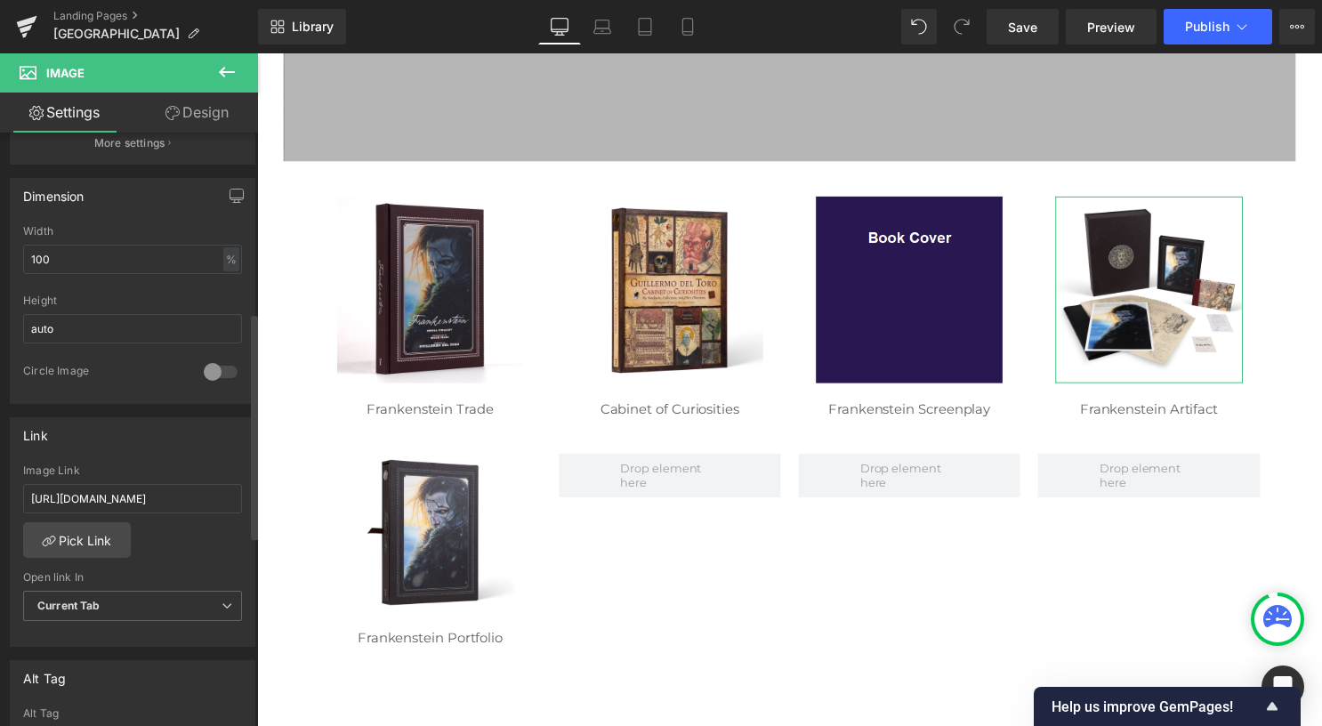
scroll to position [500, 0]
click at [135, 495] on input "https://insighteditions.com/products/dune-sandworm-bas-relief" at bounding box center [132, 494] width 219 height 29
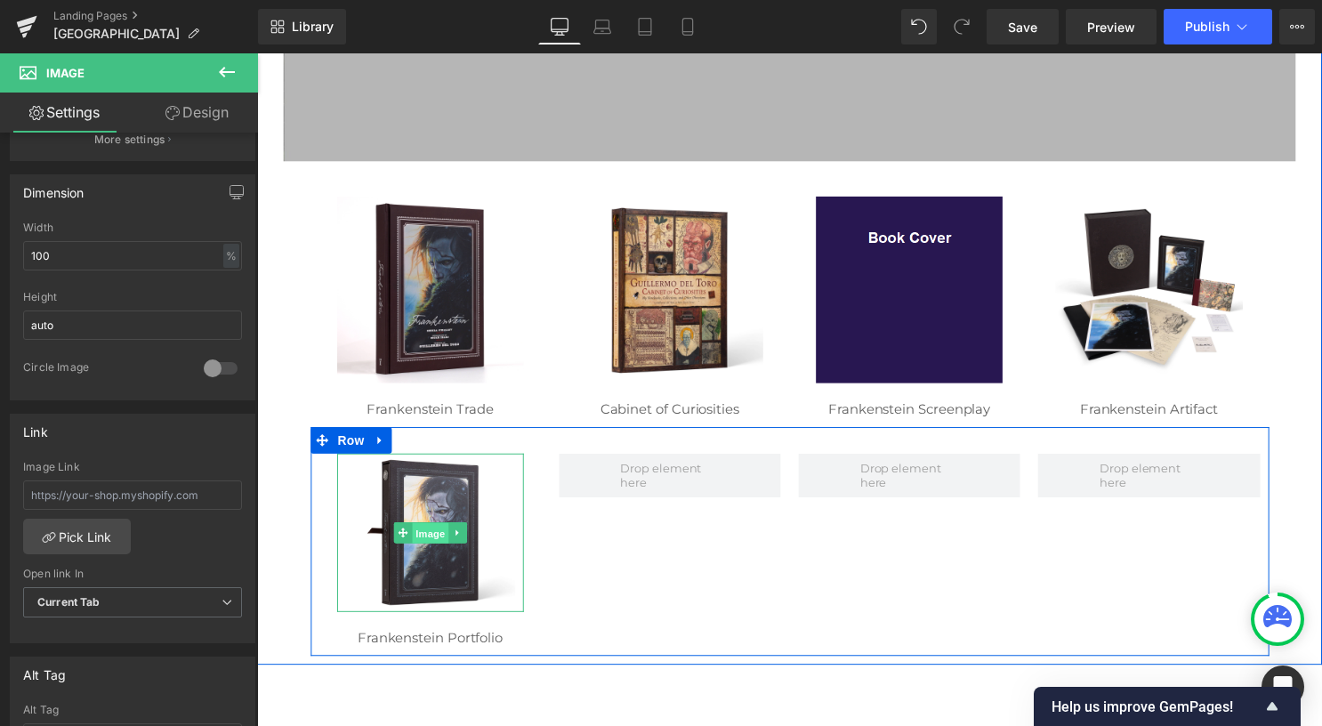
click at [428, 533] on span "Image" at bounding box center [432, 538] width 37 height 21
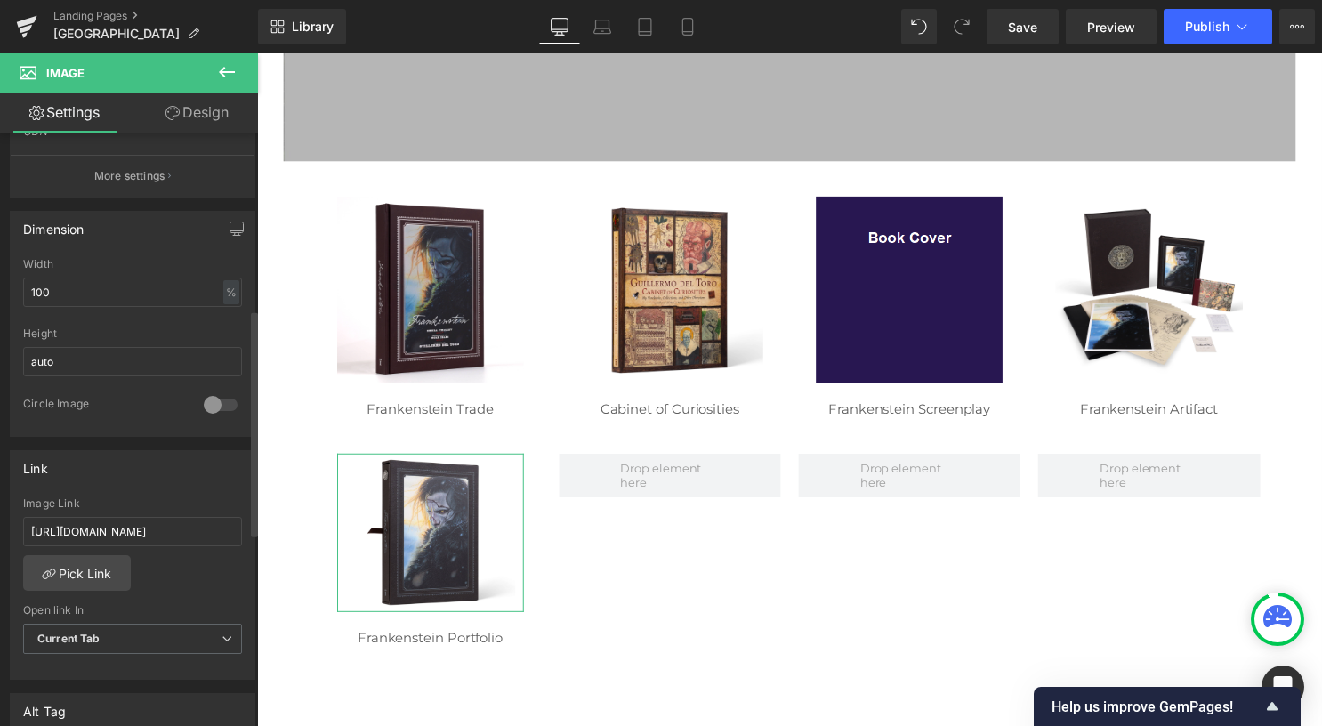
scroll to position [464, 0]
click at [141, 516] on input "https://webexclusives.insighteditions.com/store/products/collector-edition/dune…" at bounding box center [132, 530] width 219 height 29
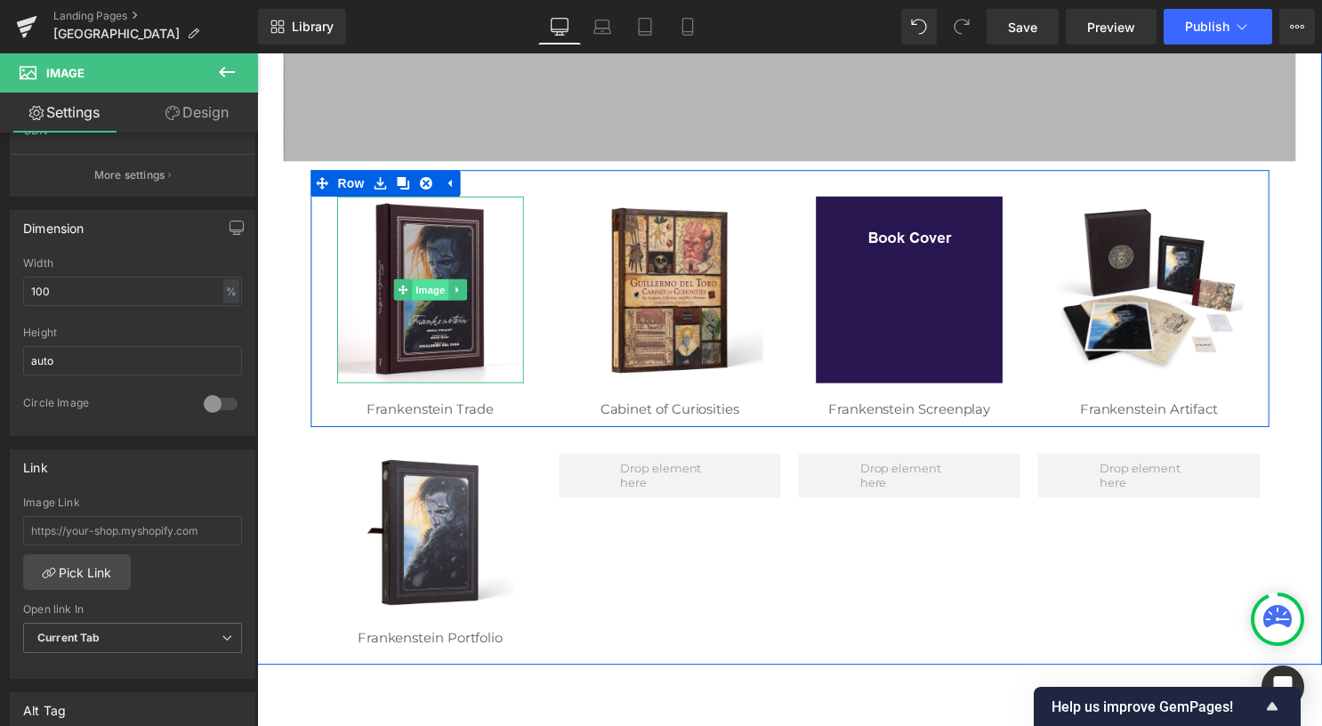
click at [419, 284] on span "Image" at bounding box center [432, 292] width 37 height 21
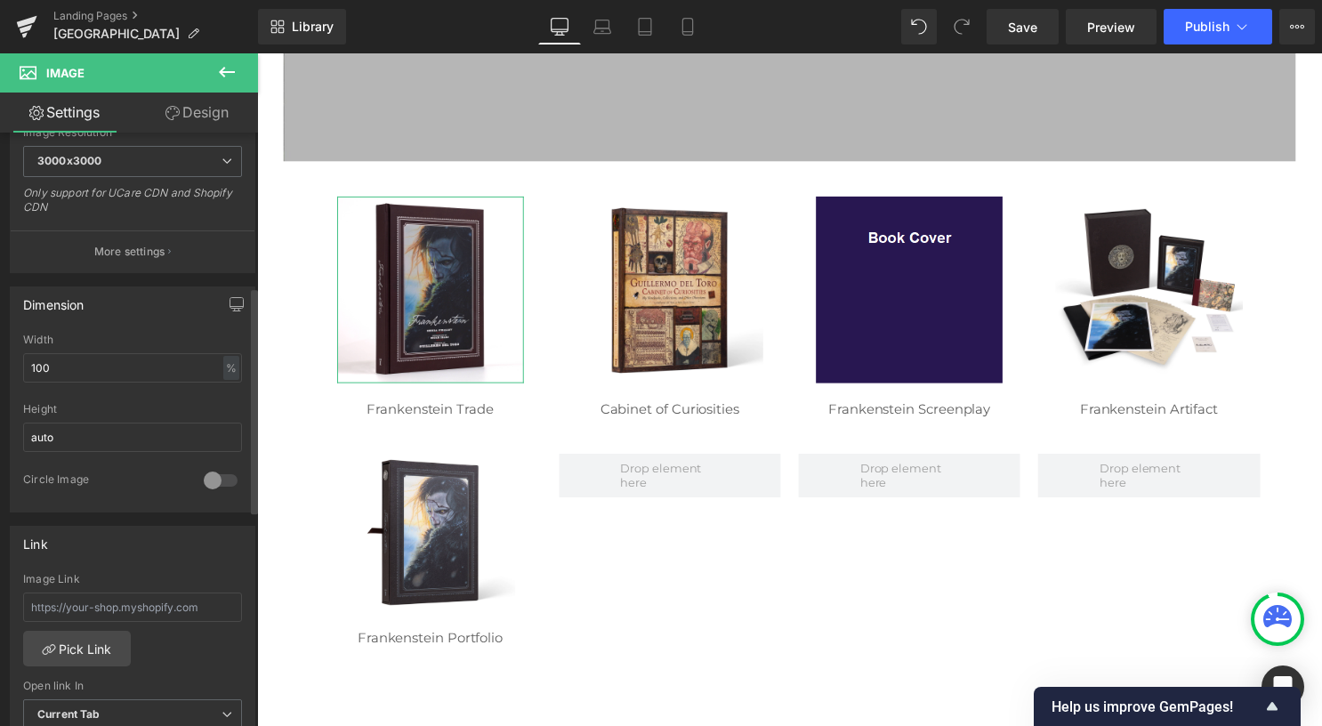
scroll to position [412, 0]
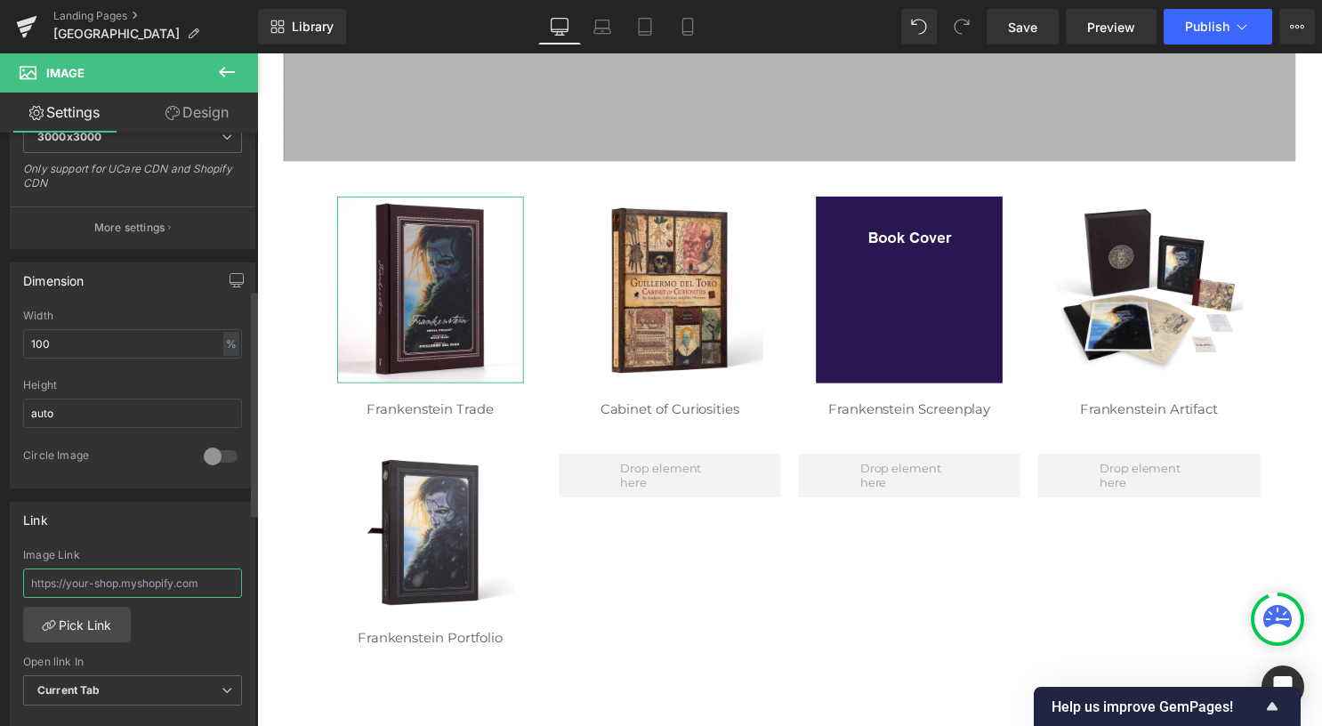
click at [169, 582] on input "text" at bounding box center [132, 582] width 219 height 29
paste input "https://webexclusives.insighteditions.com/store/products/hardcover/frankenstein"
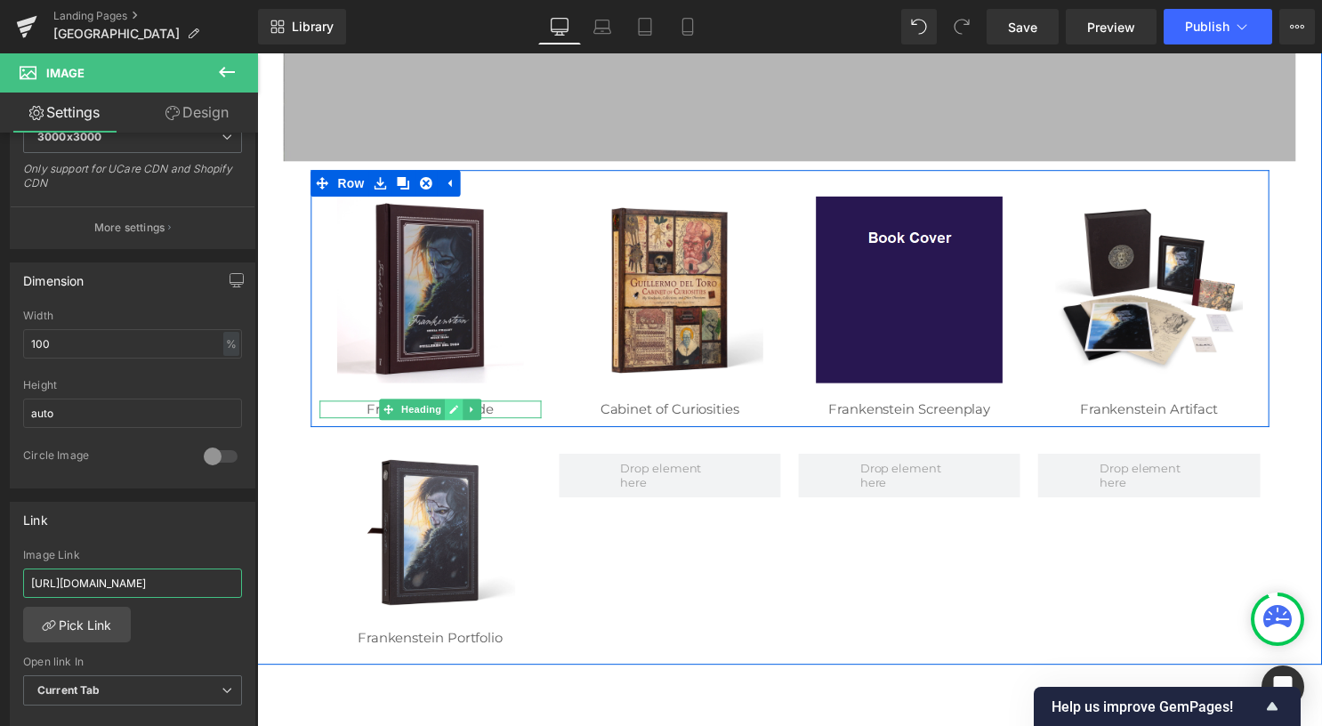
type input "https://webexclusives.insighteditions.com/store/products/hardcover/frankenstein"
click at [447, 416] on link at bounding box center [456, 413] width 19 height 21
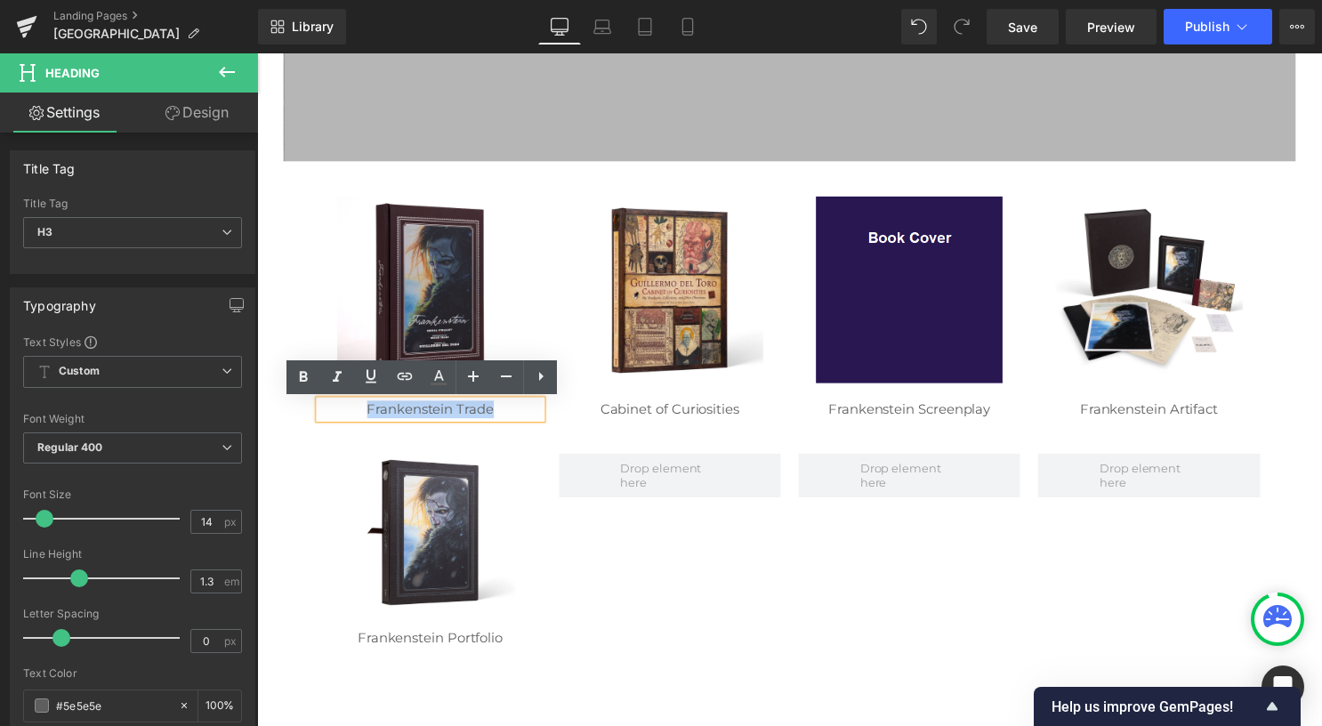
drag, startPoint x: 421, startPoint y: 399, endPoint x: 339, endPoint y: 412, distance: 82.9
click at [339, 412] on div "Frankenstein Trade" at bounding box center [432, 414] width 224 height 18
click at [409, 380] on icon at bounding box center [404, 376] width 21 height 21
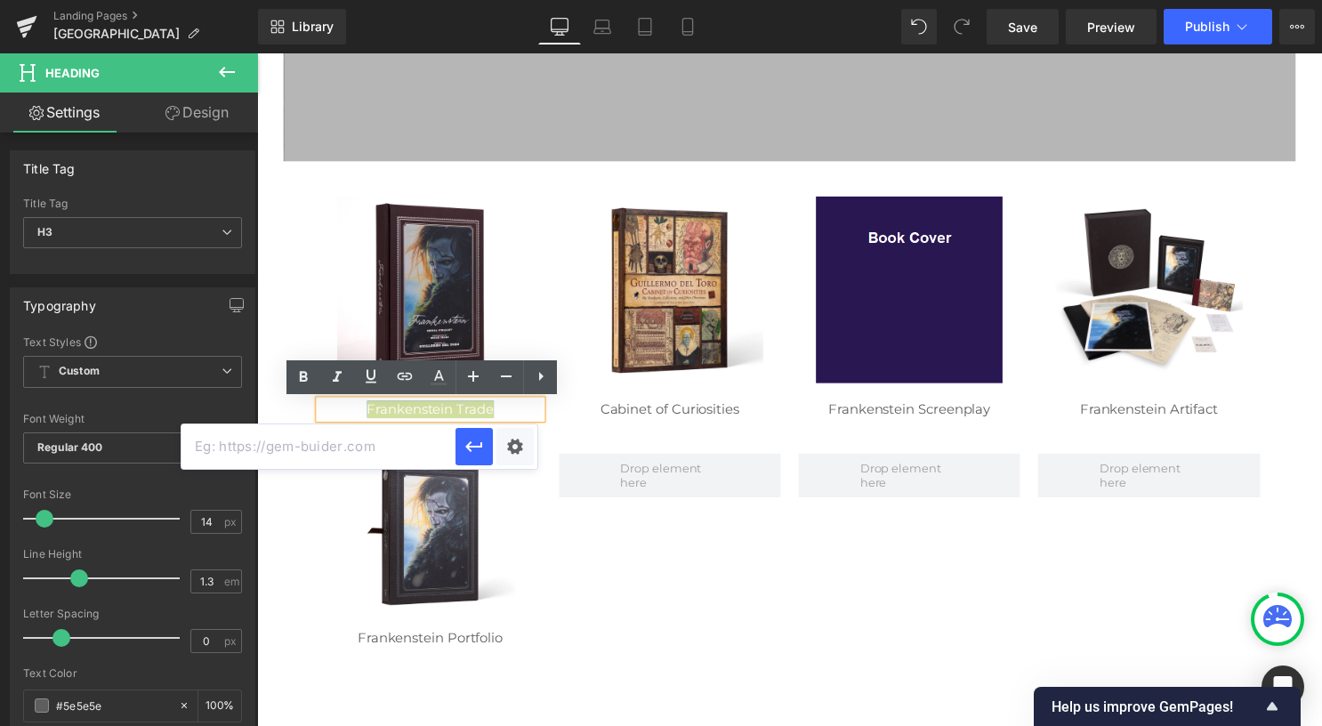
click at [400, 452] on input "text" at bounding box center [318, 446] width 274 height 44
paste input "https://webexclusives.insighteditions.com/store/products/hardcover/frankenstein"
type input "https://webexclusives.insighteditions.com/store/products/hardcover/frankenstein"
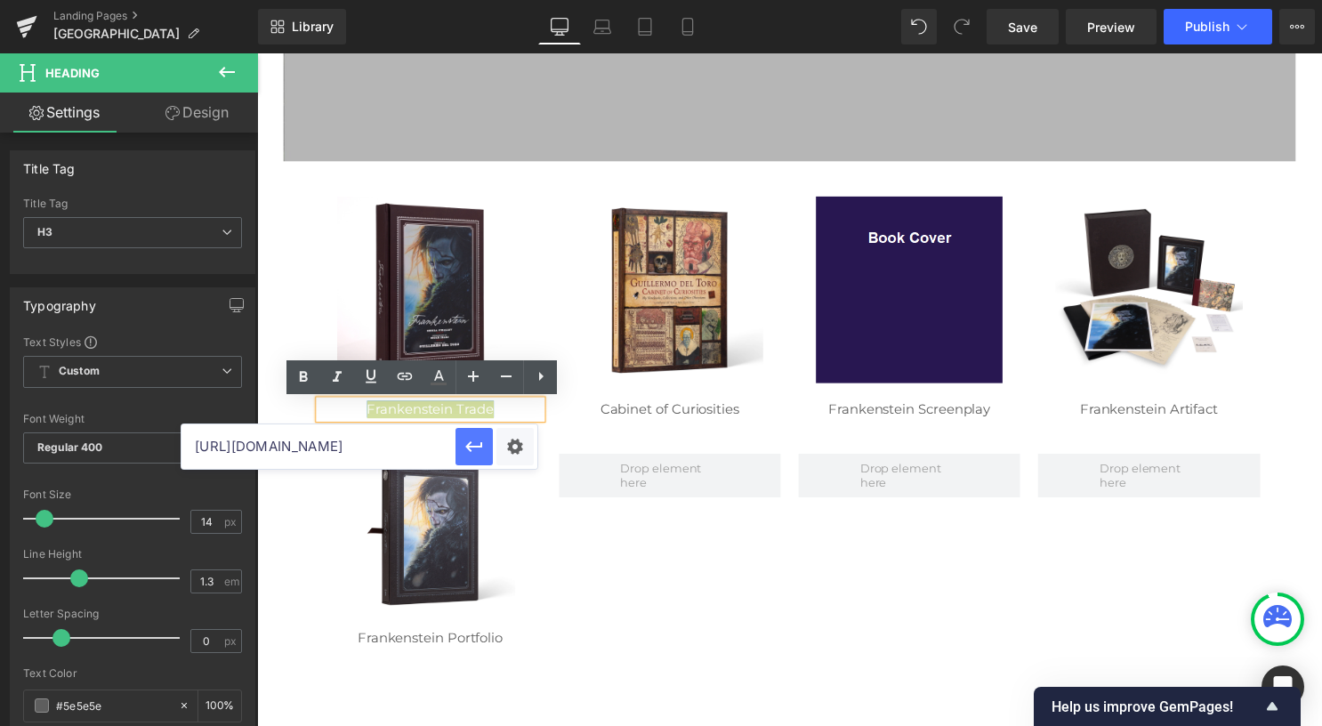
click at [475, 451] on icon "button" at bounding box center [473, 446] width 21 height 21
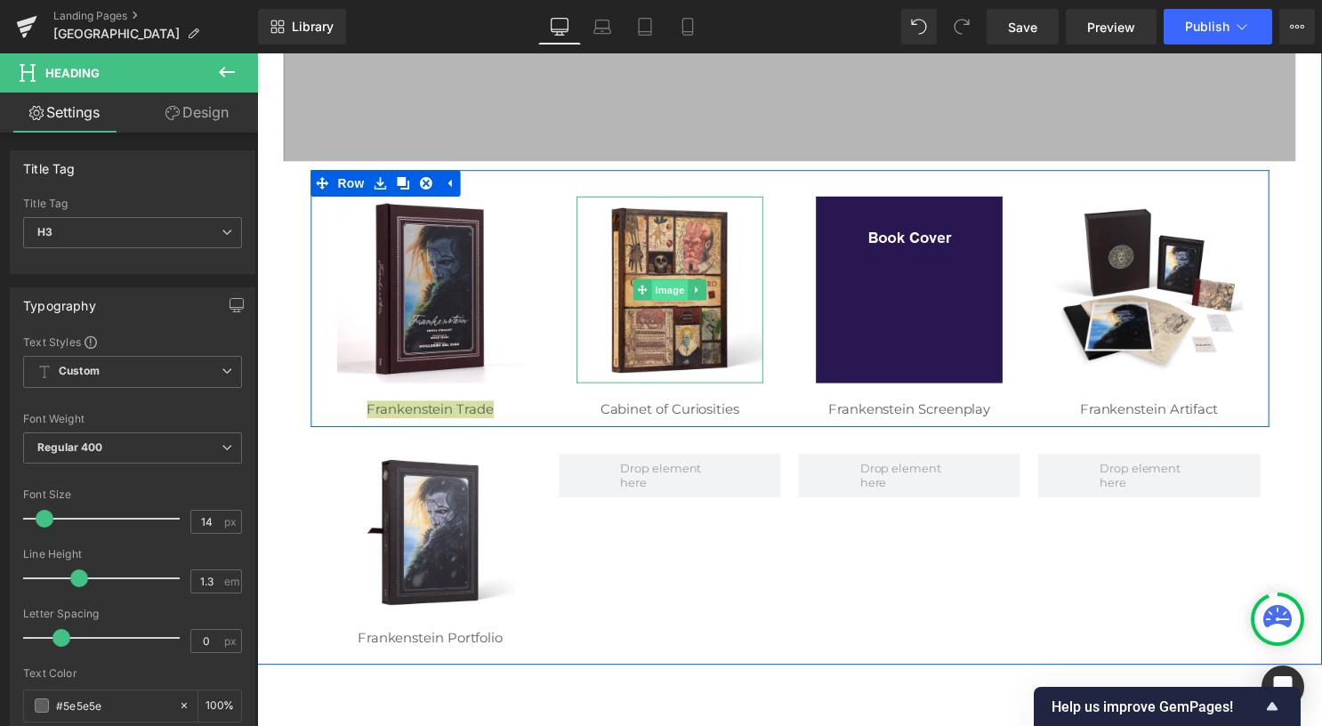
click at [656, 296] on span "Image" at bounding box center [674, 293] width 37 height 21
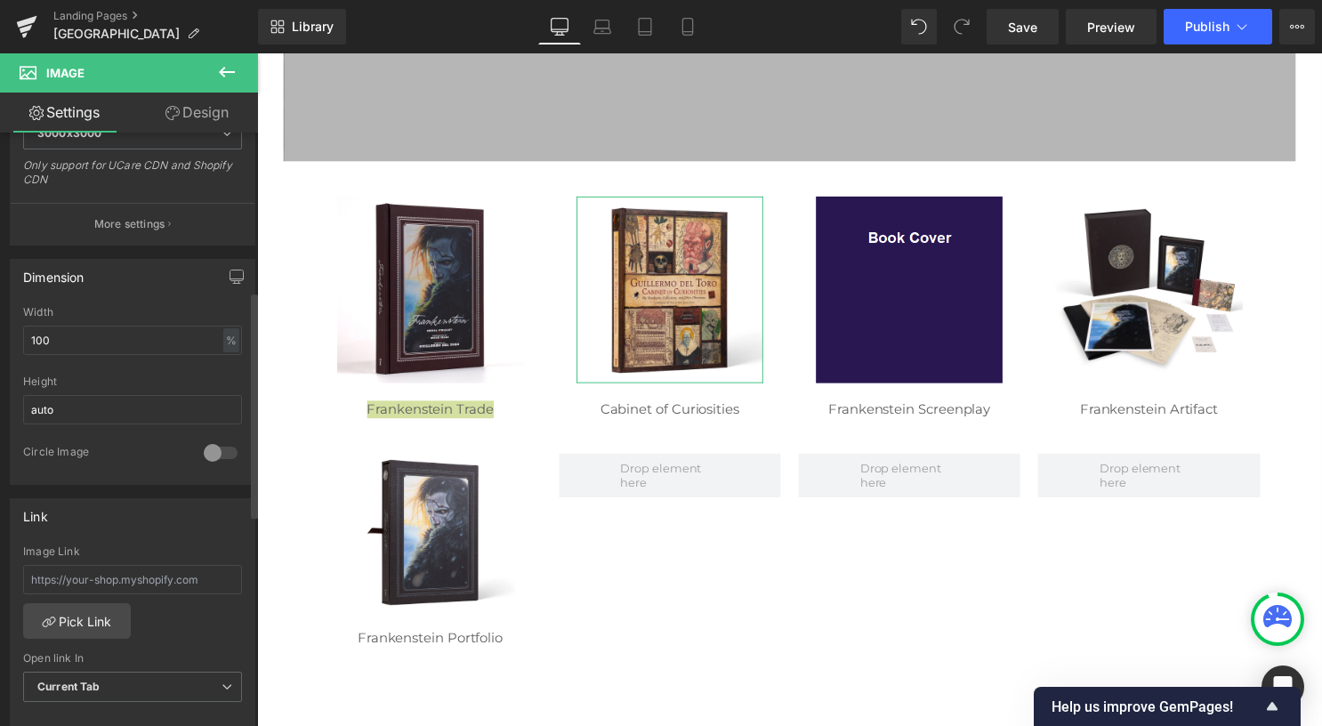
scroll to position [416, 0]
click at [172, 578] on input "text" at bounding box center [132, 578] width 219 height 29
paste input "https://webexclusives.insighteditions.com/store/products/hardcover/guillermo-de…"
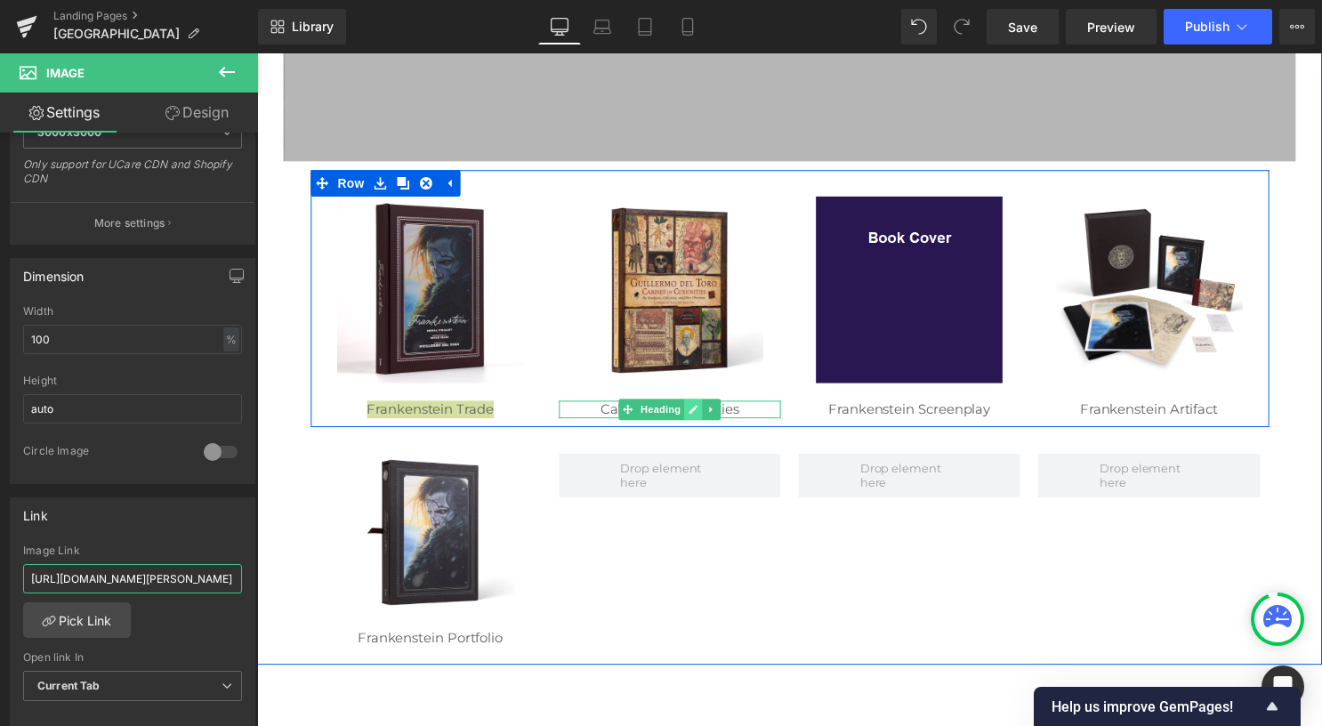
type input "https://webexclusives.insighteditions.com/store/products/hardcover/guillermo-de…"
click at [693, 408] on icon at bounding box center [698, 413] width 10 height 11
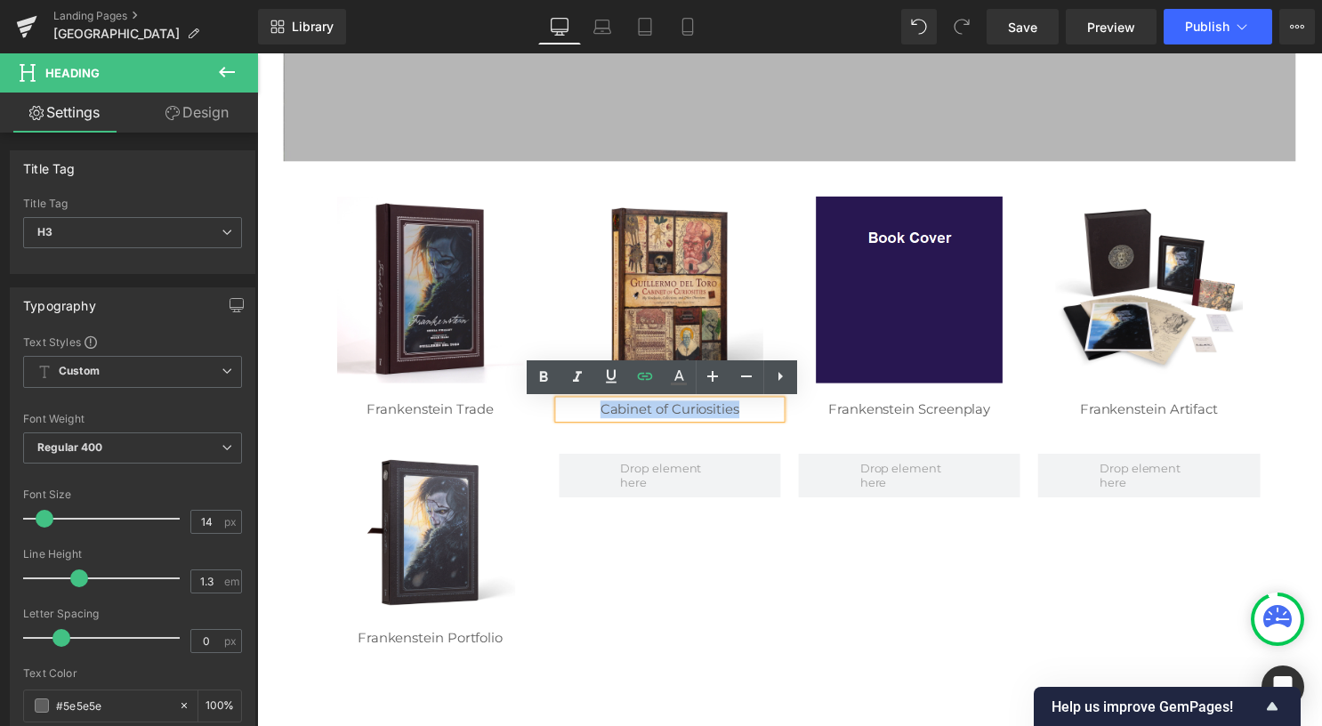
drag, startPoint x: 748, startPoint y: 411, endPoint x: 600, endPoint y: 409, distance: 148.6
click at [600, 409] on div "Cabinet of Curiosities" at bounding box center [674, 414] width 224 height 18
click at [651, 383] on icon at bounding box center [644, 376] width 21 height 21
click at [630, 446] on input "text" at bounding box center [560, 446] width 274 height 44
paste input "https://webexclusives.insighteditions.com/store/products/hardcover/guillermo-de…"
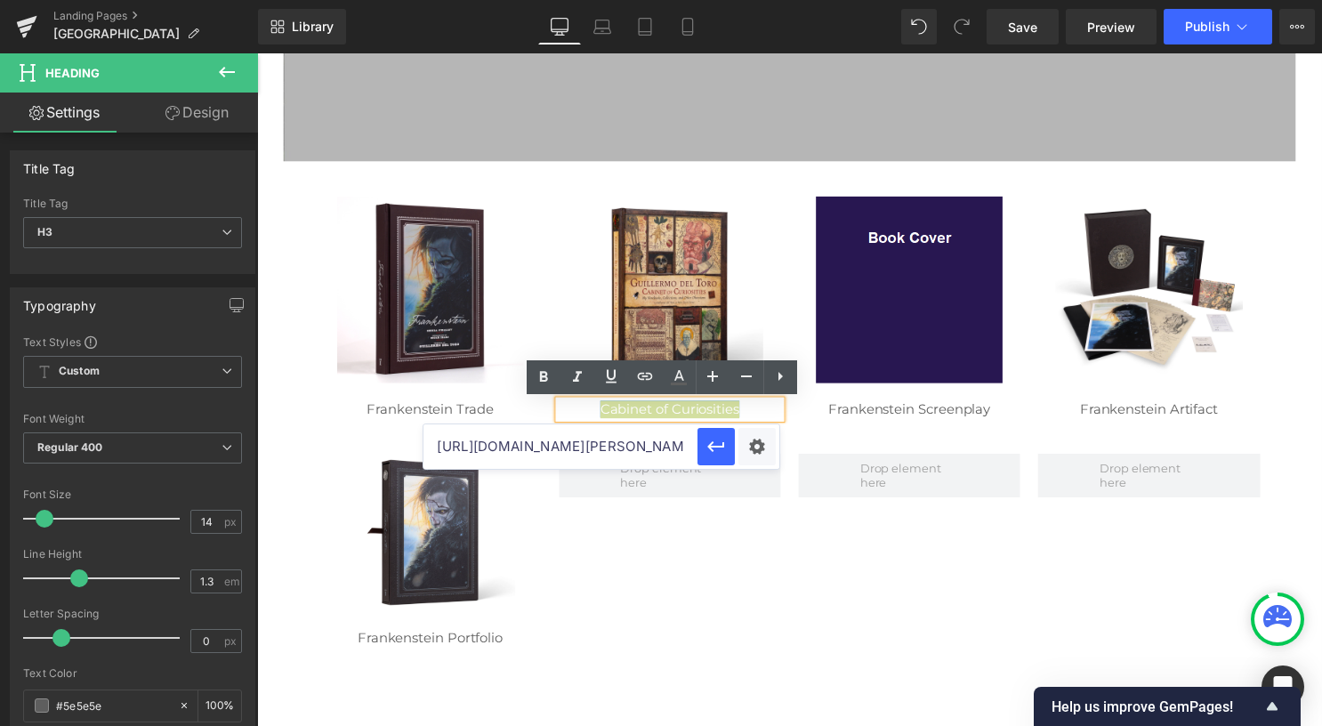
scroll to position [0, 474]
type input "https://webexclusives.insighteditions.com/store/products/hardcover/guillermo-de…"
click at [718, 453] on icon "button" at bounding box center [715, 446] width 21 height 21
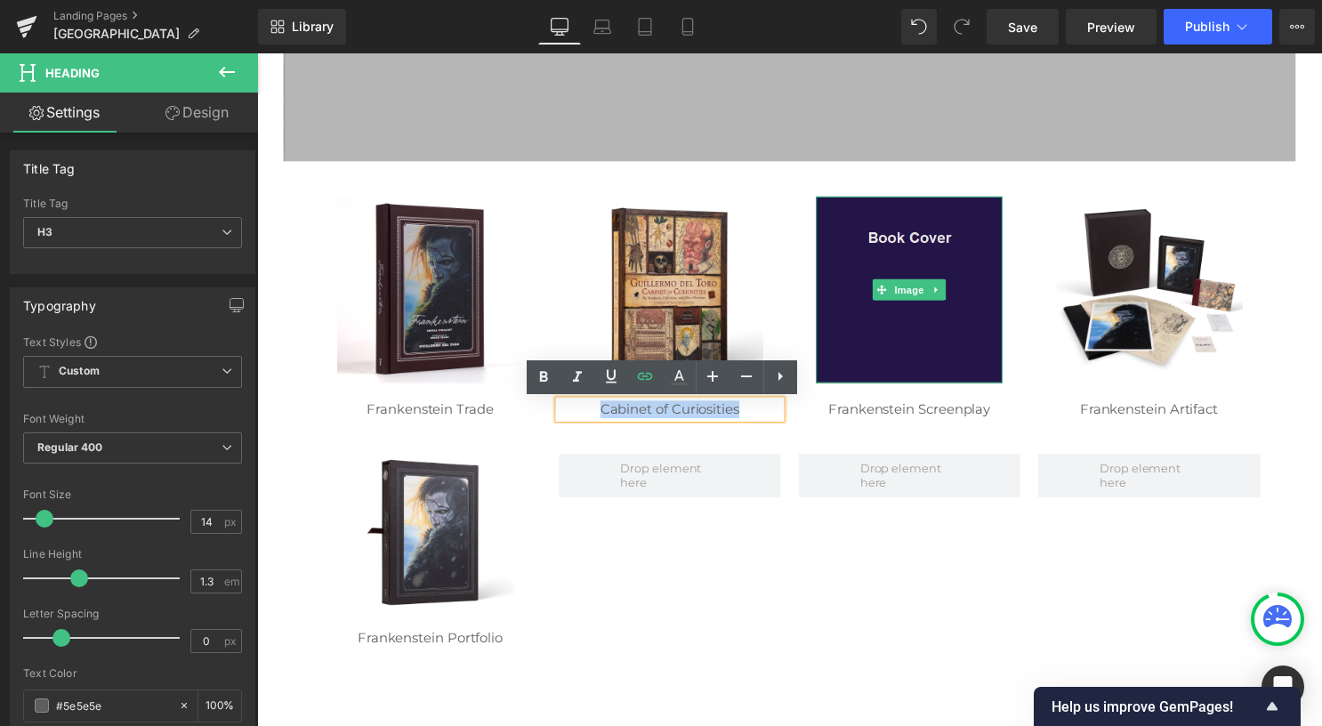
click at [892, 265] on img at bounding box center [916, 292] width 189 height 189
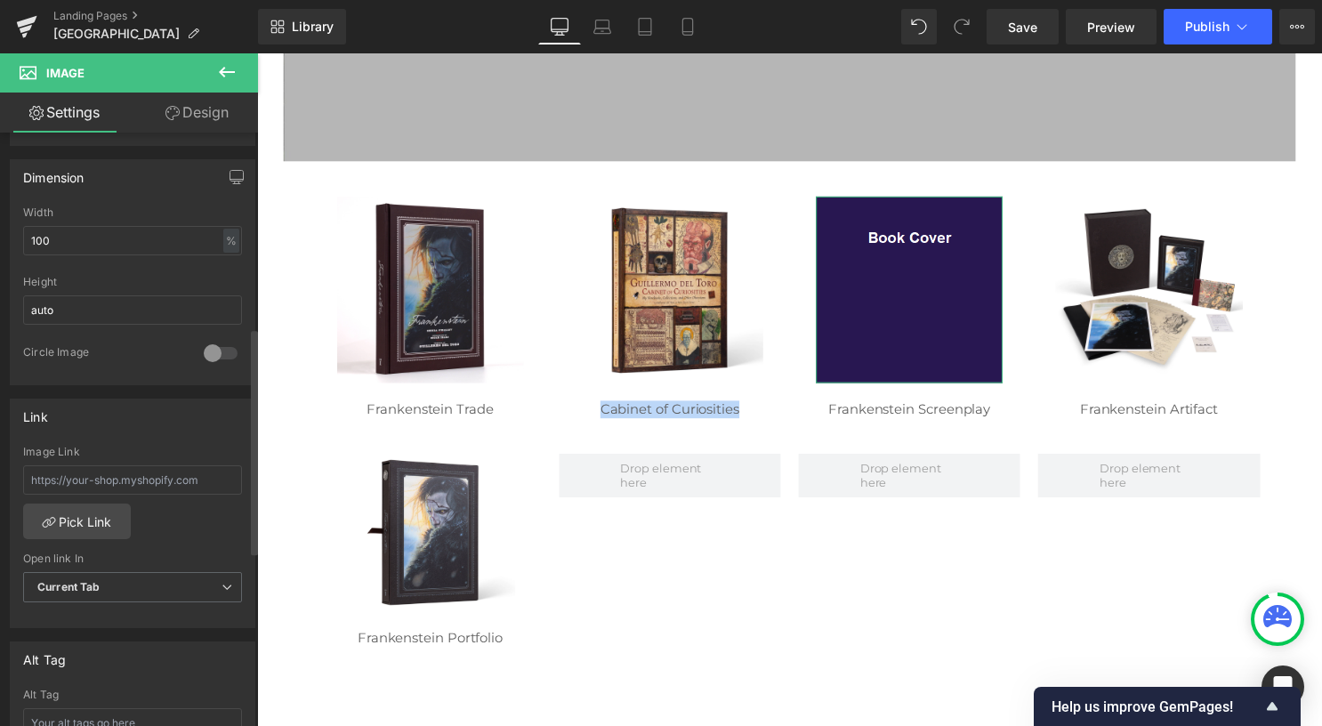
scroll to position [516, 0]
click at [199, 473] on input "text" at bounding box center [132, 478] width 219 height 29
paste input "https://insighteditions.com/ products /frankenstein-the-complete-screenplay"
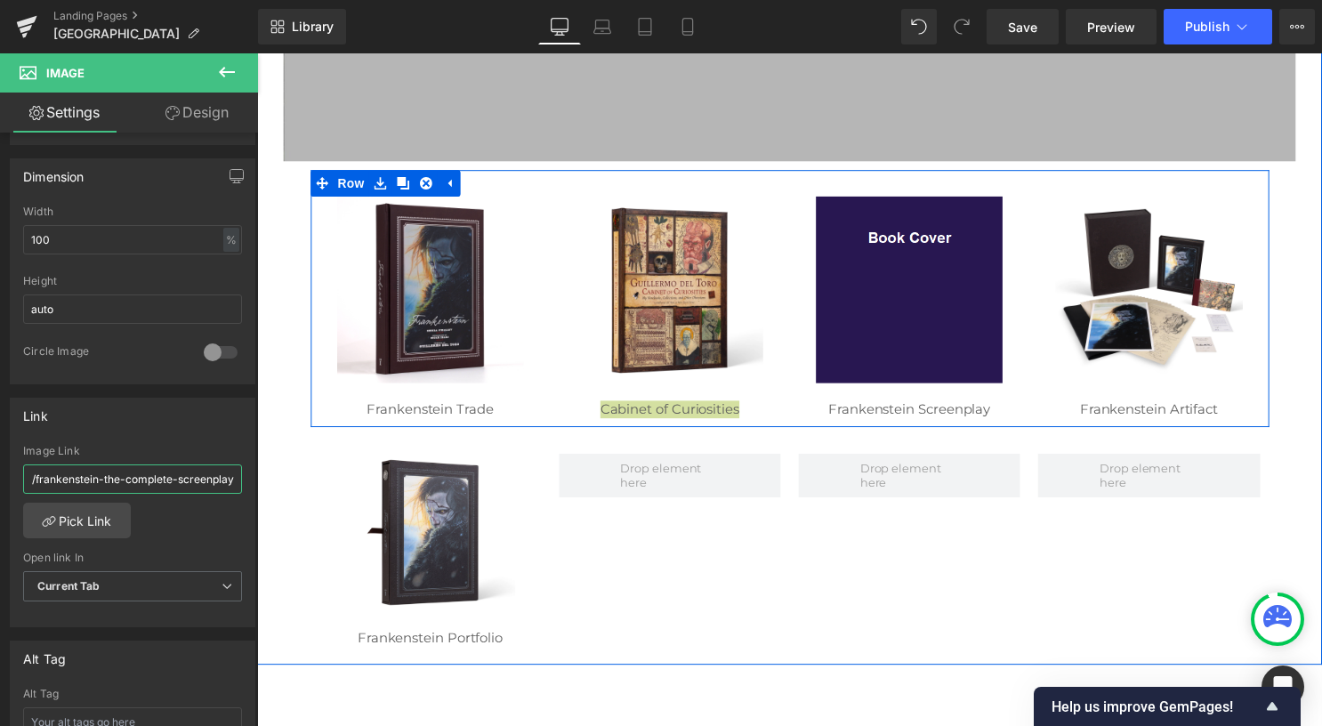
type input "https://insighteditions.com/ products /frankenstein-the-complete-screenplay"
click at [954, 414] on icon at bounding box center [959, 413] width 10 height 11
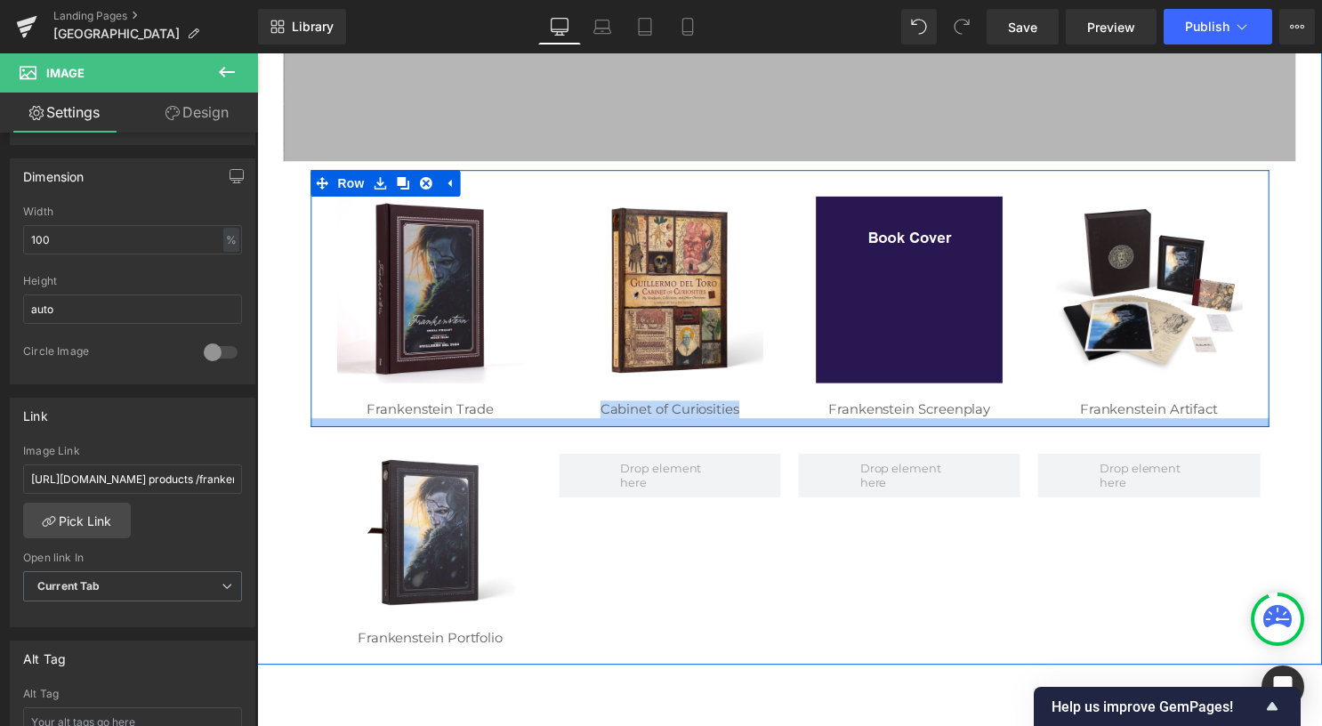
click at [822, 423] on div at bounding box center [795, 427] width 969 height 9
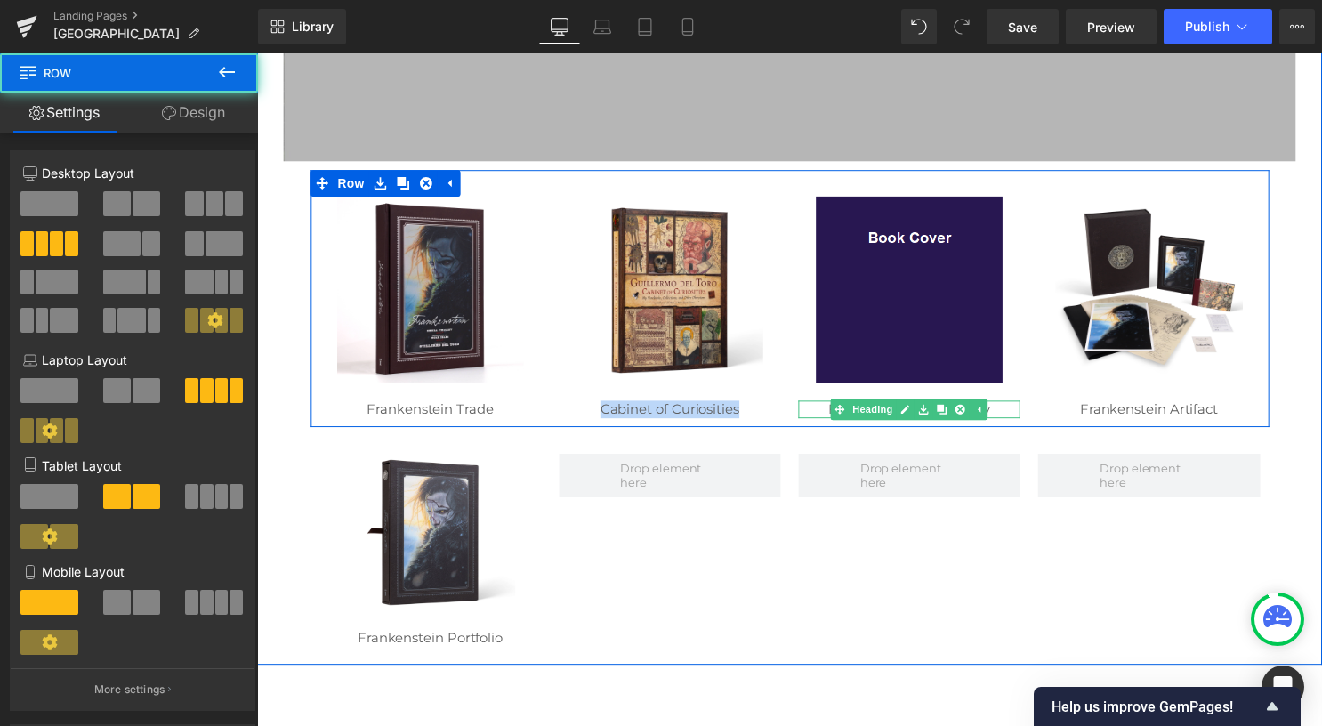
click at [842, 415] on div "Frankenstein Screenplay Heading" at bounding box center [916, 414] width 224 height 18
click at [842, 415] on span "Frankenstein Screenplay" at bounding box center [916, 413] width 164 height 17
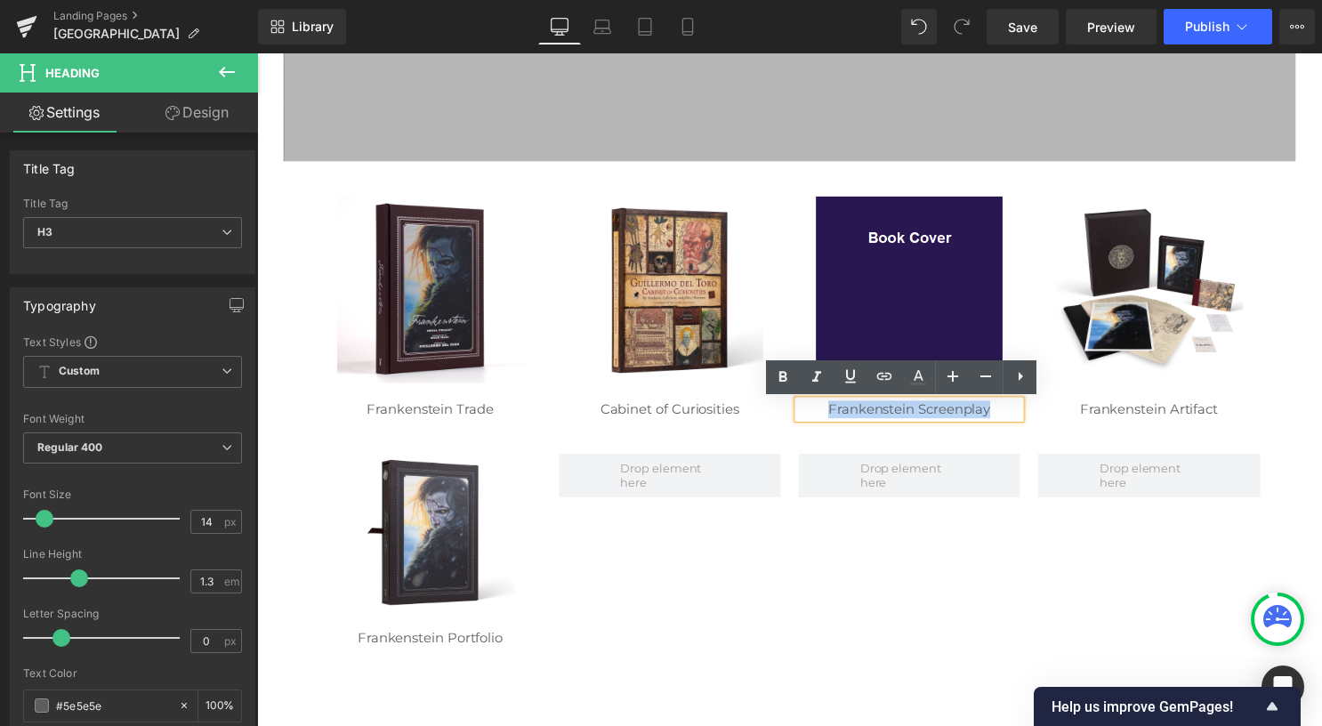
drag, startPoint x: 830, startPoint y: 411, endPoint x: 1006, endPoint y: 421, distance: 176.4
click at [1010, 422] on div "Frankenstein Screenplay" at bounding box center [916, 414] width 224 height 18
click at [886, 375] on icon at bounding box center [884, 376] width 21 height 21
click at [827, 454] on input "text" at bounding box center [803, 446] width 274 height 44
paste input "https://insighteditions.com/ products /frankenstein-the-complete-screenplay"
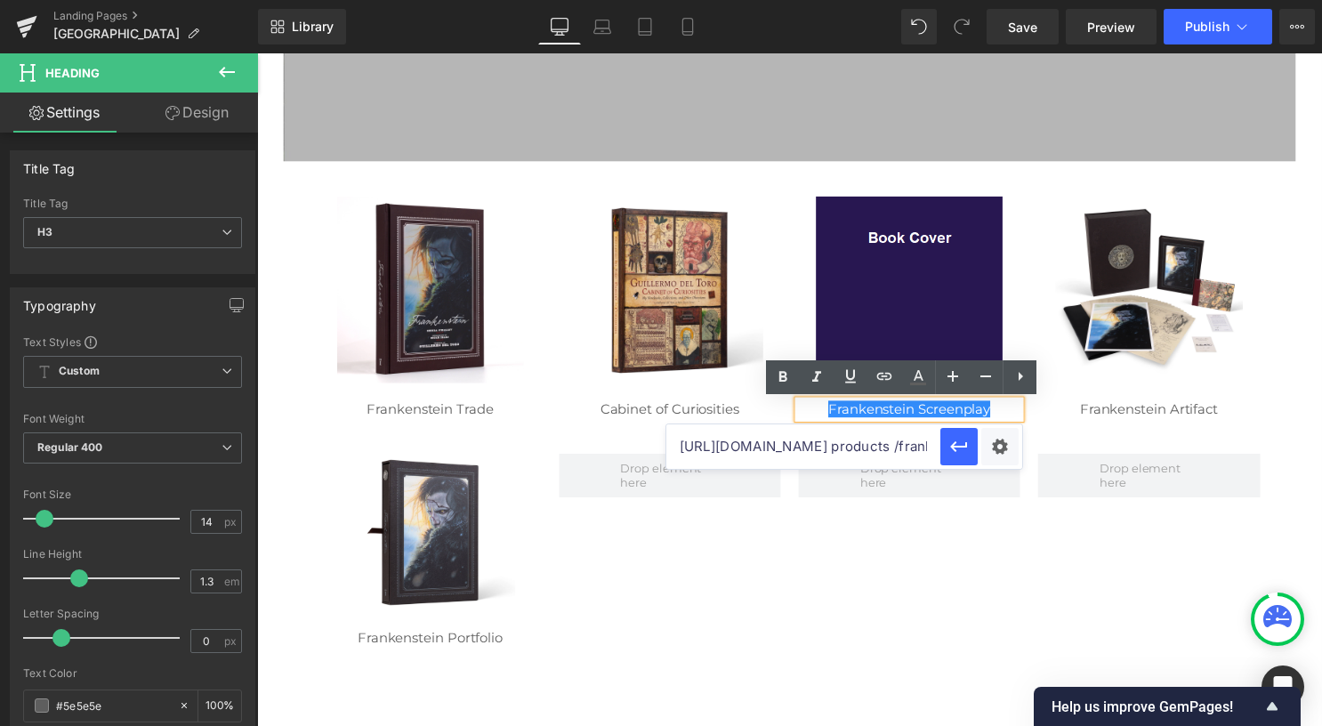
scroll to position [0, 258]
type input "https://insighteditions.com/ products /frankenstein-the-complete-screenplay"
click at [953, 457] on button "button" at bounding box center [958, 446] width 37 height 37
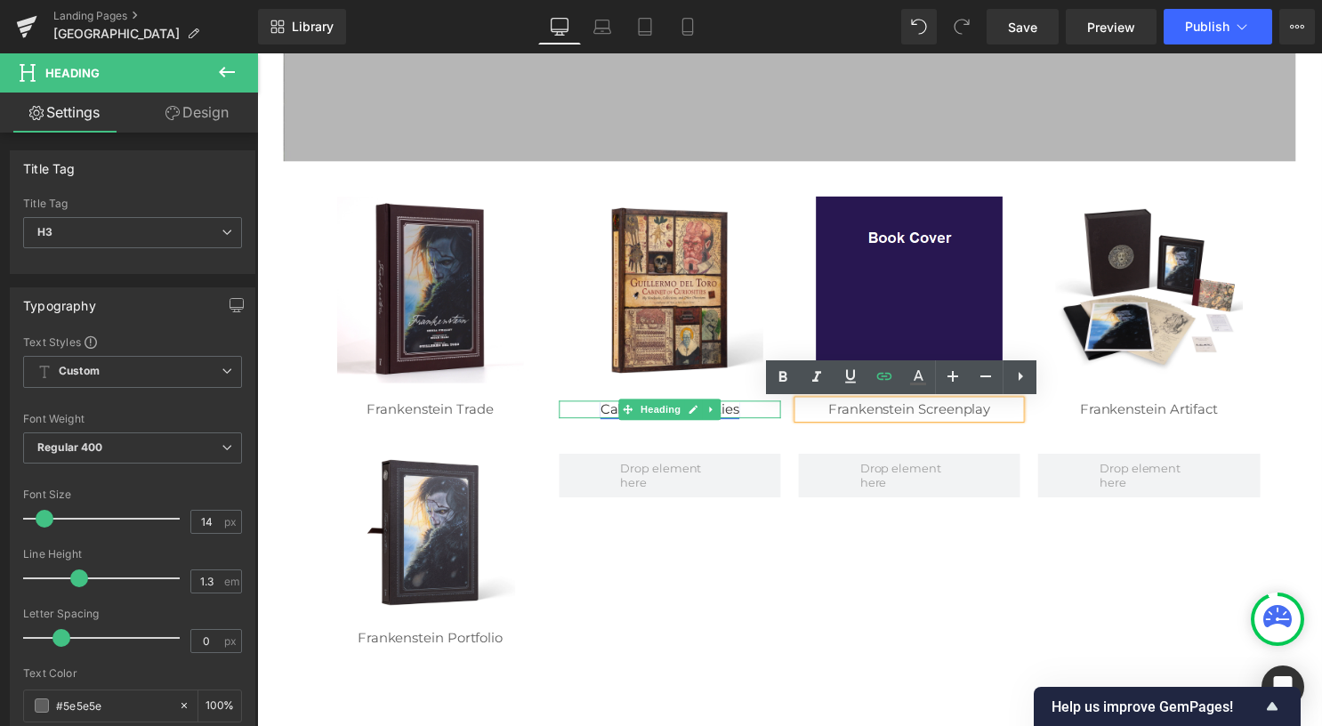
click at [723, 415] on link "Cabinet of Curiosities" at bounding box center [674, 413] width 141 height 17
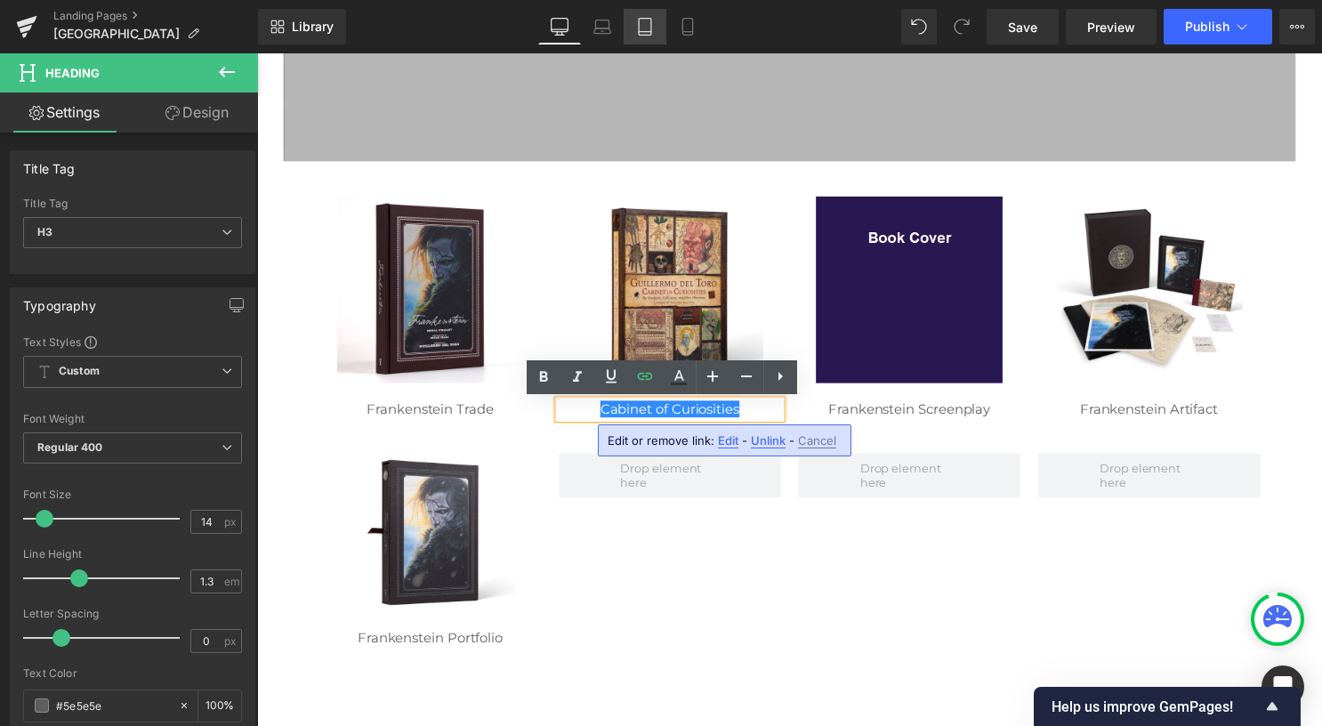
click at [642, 16] on link "Tablet" at bounding box center [645, 27] width 43 height 36
type input "100"
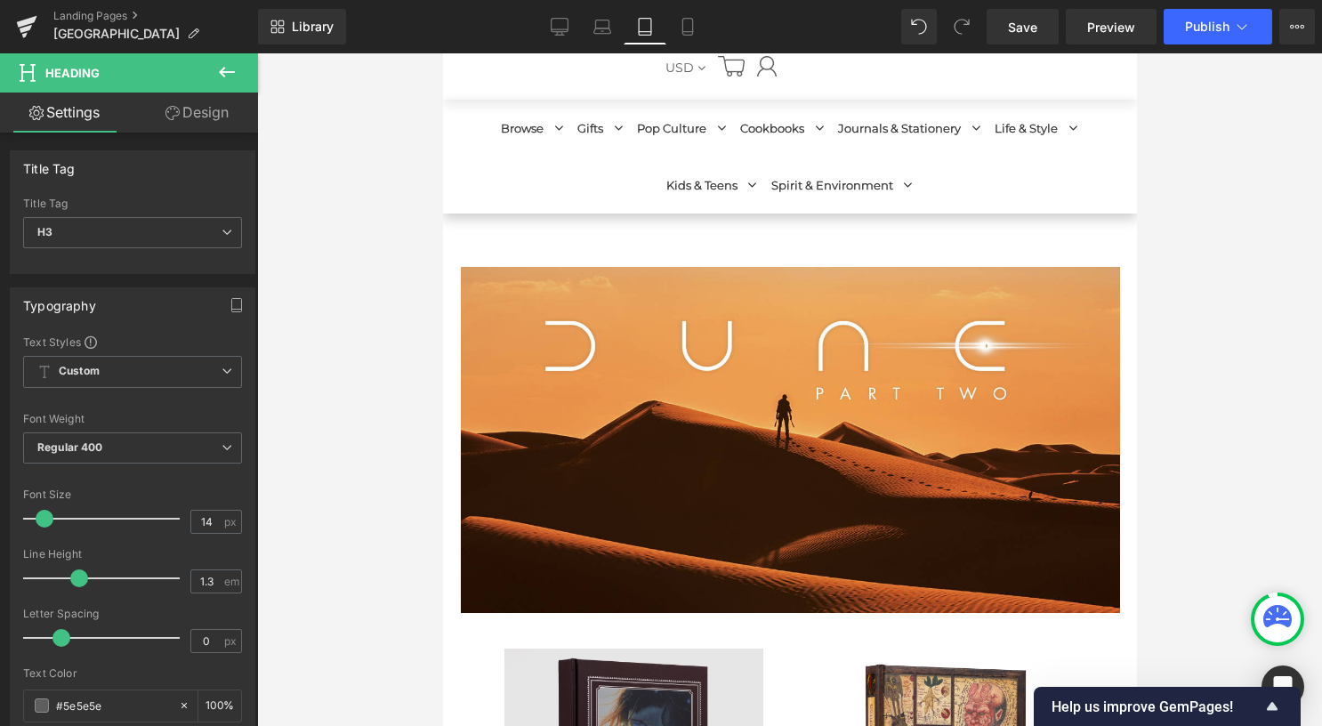
scroll to position [166, 0]
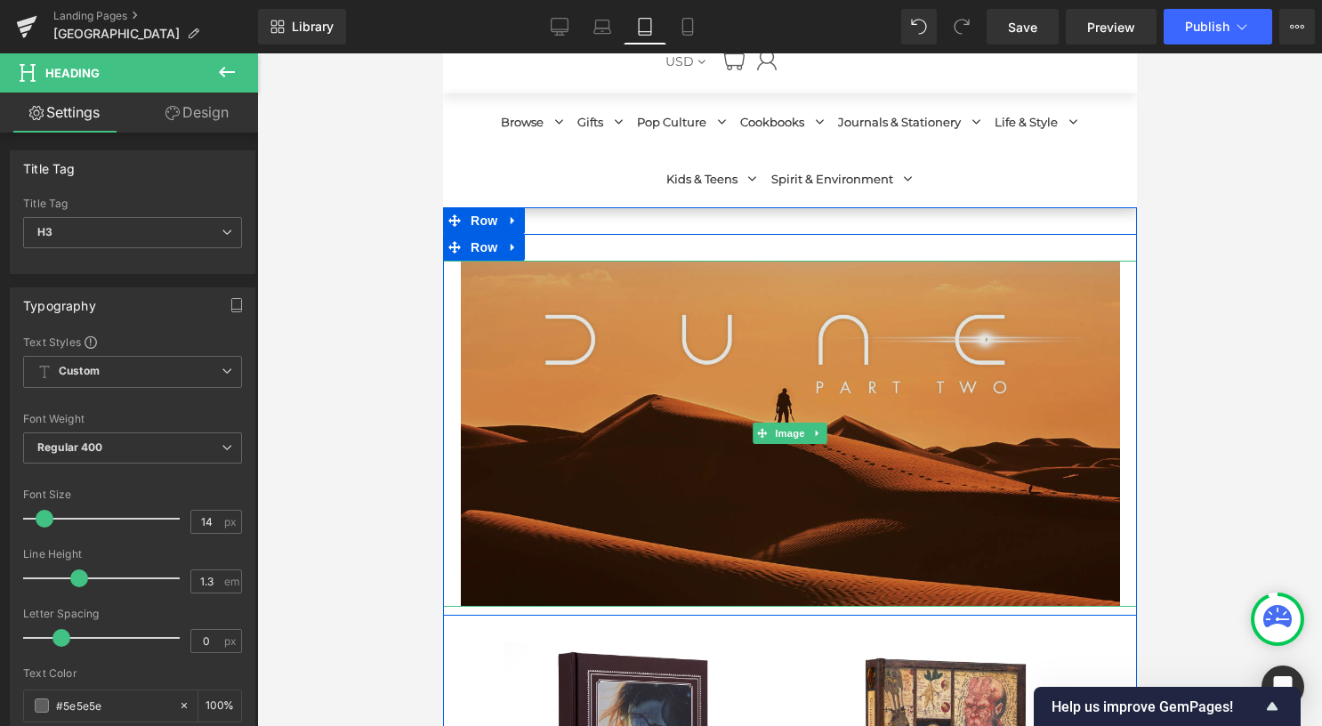
click at [636, 466] on img at bounding box center [789, 434] width 659 height 346
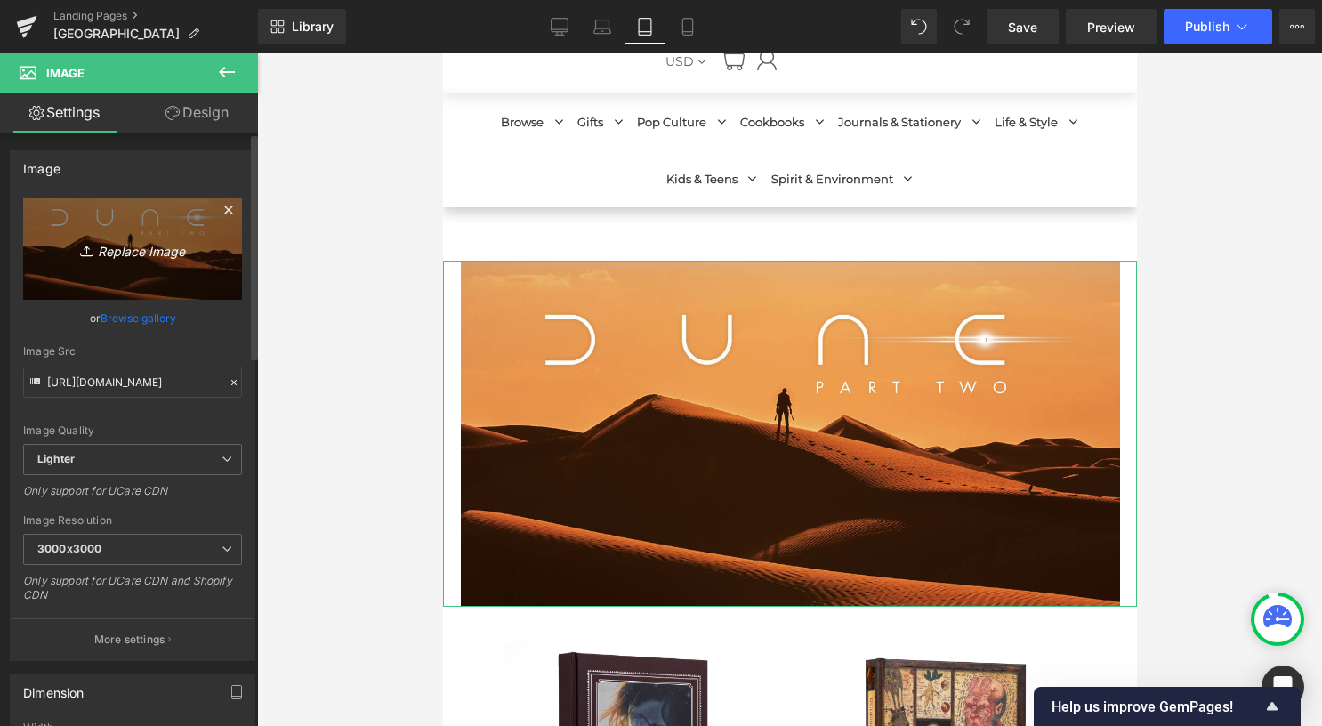
click at [128, 255] on icon "Replace Image" at bounding box center [132, 249] width 142 height 22
type input "C:\fakepath\template tablet.jpg"
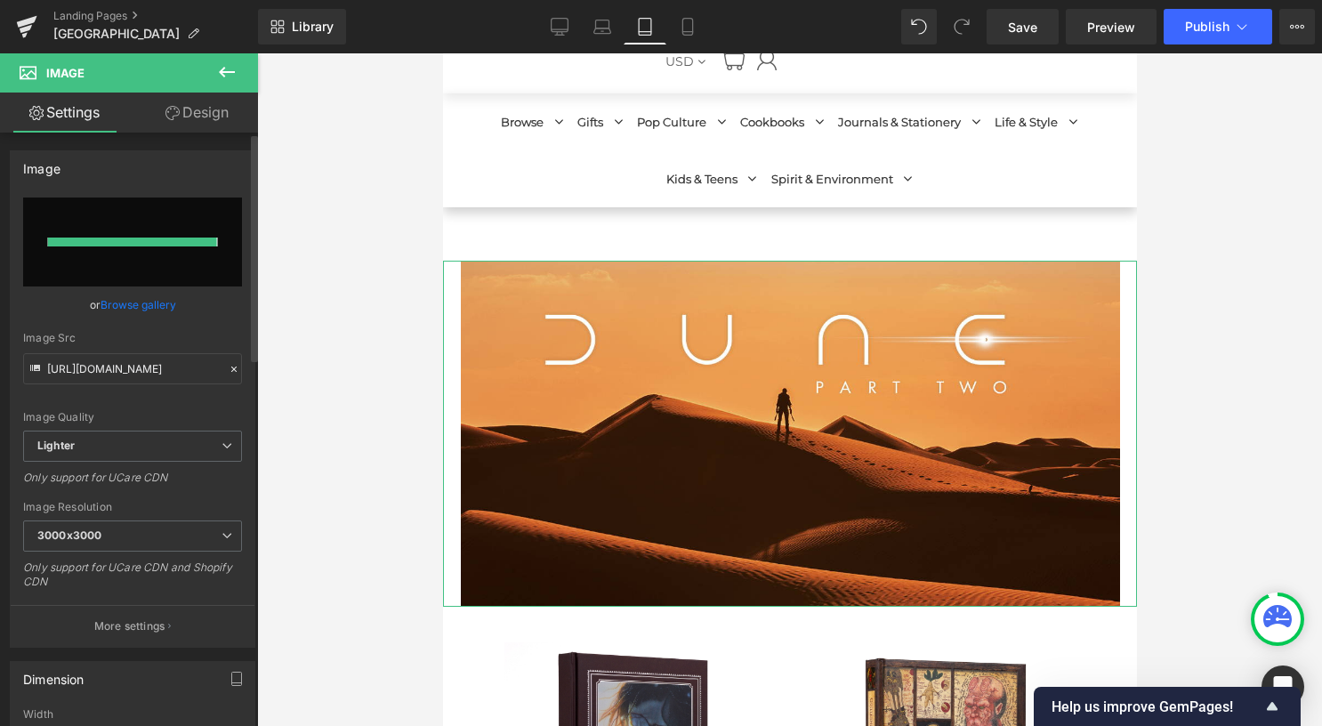
type input "https://ucarecdn.com/d6cf2541-49f4-4166-9050-d91c857e7566/-/format/auto/-/previ…"
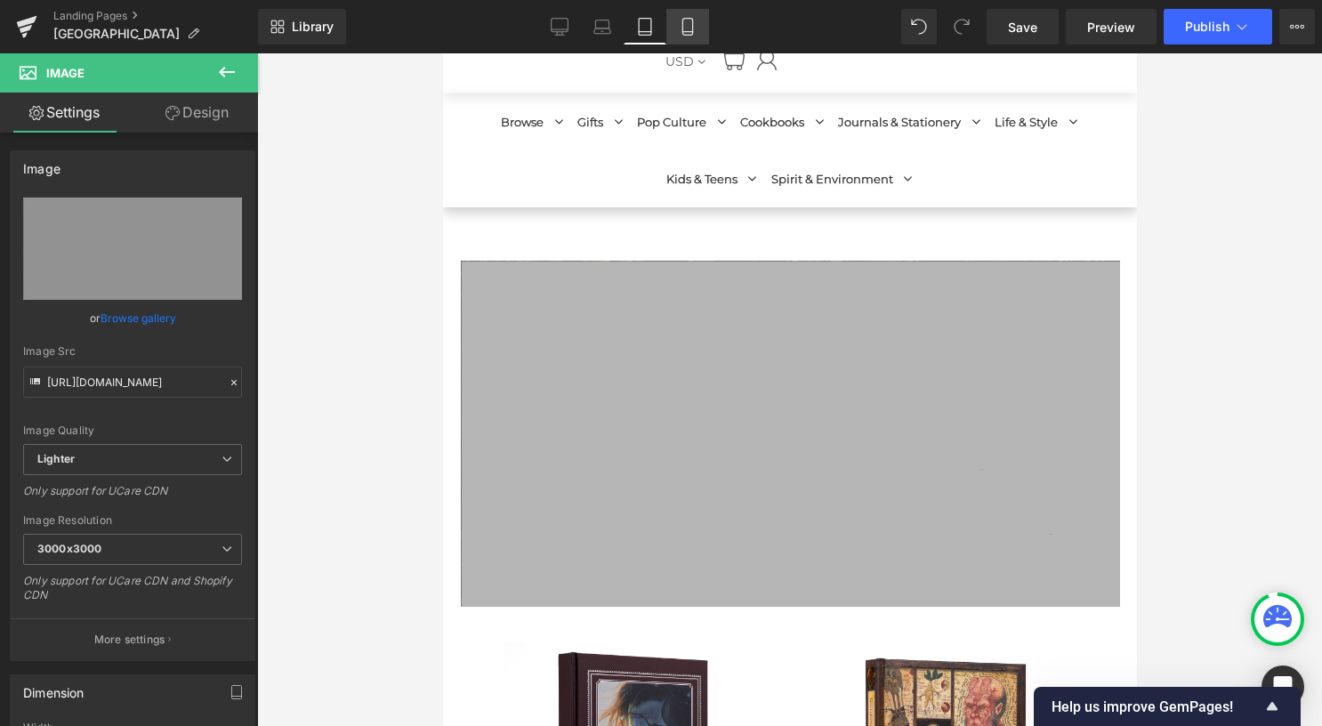
click at [692, 24] on icon at bounding box center [688, 27] width 18 height 18
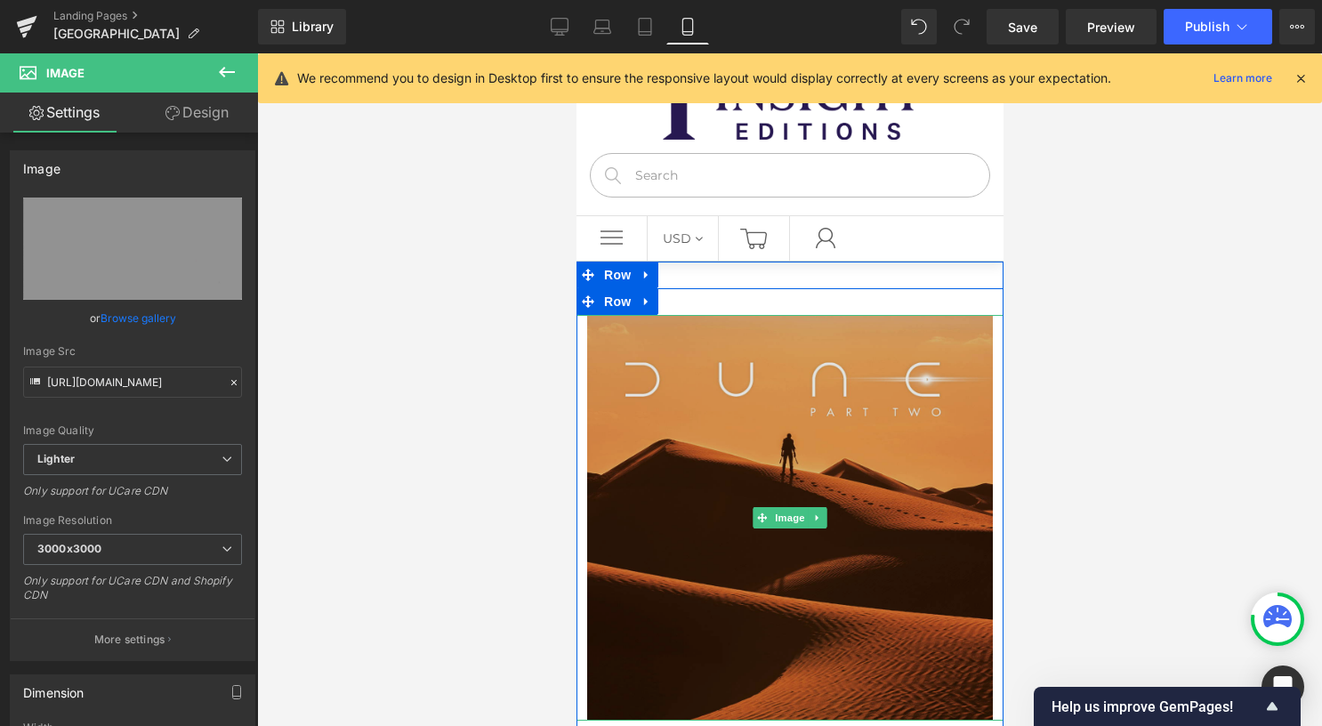
click at [672, 416] on img at bounding box center [789, 518] width 406 height 406
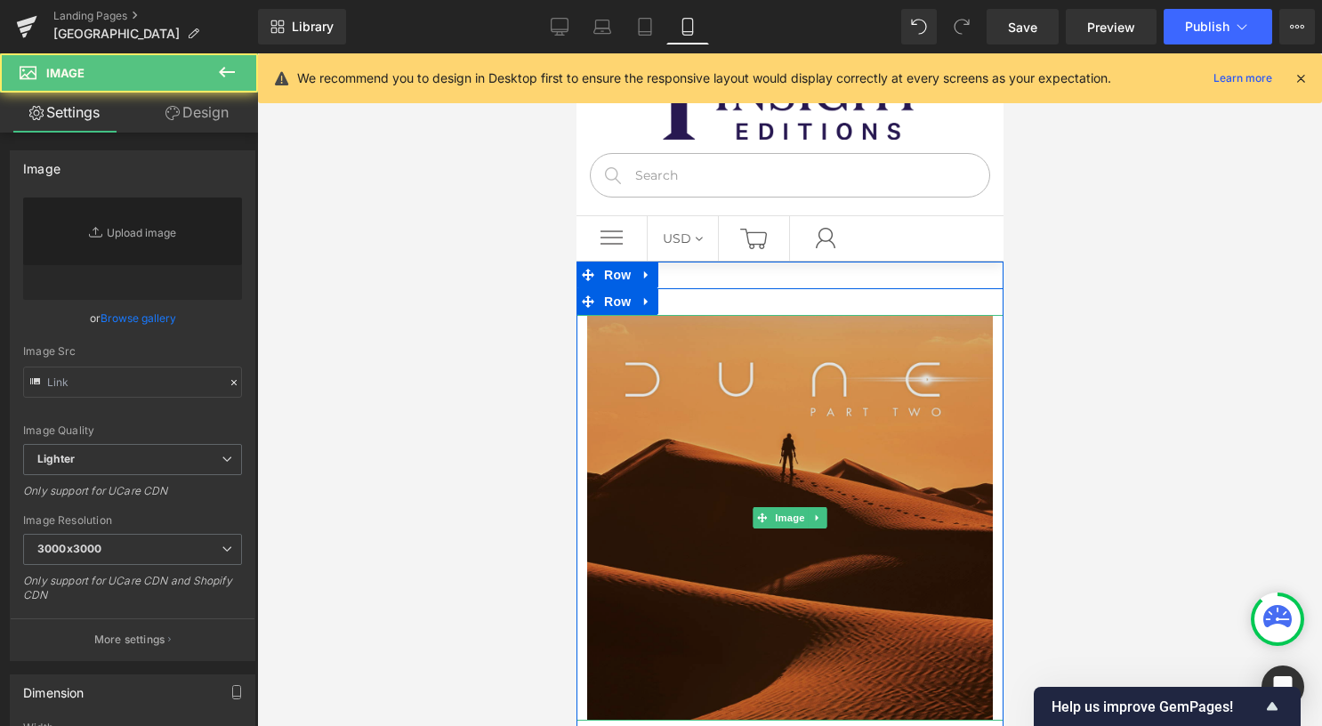
type input "https://ucarecdn.com/37f6b8ad-c756-46c6-b118-77161b46ee87/-/format/auto/-/previ…"
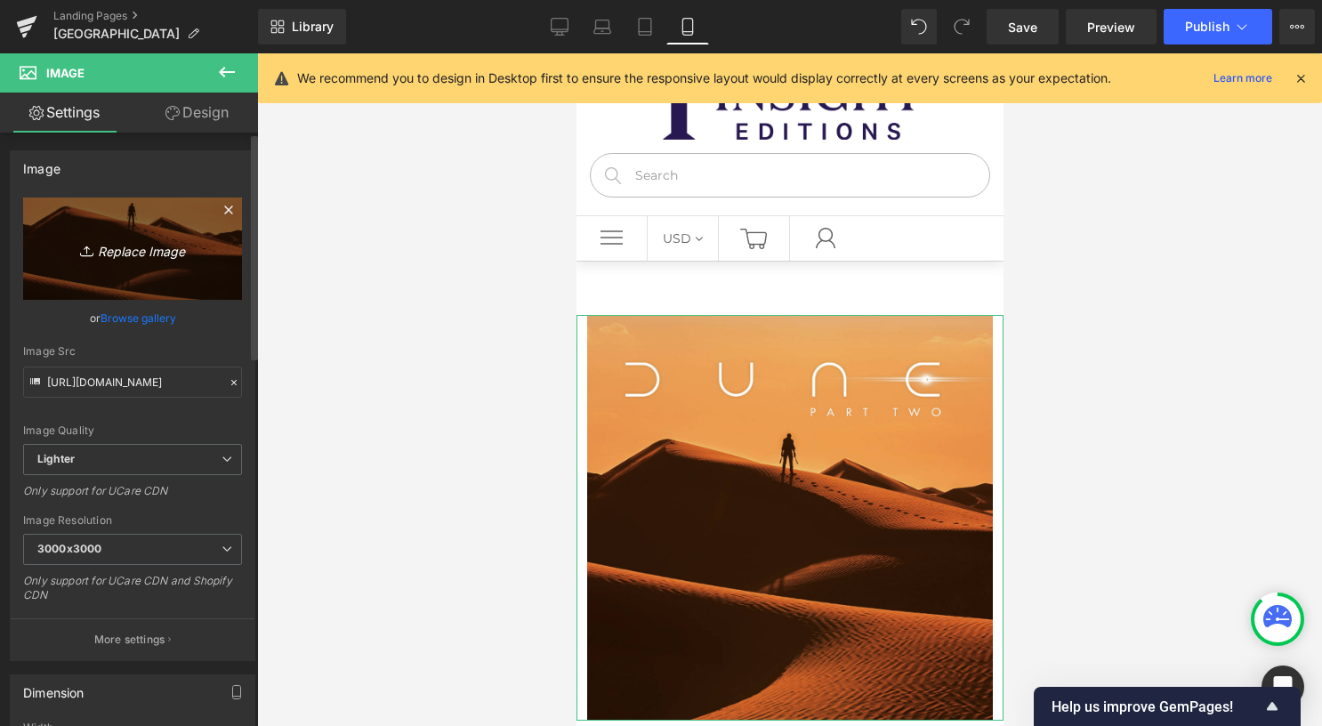
click at [99, 256] on icon "Replace Image" at bounding box center [132, 249] width 142 height 22
type input "C:\fakepath\template mobile.jpg"
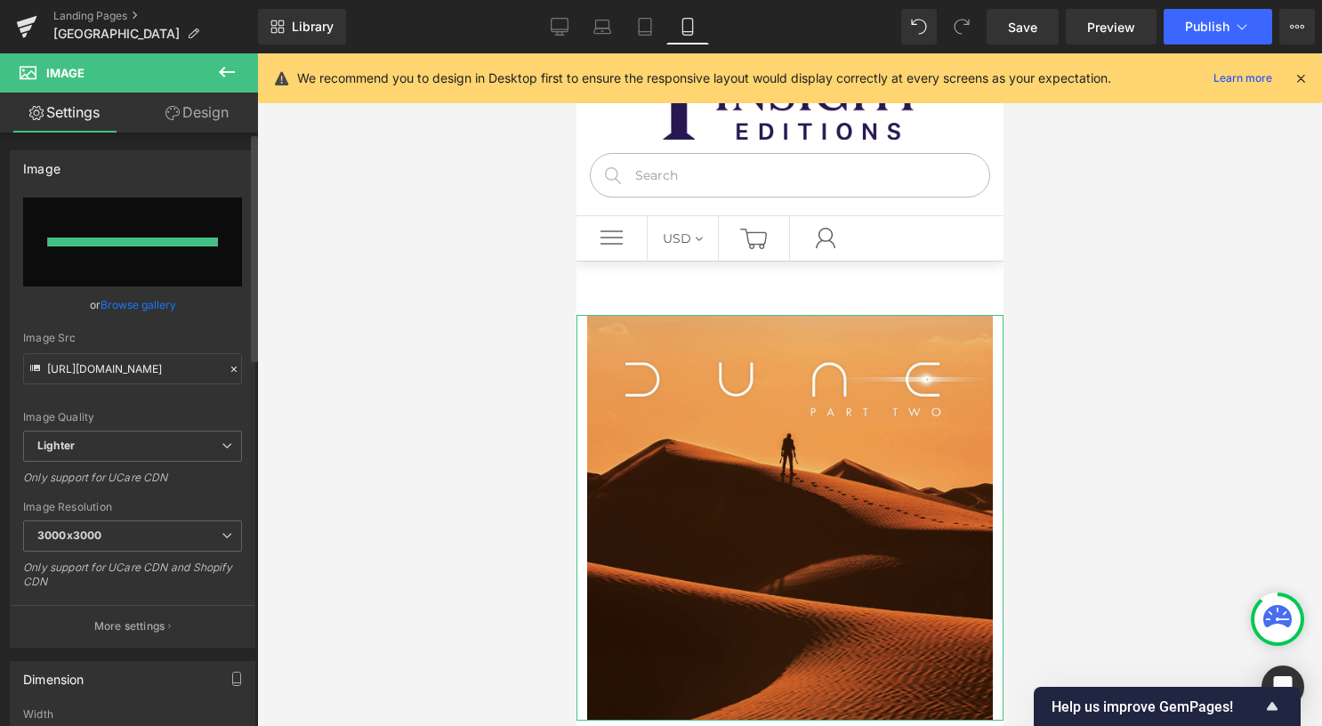
type input "https://ucarecdn.com/05e3991a-c43b-4388-8c94-548f28155328/-/format/auto/-/previ…"
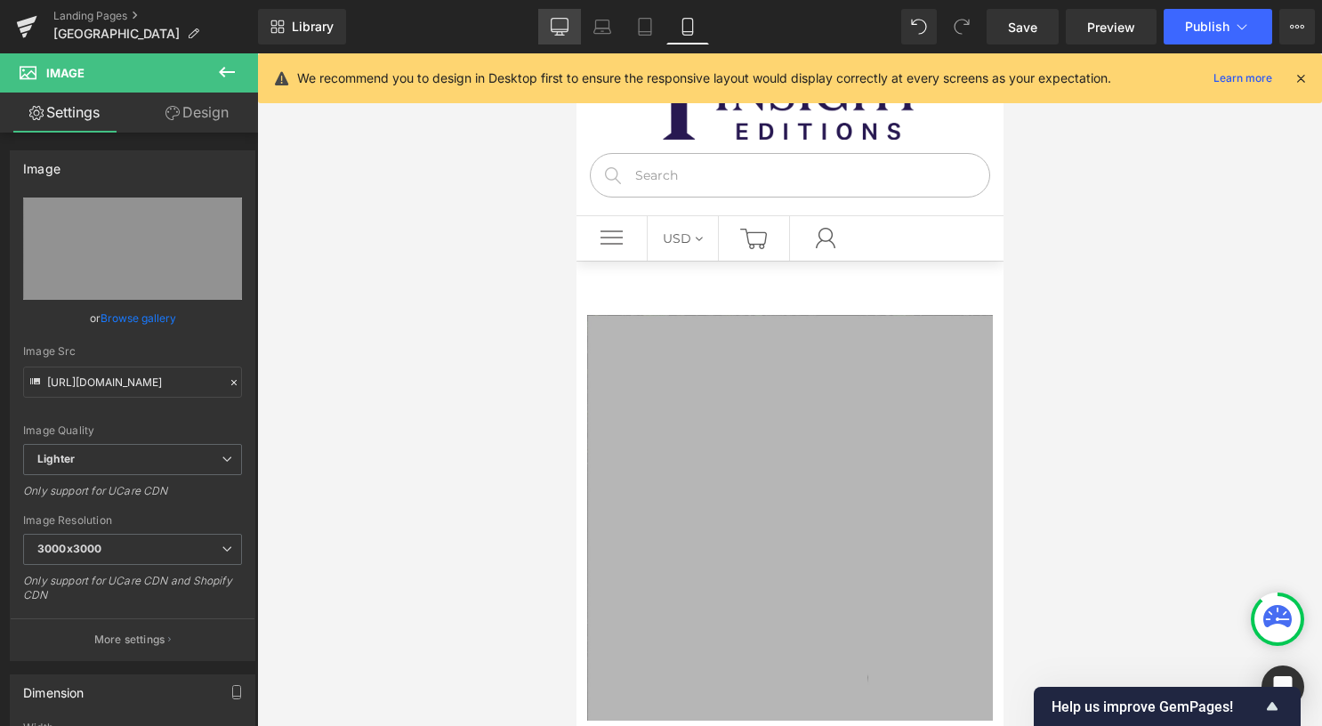
click at [552, 26] on icon at bounding box center [560, 27] width 18 height 18
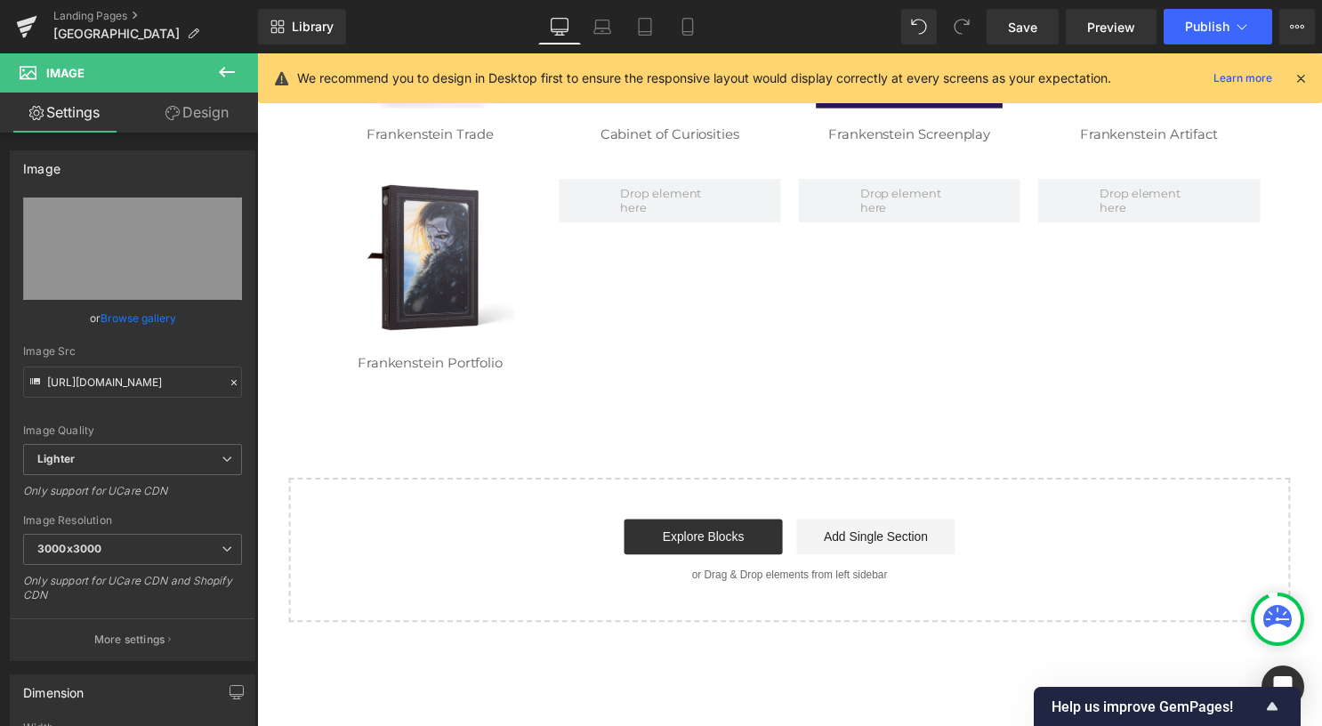
scroll to position [707, 0]
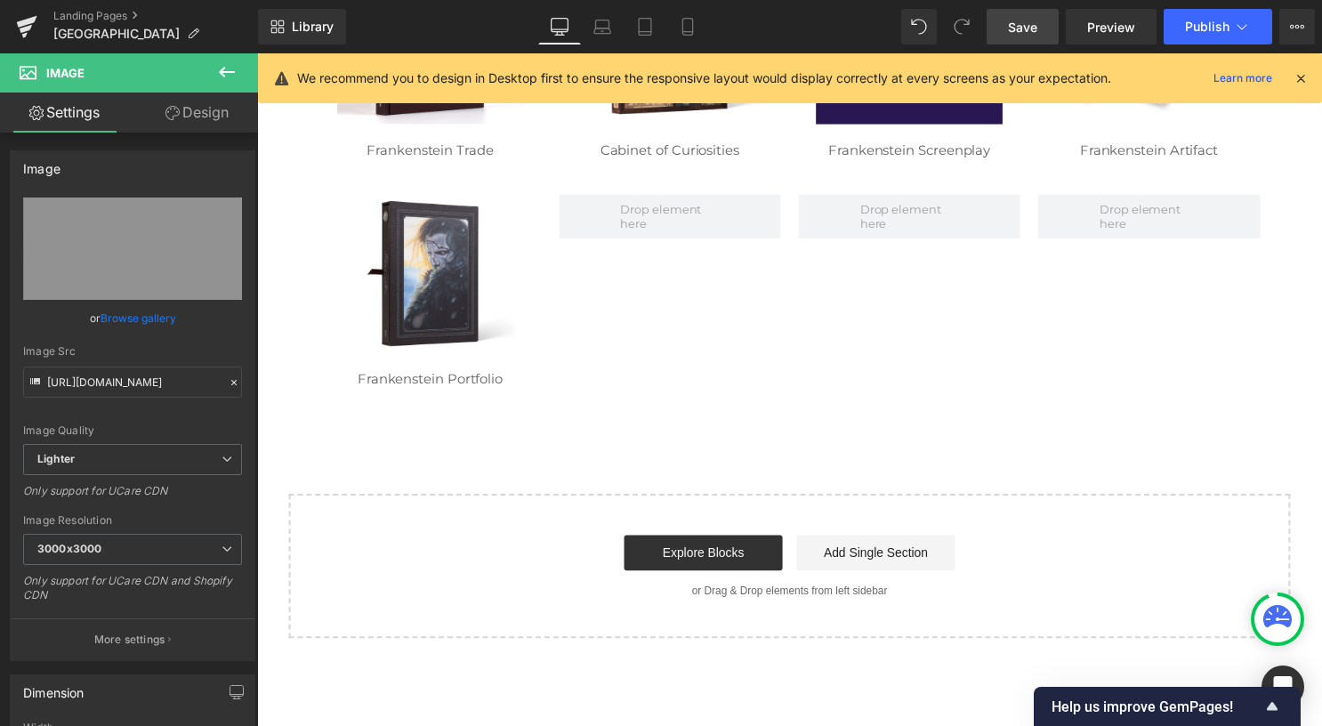
click at [1032, 27] on span "Save" at bounding box center [1022, 27] width 29 height 19
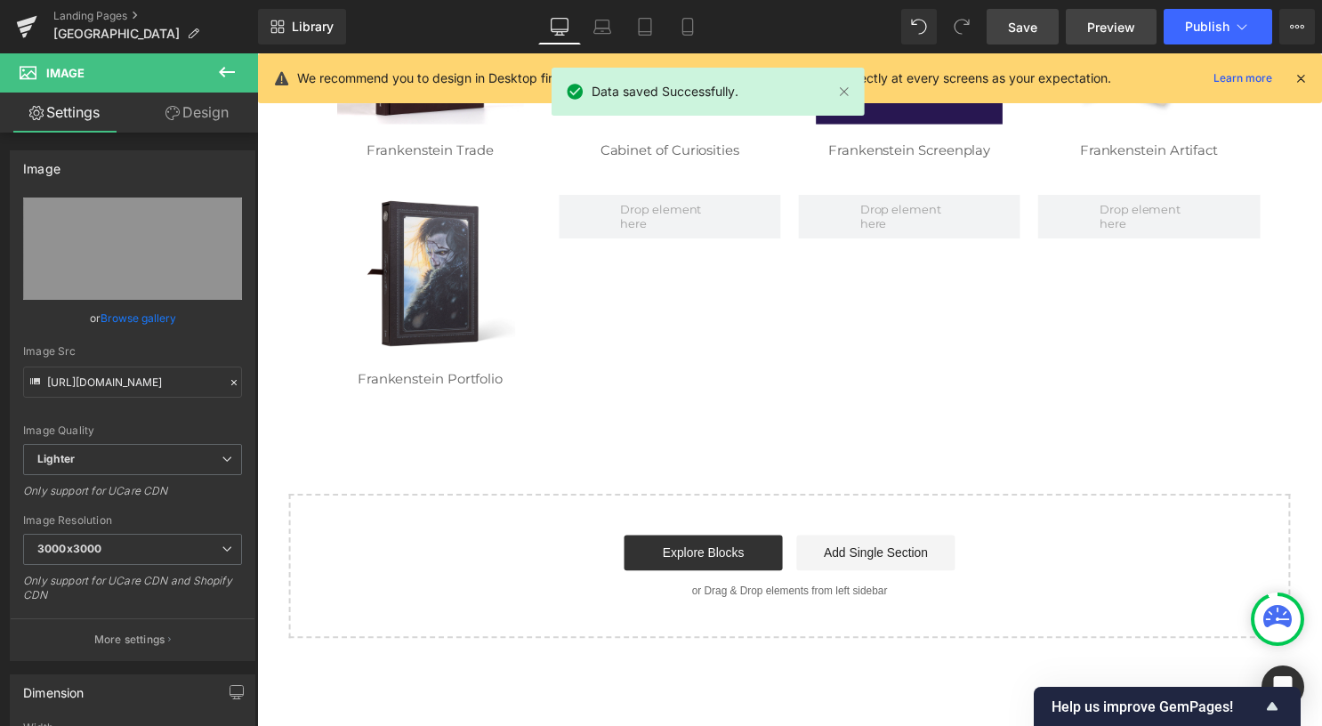
click at [1105, 28] on span "Preview" at bounding box center [1111, 27] width 48 height 19
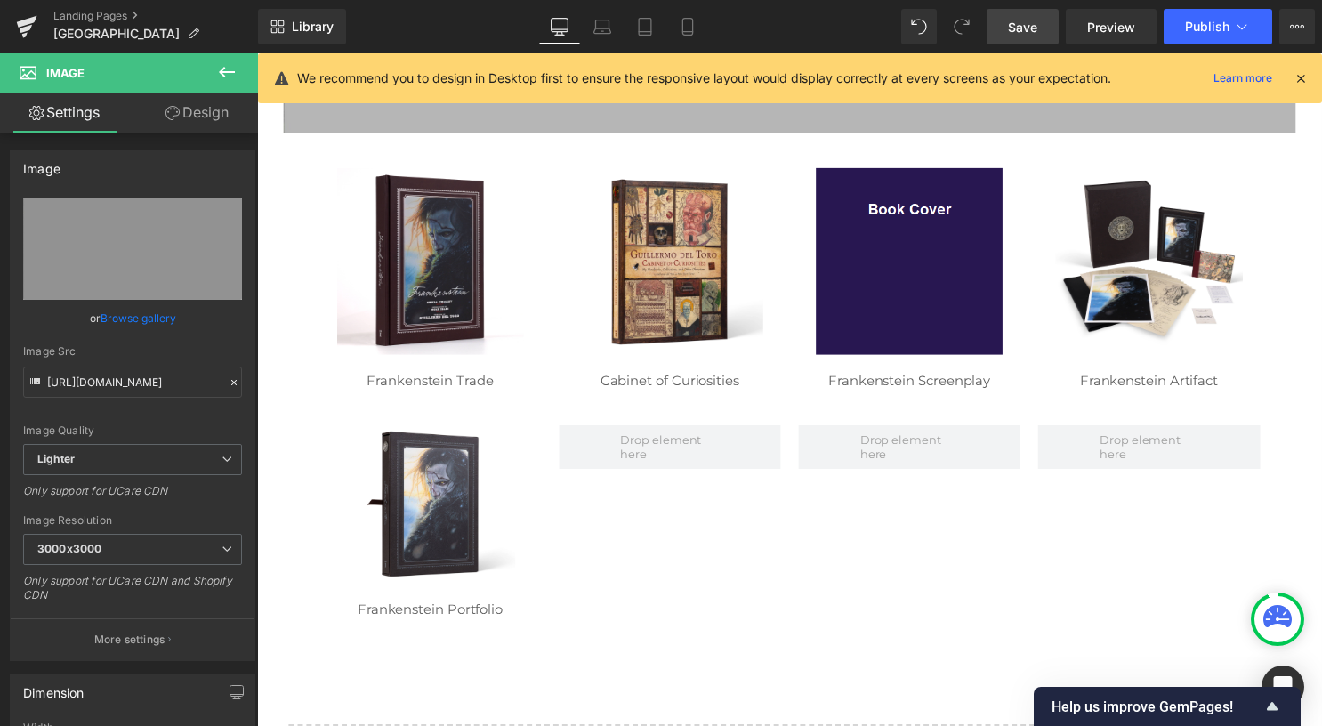
scroll to position [0, 0]
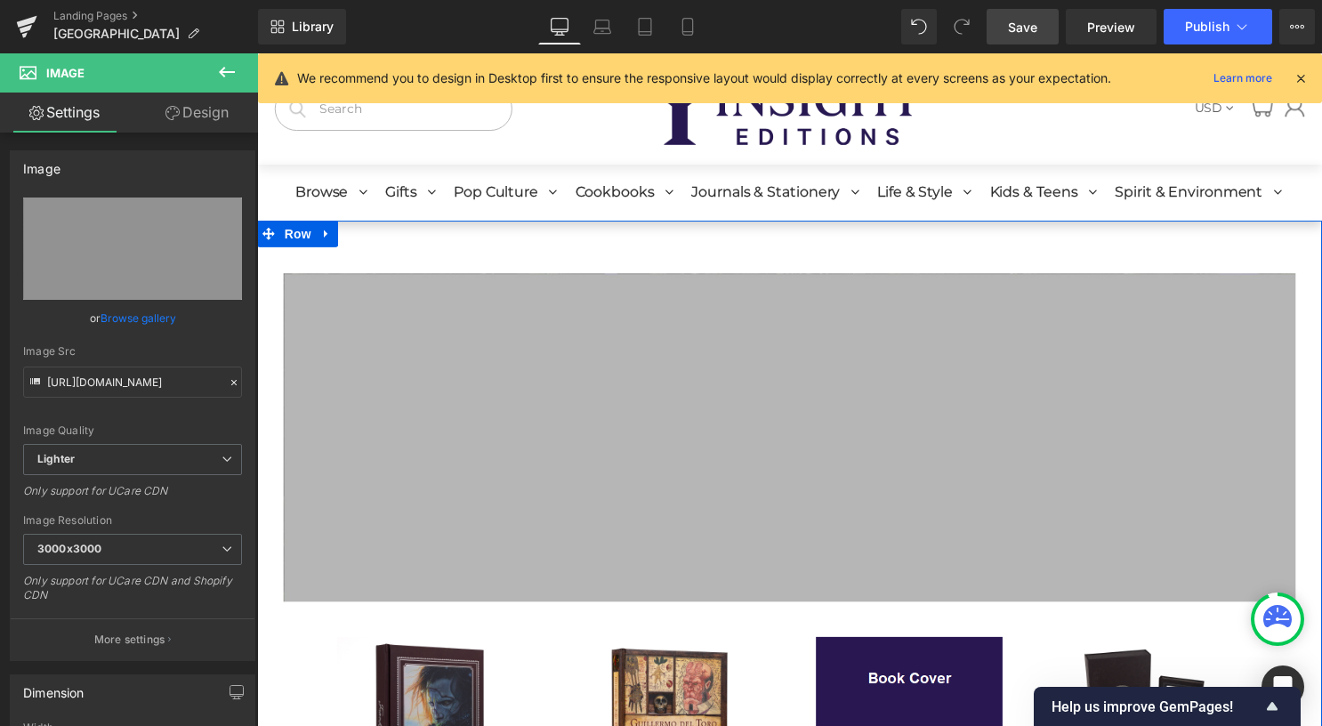
click at [429, 246] on div "Image Row Image Row Image Row Image Frankenstein Trade Heading Image Cabinet of…" at bounding box center [795, 669] width 1076 height 894
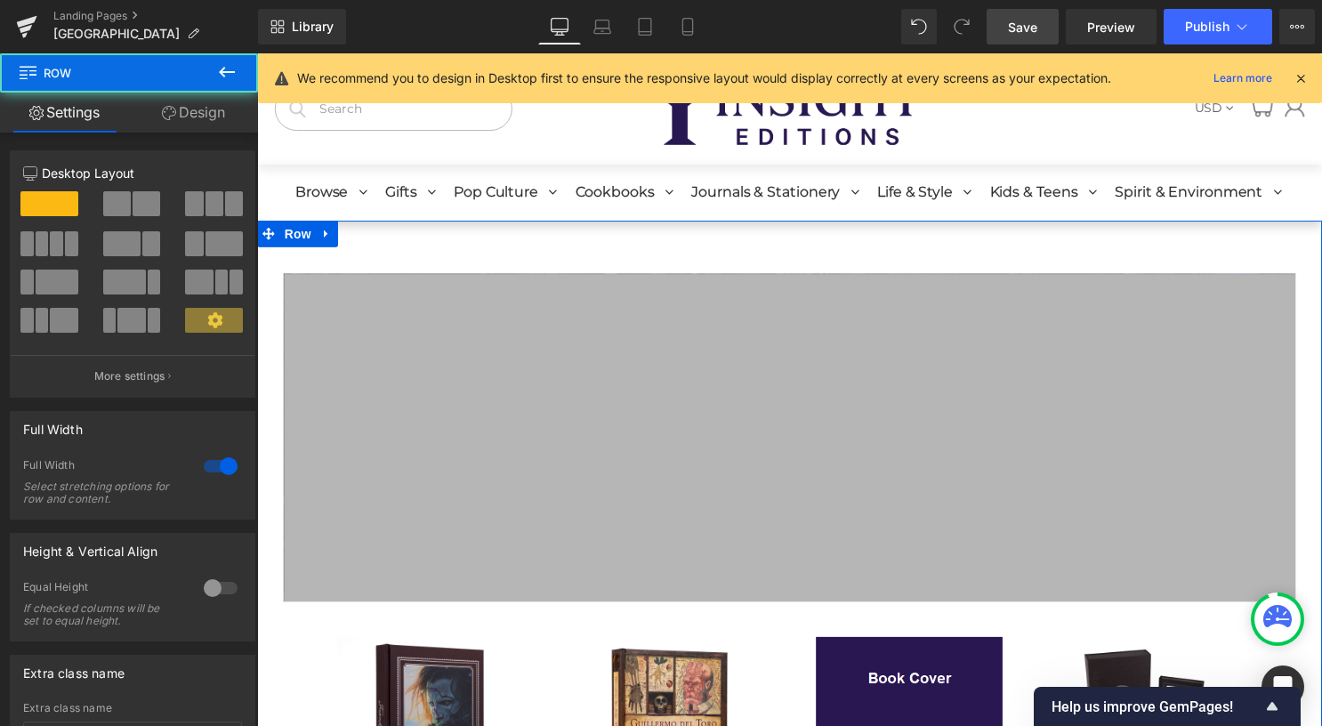
click at [421, 235] on div "Image Row Image Row Image Row Image Frankenstein Trade Heading Image Cabinet of…" at bounding box center [795, 669] width 1076 height 894
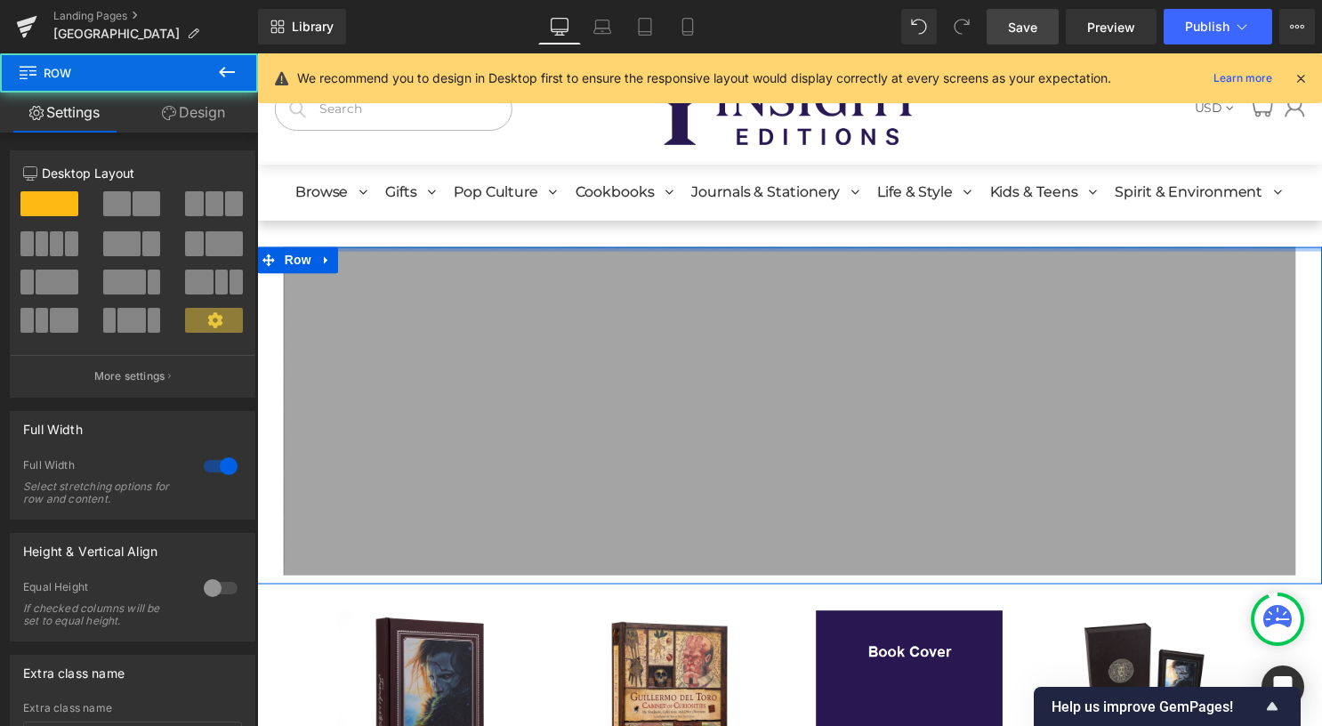
drag, startPoint x: 441, startPoint y: 273, endPoint x: 384, endPoint y: 317, distance: 71.7
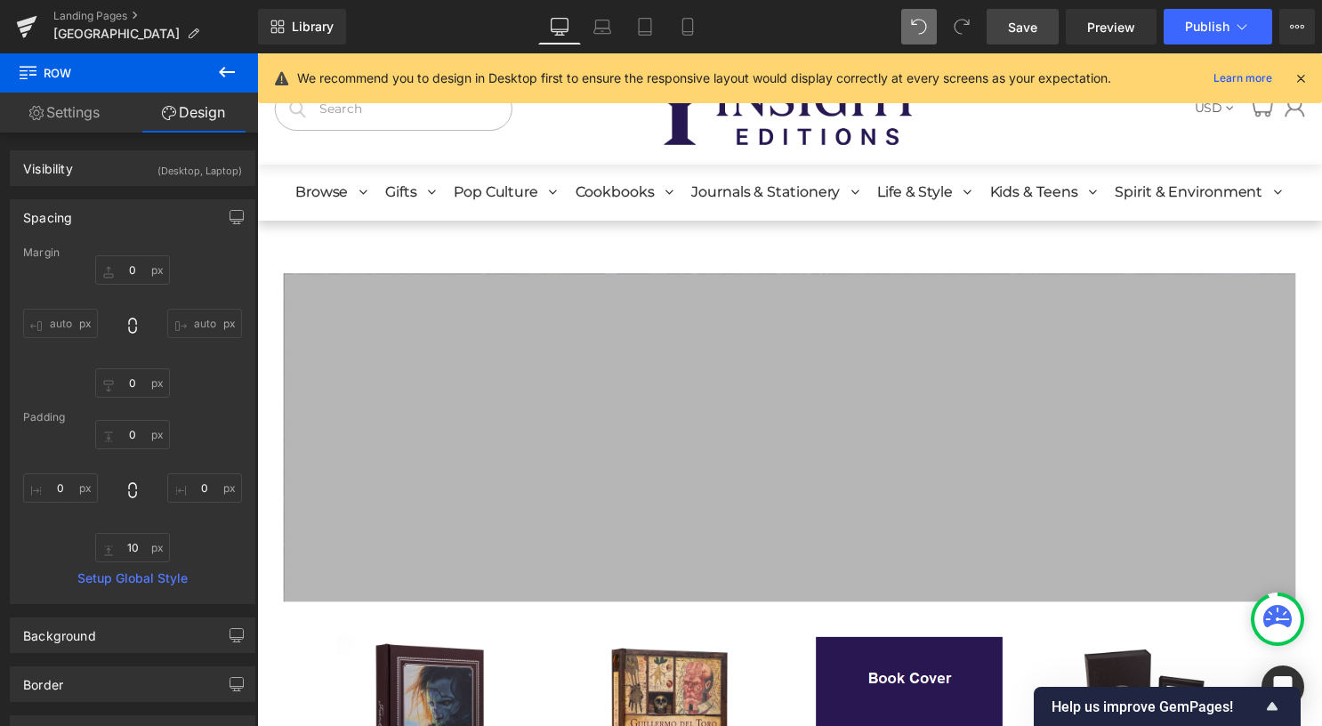
type input "0"
type input "30"
type input "0"
type input "10"
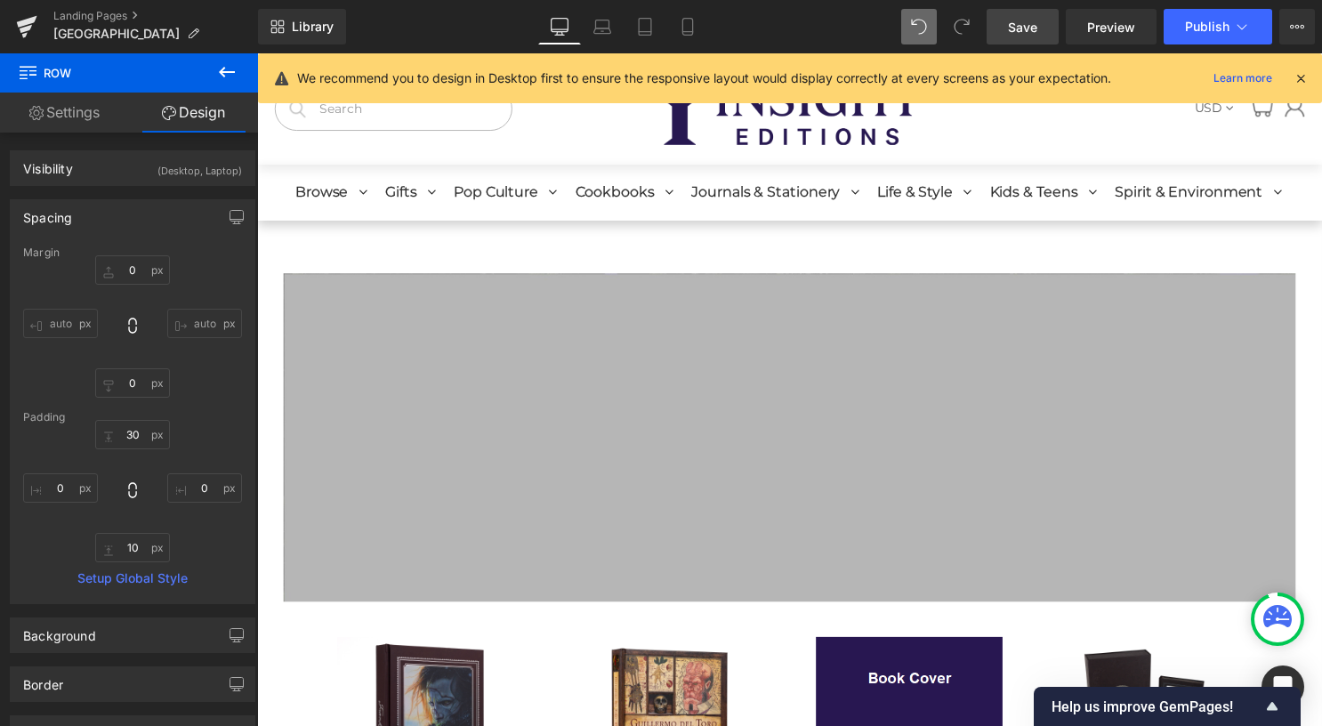
type input "0"
click at [286, 237] on span "Row" at bounding box center [298, 235] width 36 height 27
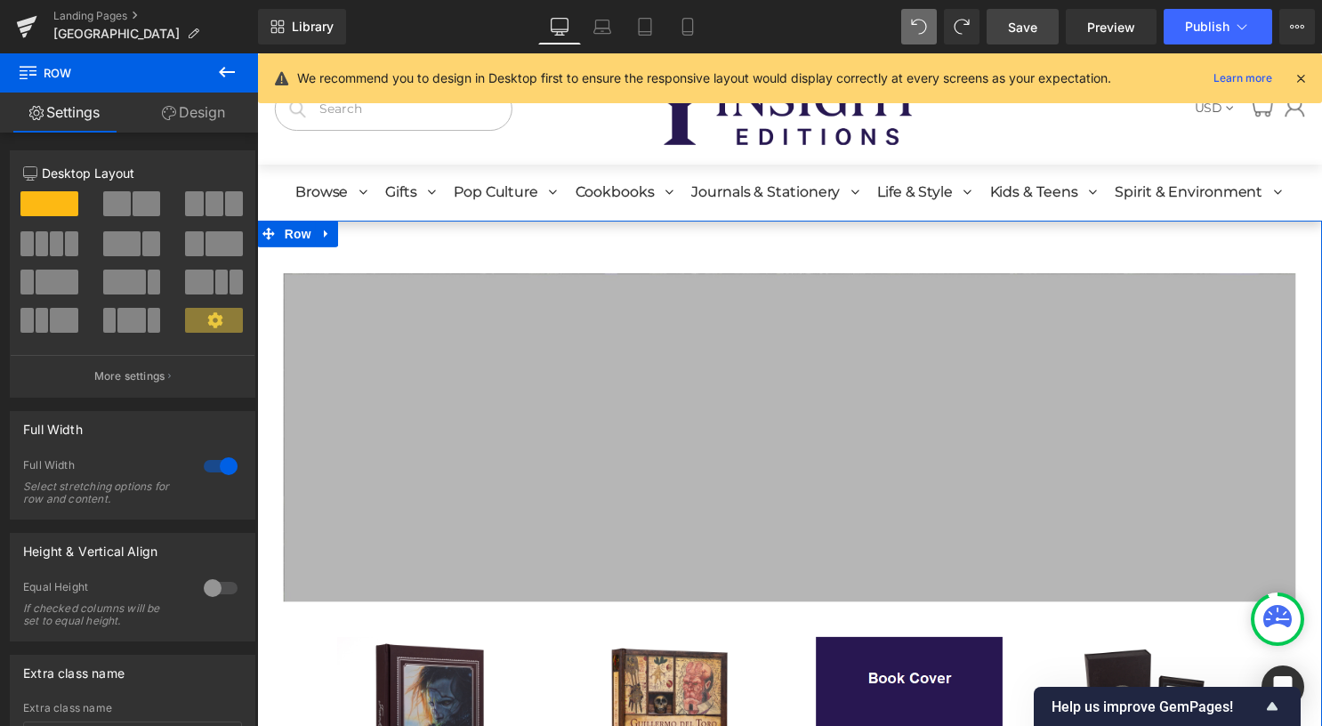
click at [189, 126] on link "Design" at bounding box center [193, 113] width 129 height 40
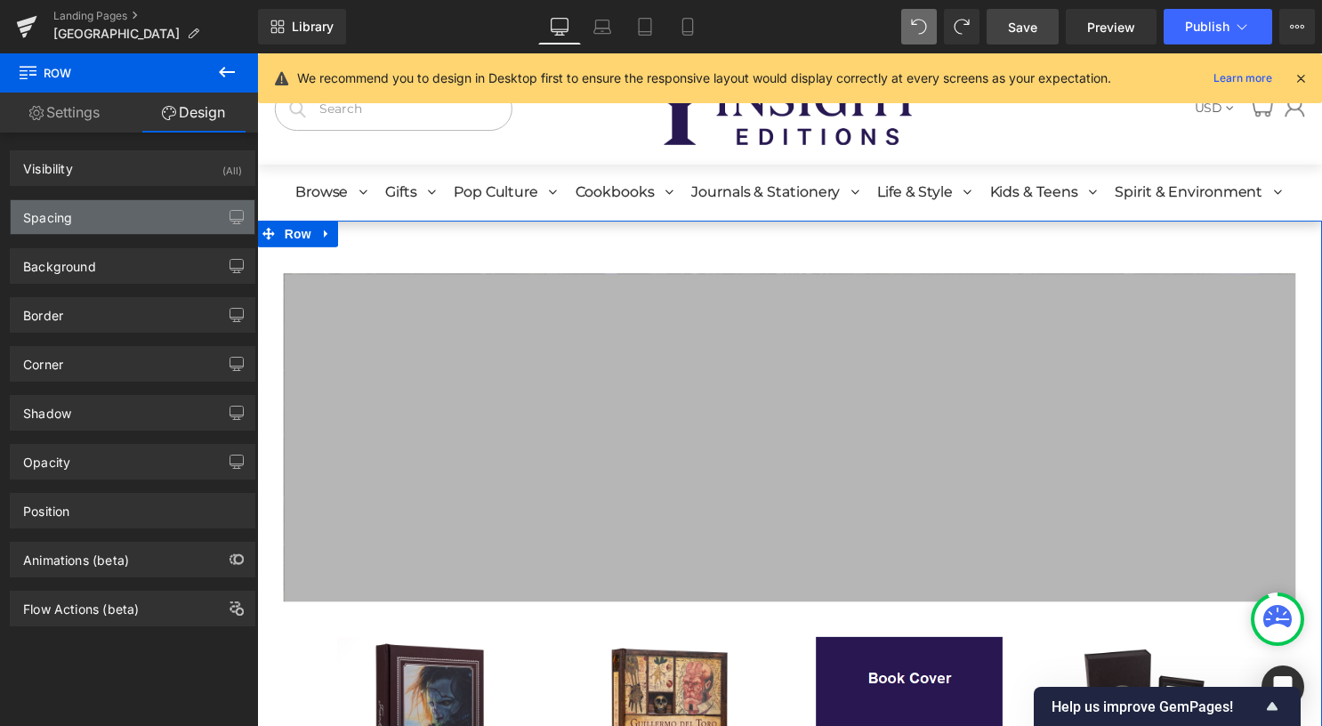
click at [141, 232] on div "Spacing" at bounding box center [133, 217] width 244 height 34
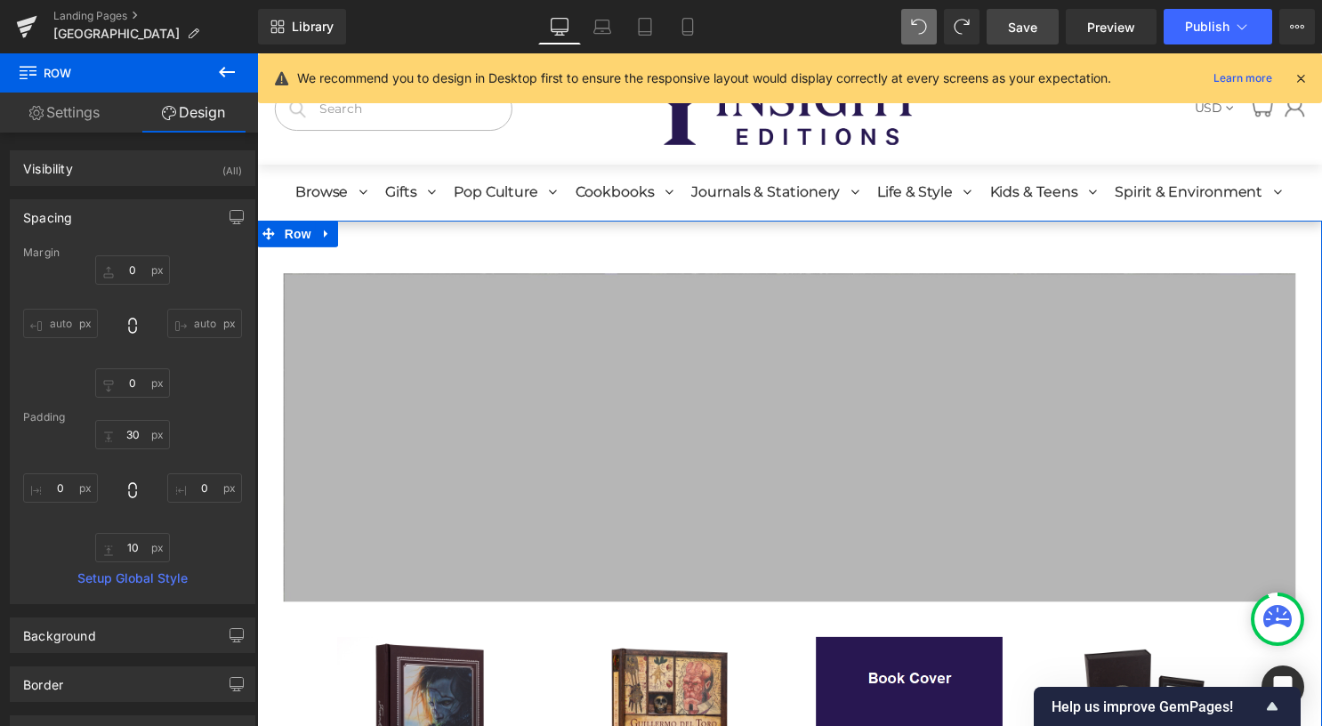
type input "0"
type input "30"
type input "0"
type input "10"
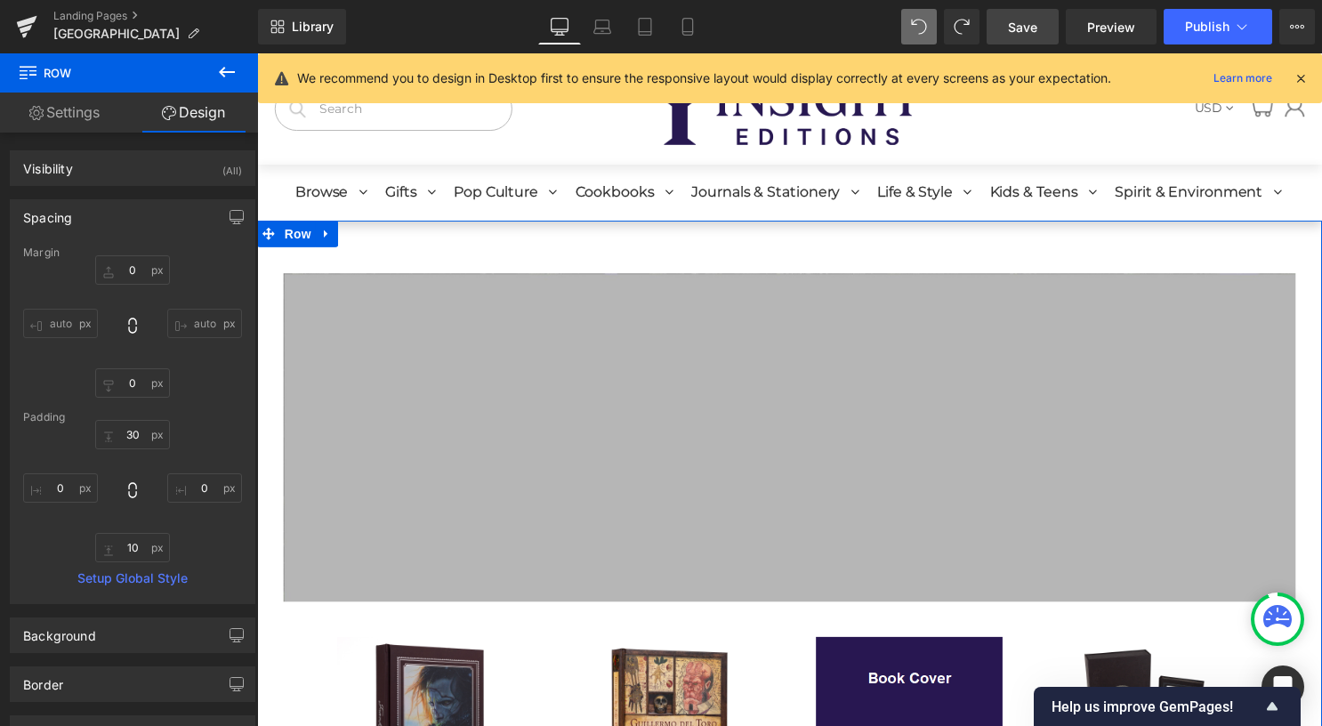
type input "0"
click at [130, 427] on input "30" at bounding box center [132, 434] width 75 height 29
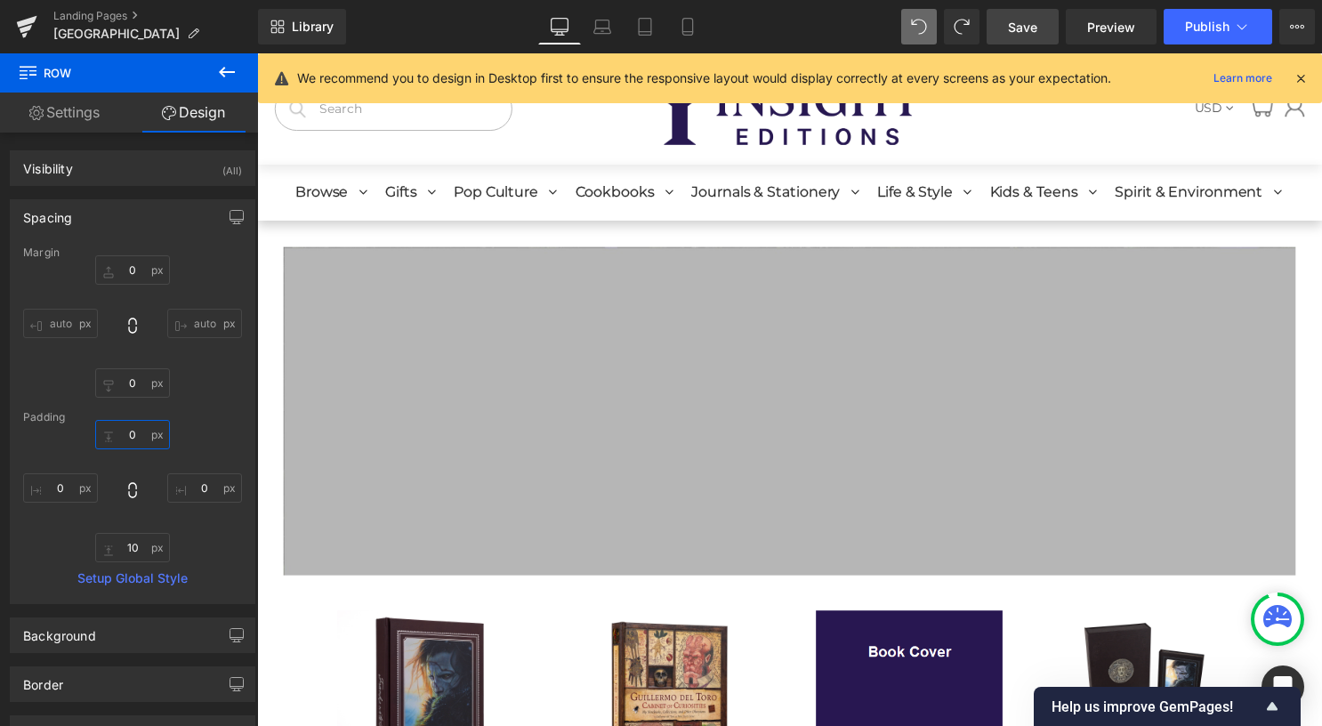
type input "0"
click at [1027, 20] on span "Save" at bounding box center [1022, 27] width 29 height 19
